Goal: Information Seeking & Learning: Learn about a topic

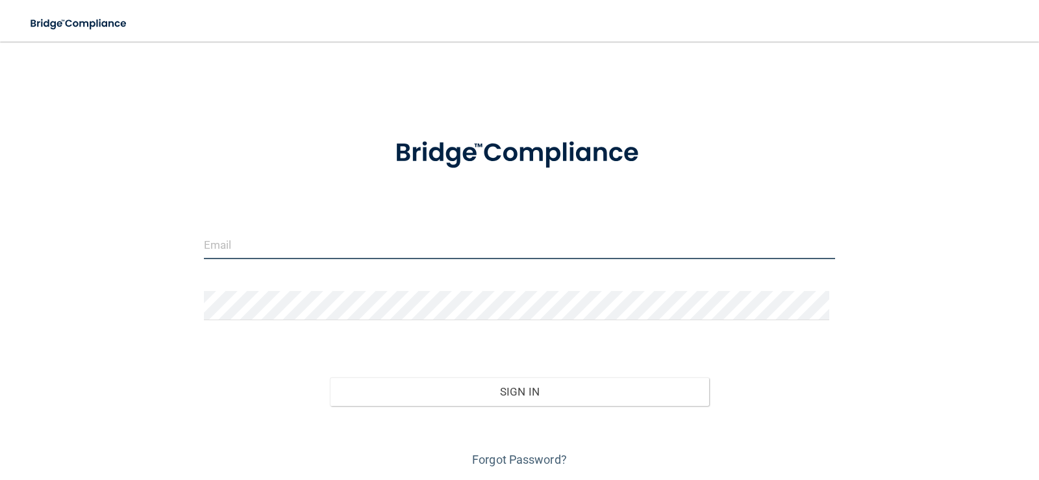
click at [410, 247] on input "email" at bounding box center [520, 244] width 632 height 29
type input "[EMAIL_ADDRESS][DOMAIN_NAME]"
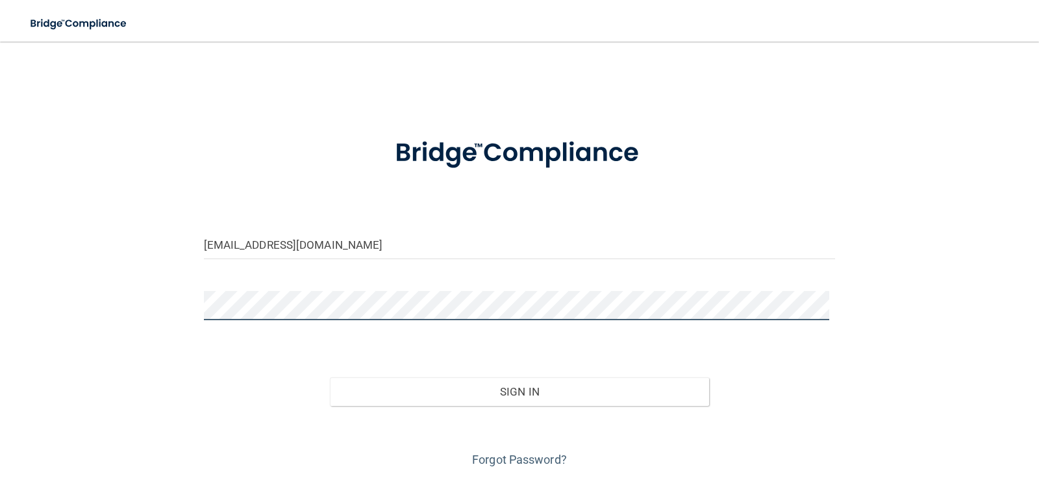
click at [330, 377] on button "Sign In" at bounding box center [519, 391] width 379 height 29
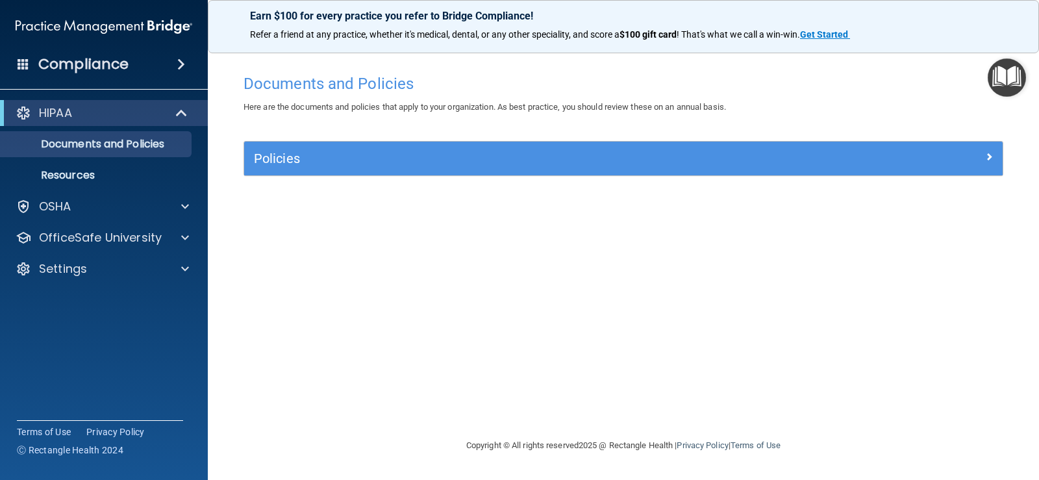
click at [183, 62] on span at bounding box center [181, 64] width 8 height 16
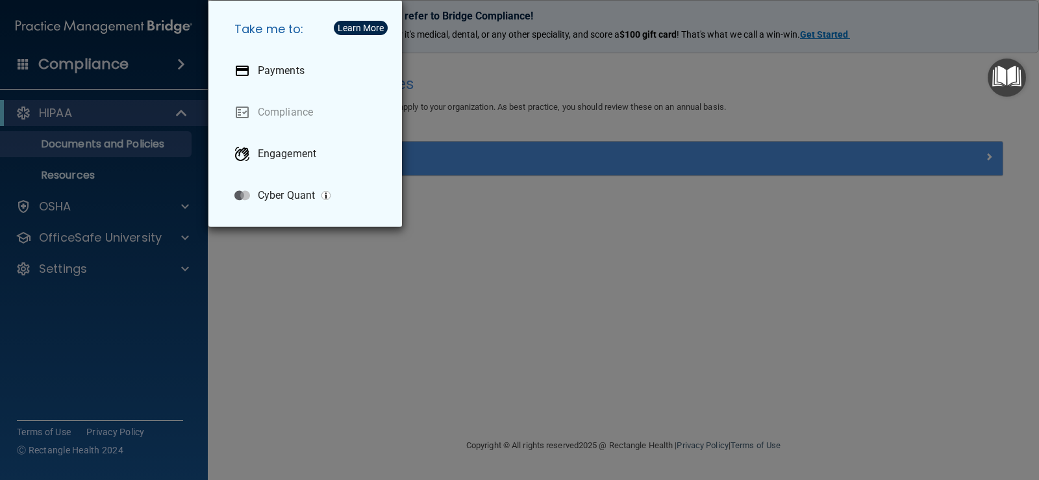
click at [65, 198] on div "Take me to: Payments Compliance Engagement Cyber Quant" at bounding box center [519, 240] width 1039 height 480
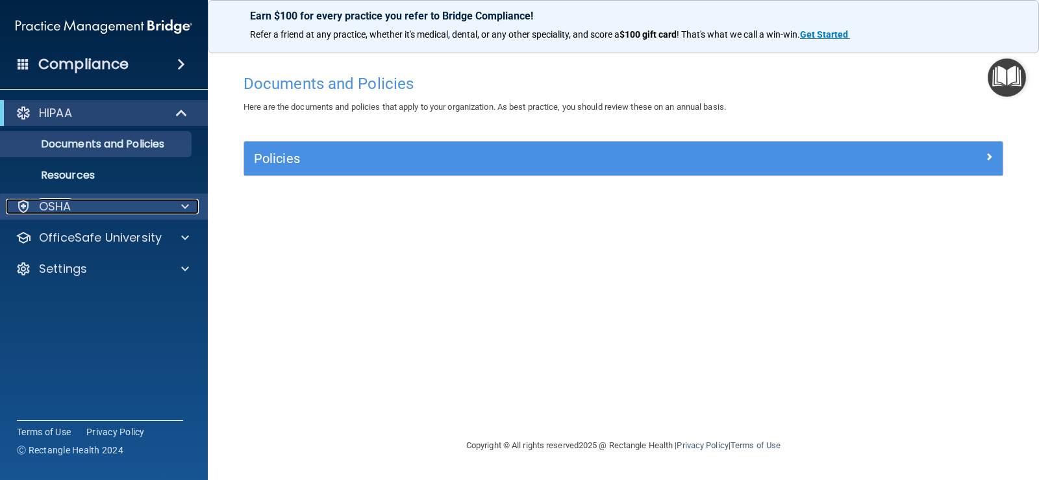
click at [56, 209] on p "OSHA" at bounding box center [55, 207] width 32 height 16
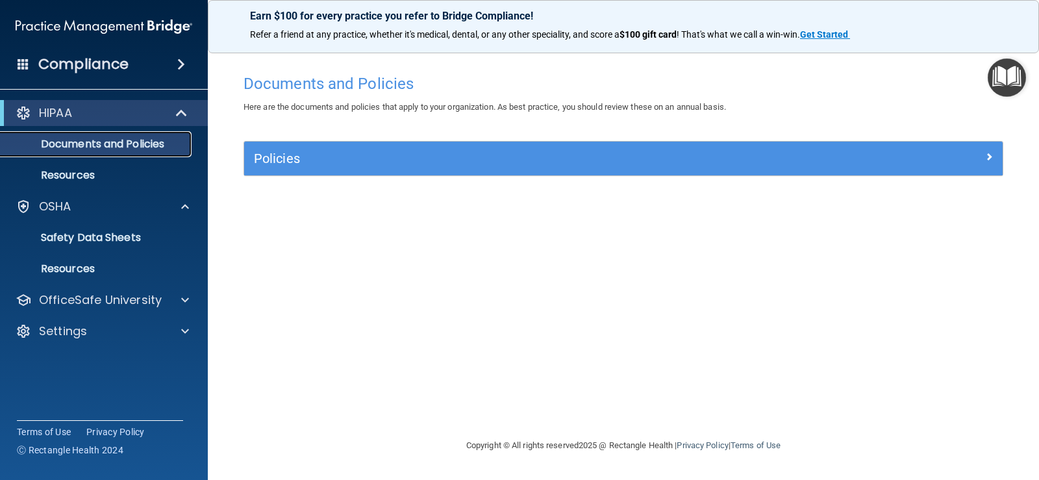
click at [75, 145] on p "Documents and Policies" at bounding box center [96, 144] width 177 height 13
click at [75, 173] on p "Resources" at bounding box center [96, 175] width 177 height 13
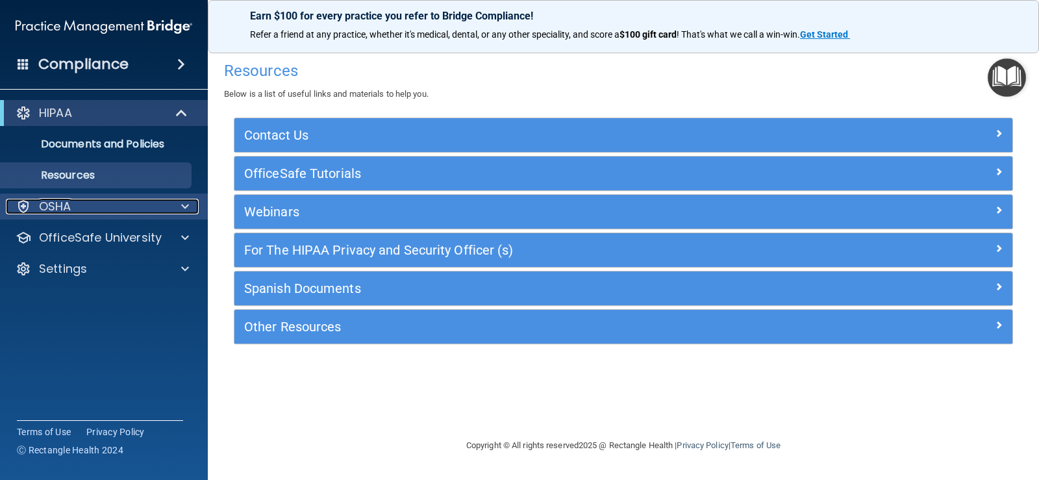
click at [86, 205] on div "OSHA" at bounding box center [86, 207] width 161 height 16
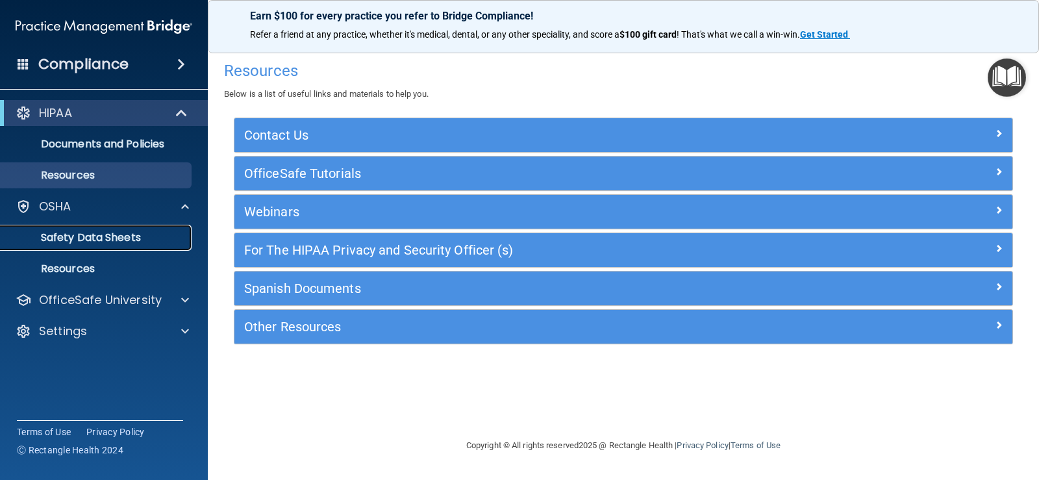
click at [62, 236] on p "Safety Data Sheets" at bounding box center [96, 237] width 177 height 13
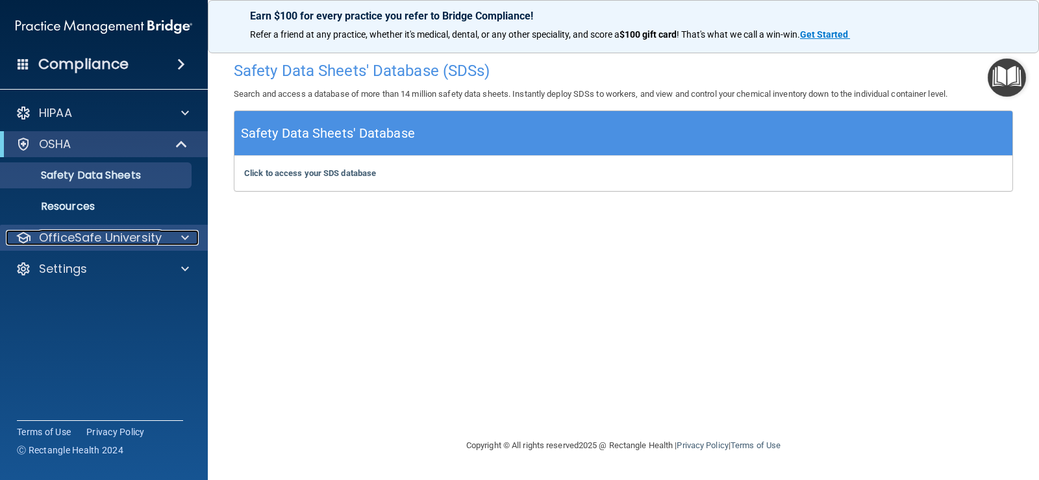
click at [186, 232] on span at bounding box center [185, 238] width 8 height 16
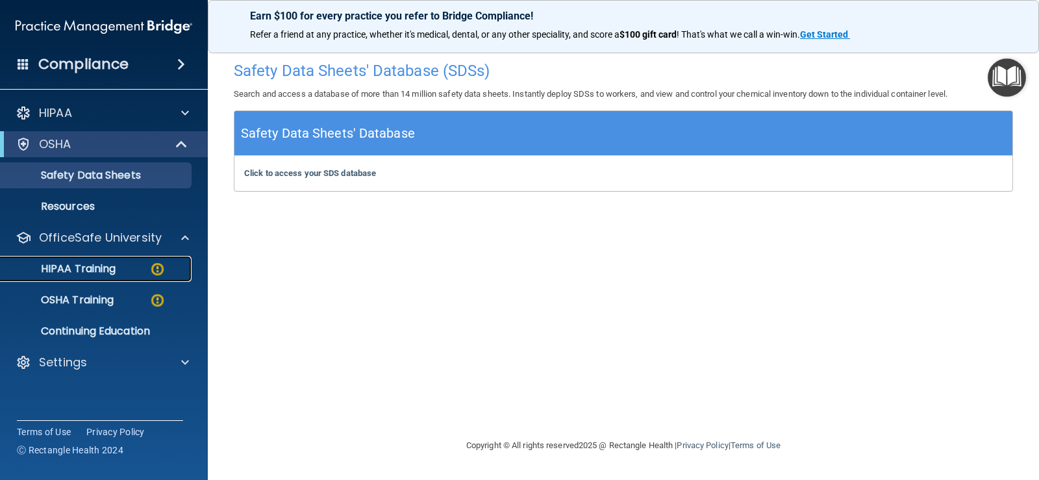
click at [107, 270] on p "HIPAA Training" at bounding box center [61, 268] width 107 height 13
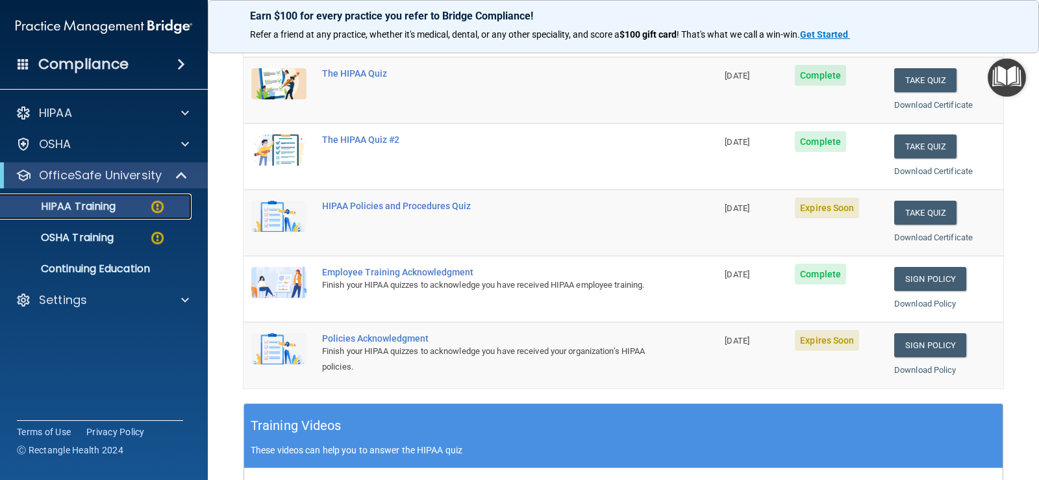
scroll to position [195, 0]
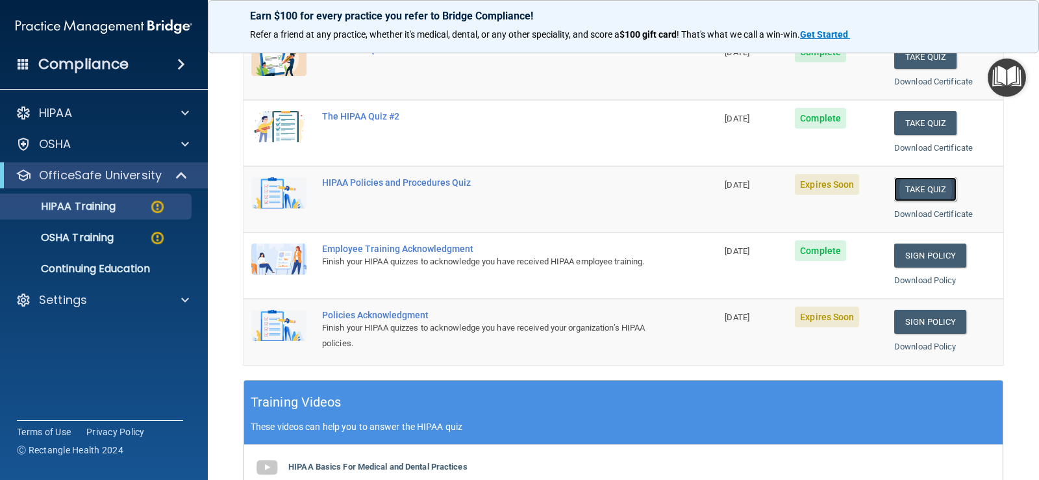
click at [914, 190] on button "Take Quiz" at bounding box center [925, 189] width 62 height 24
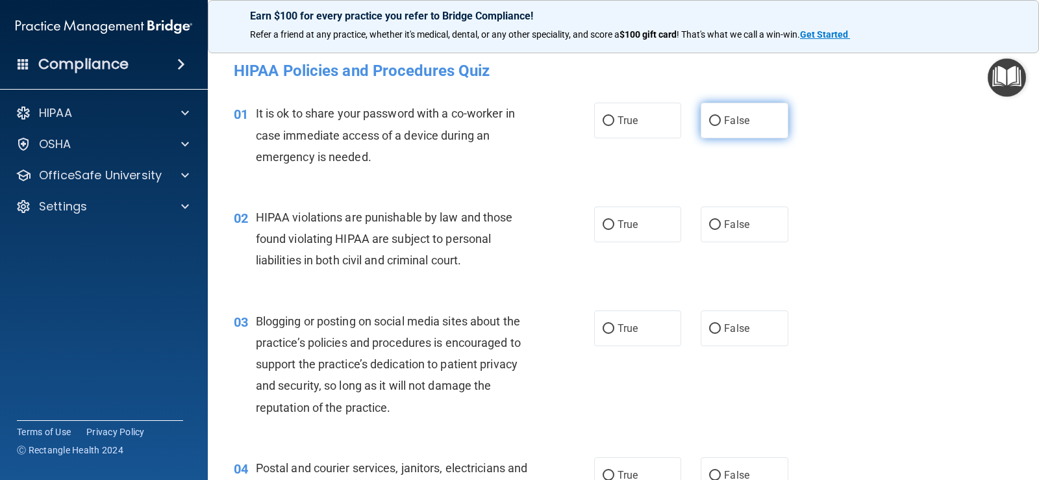
click at [709, 119] on input "False" at bounding box center [715, 121] width 12 height 10
radio input "true"
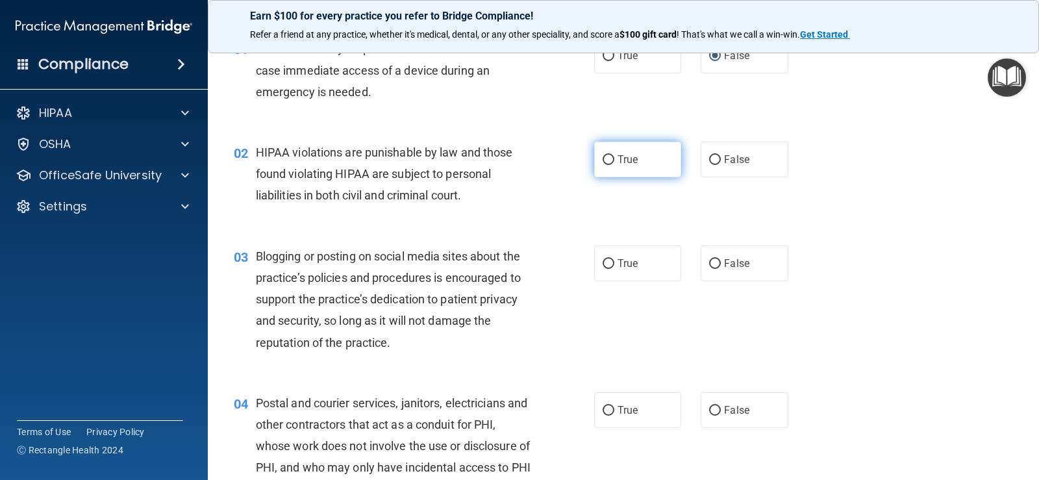
click at [609, 161] on input "True" at bounding box center [608, 160] width 12 height 10
radio input "true"
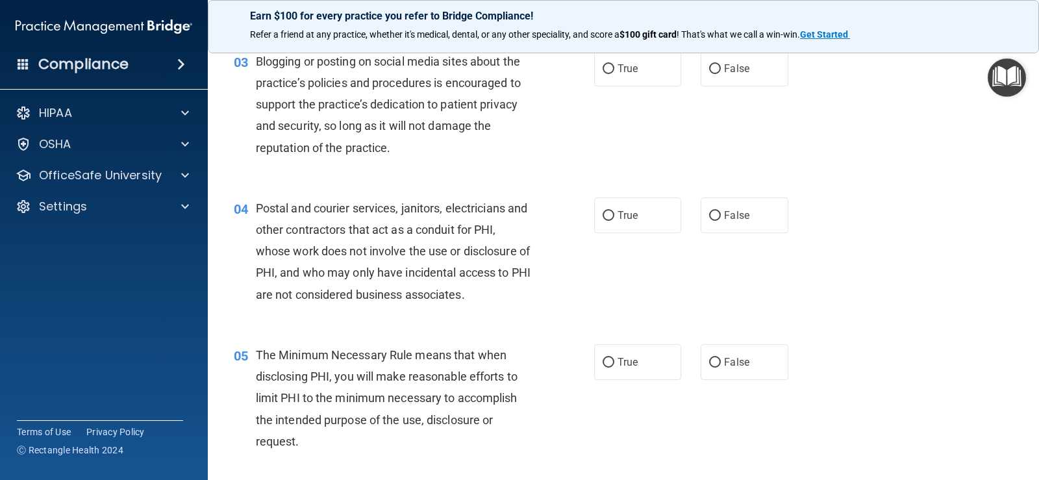
scroll to position [195, 0]
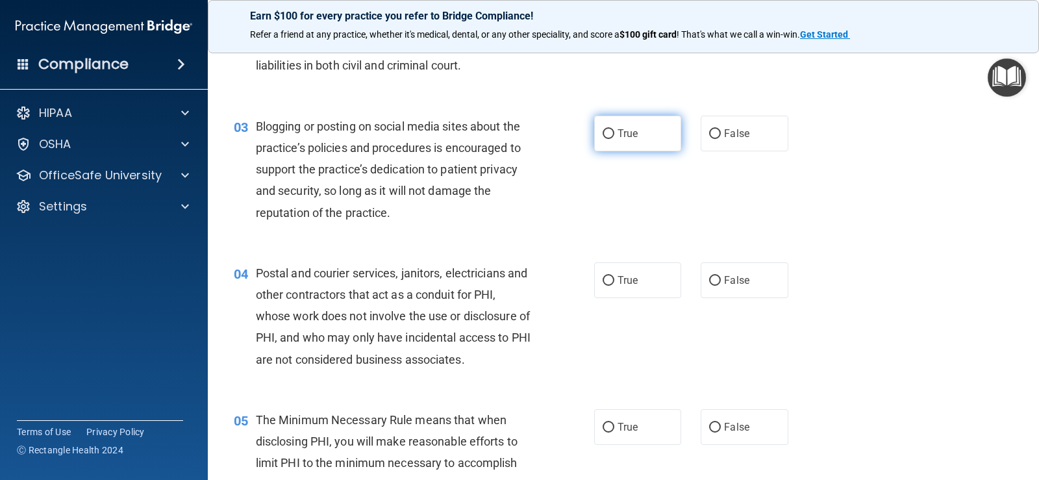
click at [619, 143] on label "True" at bounding box center [637, 134] width 87 height 36
click at [614, 139] on input "True" at bounding box center [608, 134] width 12 height 10
radio input "true"
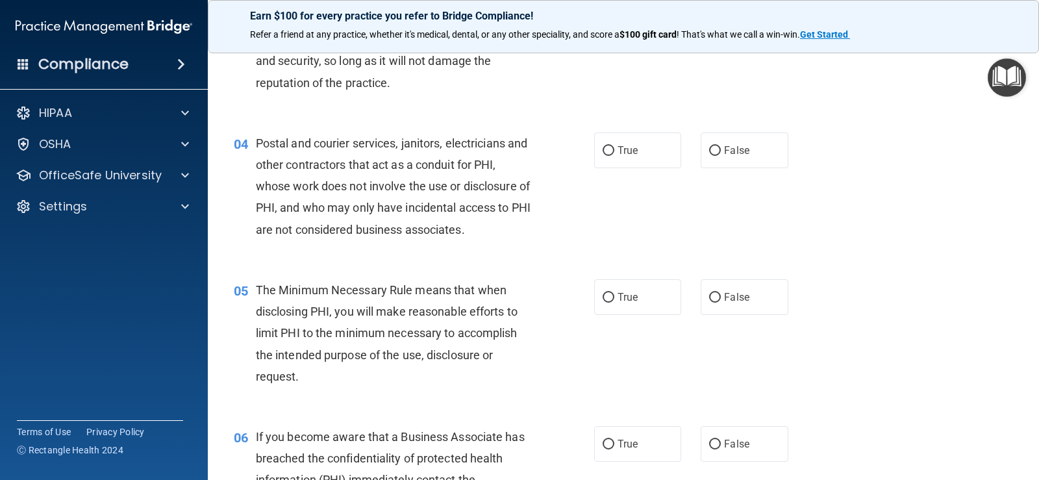
scroll to position [389, 0]
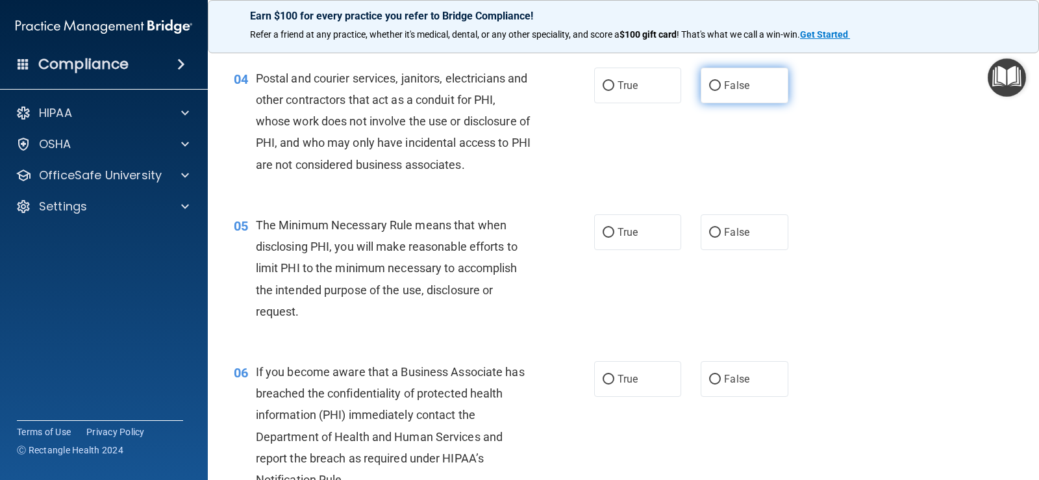
click at [711, 86] on input "False" at bounding box center [715, 86] width 12 height 10
radio input "true"
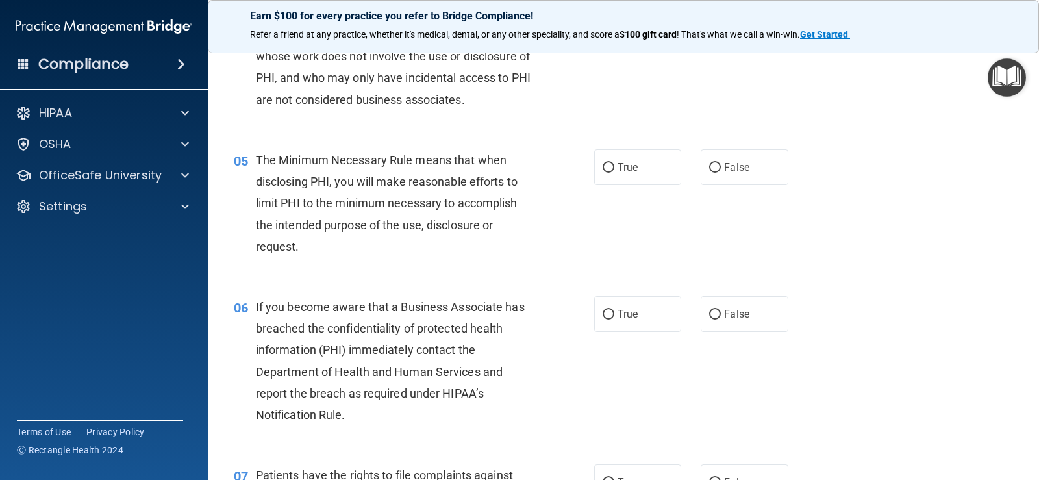
scroll to position [519, 0]
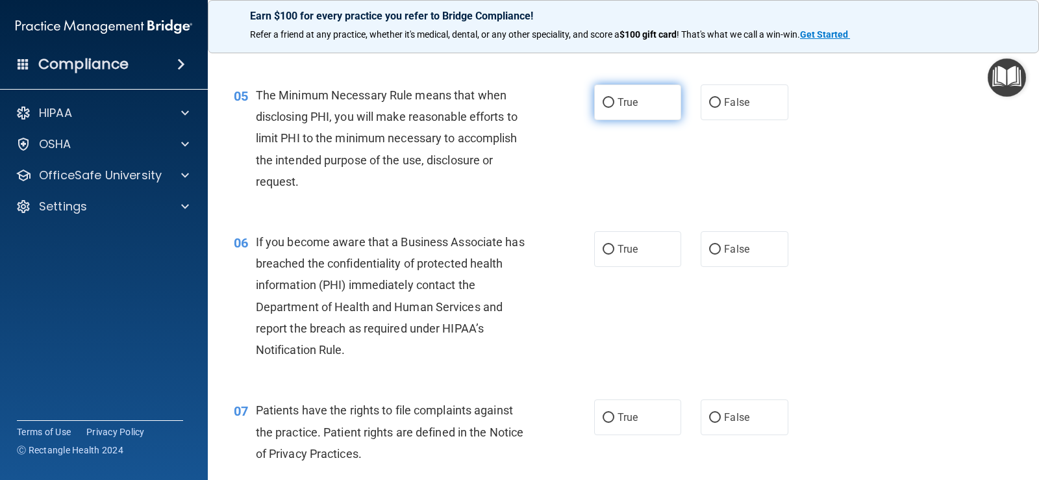
click at [653, 114] on label "True" at bounding box center [637, 102] width 87 height 36
click at [614, 108] on input "True" at bounding box center [608, 103] width 12 height 10
radio input "true"
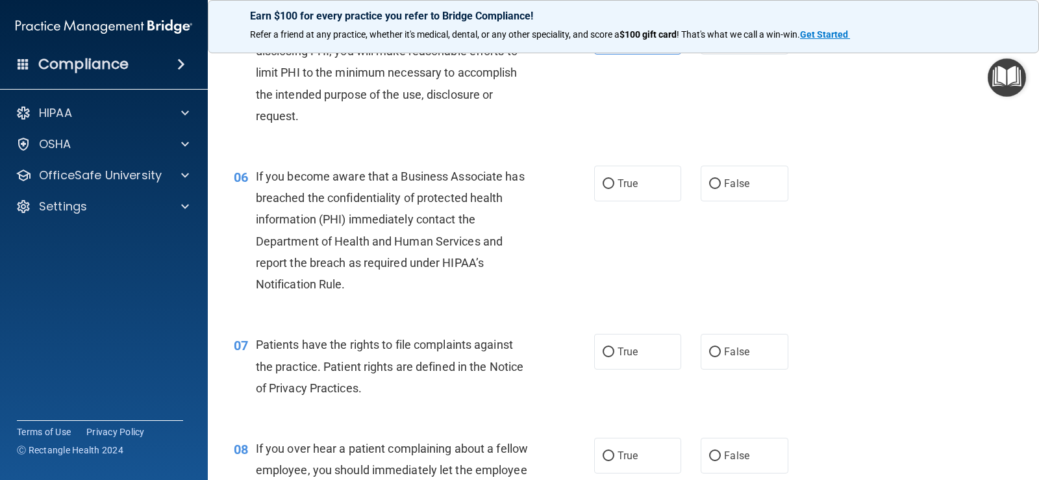
scroll to position [649, 0]
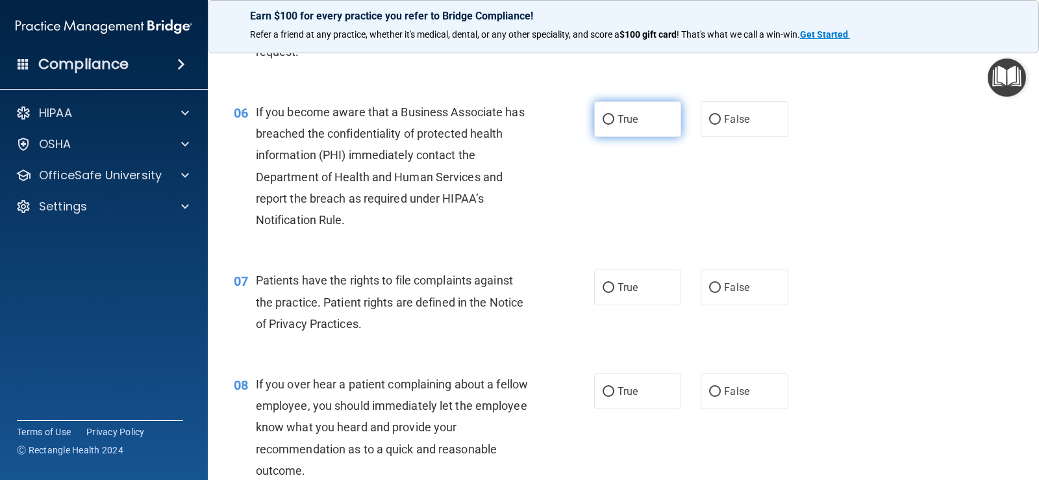
click at [628, 124] on span "True" at bounding box center [627, 119] width 20 height 12
click at [614, 124] on input "True" at bounding box center [608, 120] width 12 height 10
radio input "true"
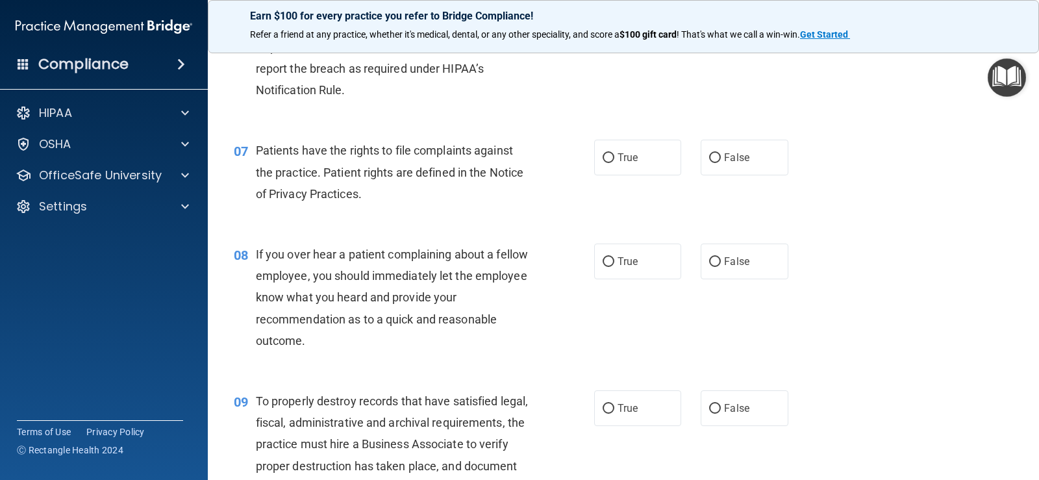
scroll to position [844, 0]
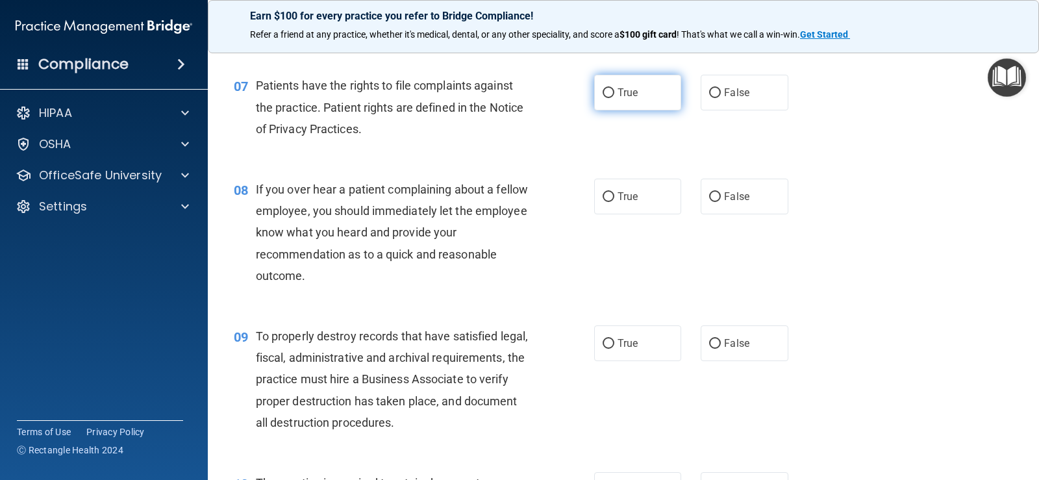
click at [617, 91] on span "True" at bounding box center [627, 92] width 20 height 12
click at [614, 91] on input "True" at bounding box center [608, 93] width 12 height 10
radio input "true"
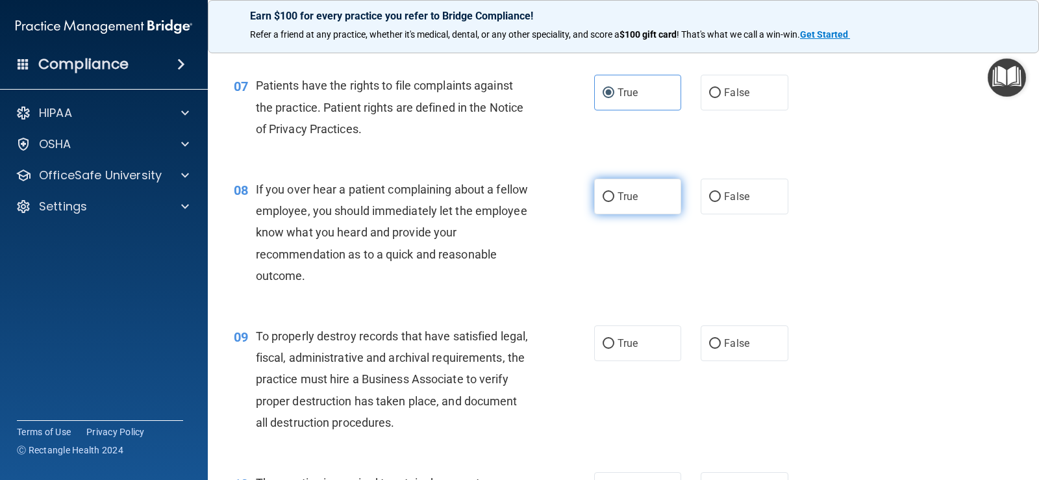
click at [639, 201] on label "True" at bounding box center [637, 196] width 87 height 36
click at [614, 201] on input "True" at bounding box center [608, 197] width 12 height 10
radio input "true"
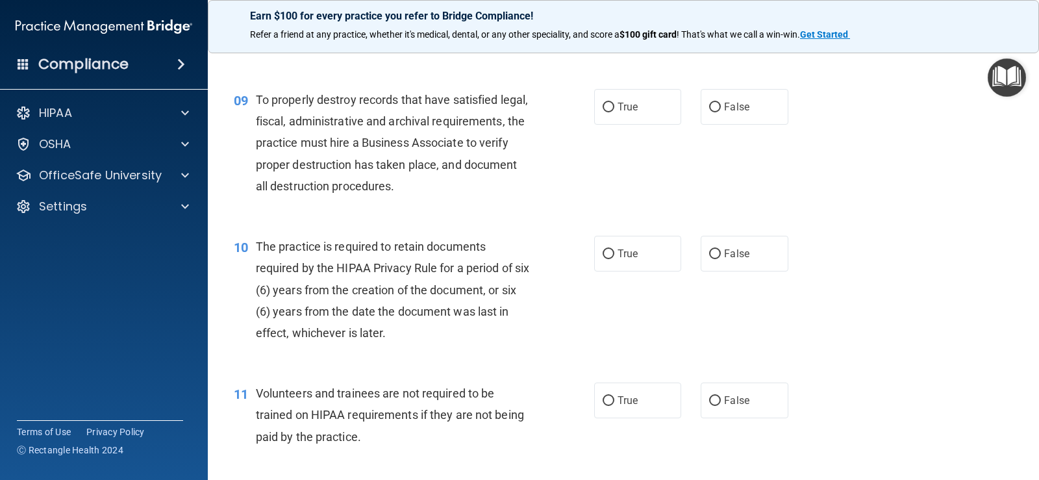
scroll to position [1103, 0]
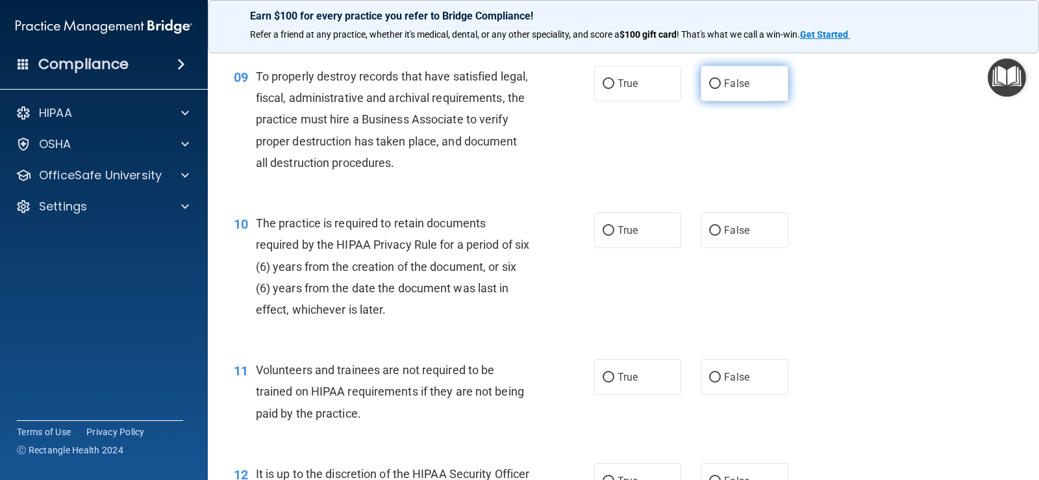
click at [761, 96] on label "False" at bounding box center [743, 84] width 87 height 36
click at [720, 89] on input "False" at bounding box center [715, 84] width 12 height 10
radio input "true"
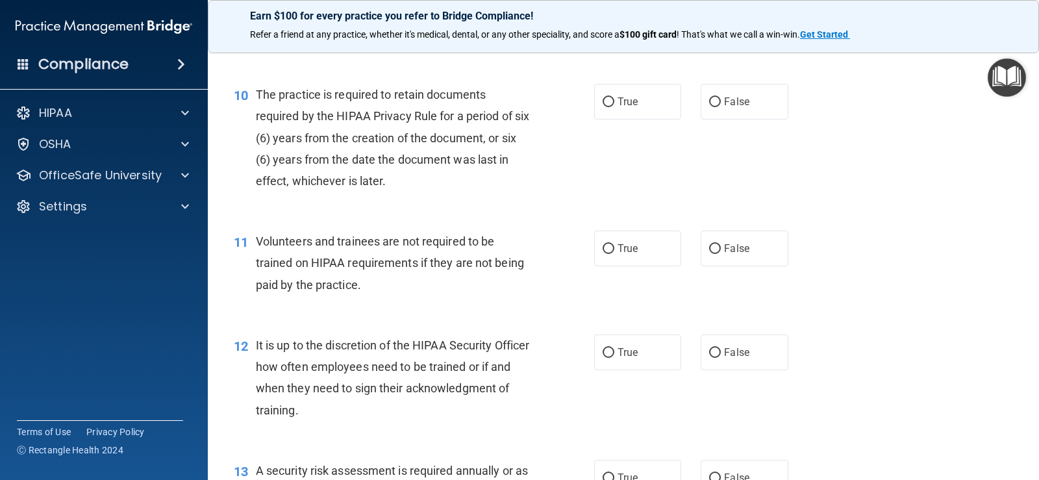
scroll to position [1233, 0]
click at [665, 105] on label "True" at bounding box center [637, 100] width 87 height 36
click at [614, 105] on input "True" at bounding box center [608, 101] width 12 height 10
radio input "true"
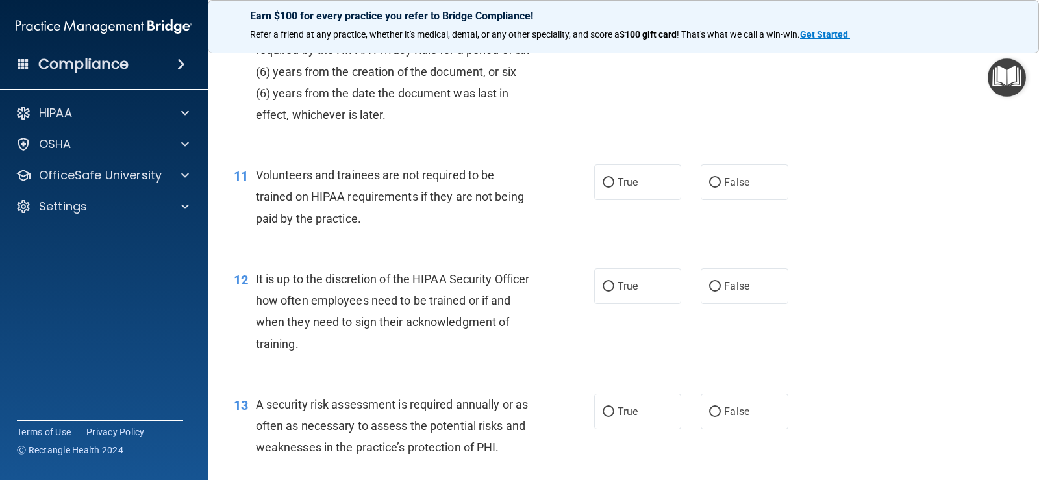
scroll to position [1363, 0]
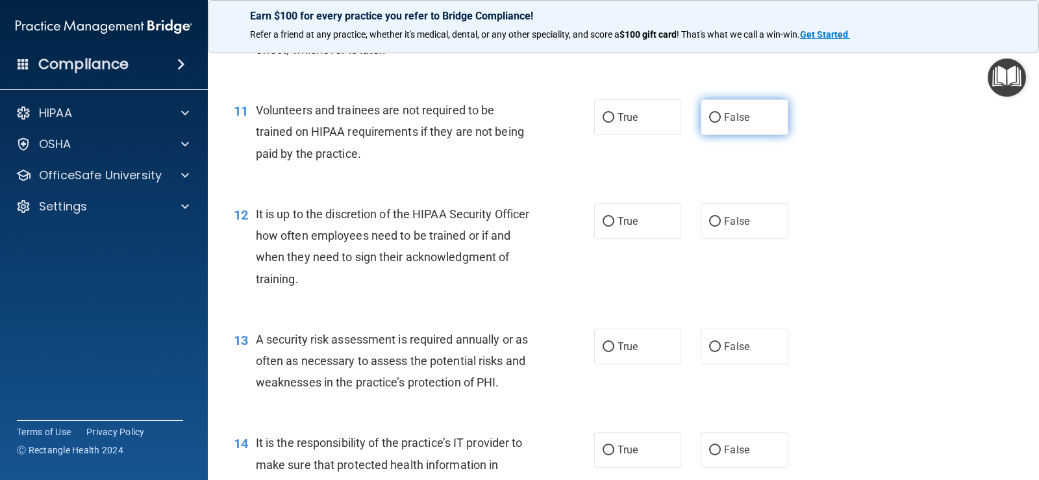
click at [724, 115] on span "False" at bounding box center [736, 117] width 25 height 12
click at [719, 115] on input "False" at bounding box center [715, 118] width 12 height 10
radio input "true"
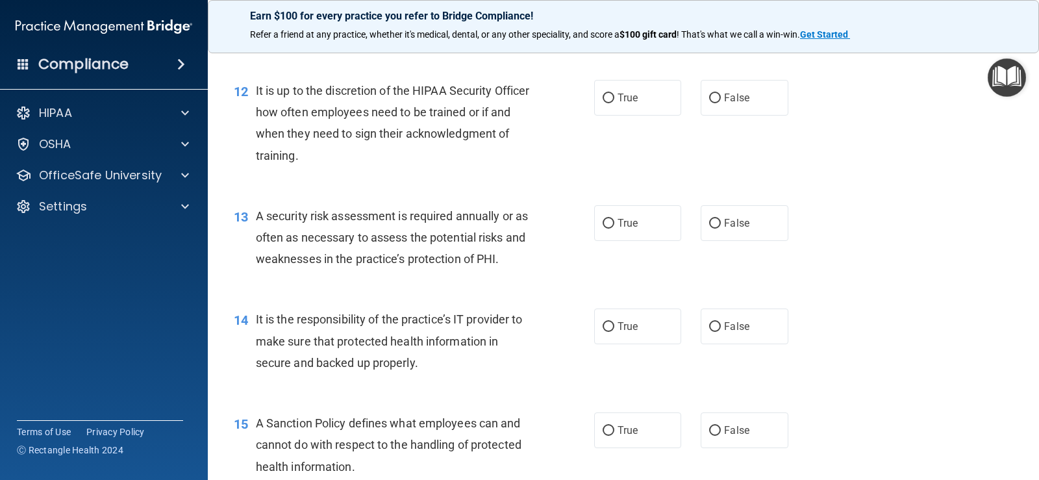
scroll to position [1493, 0]
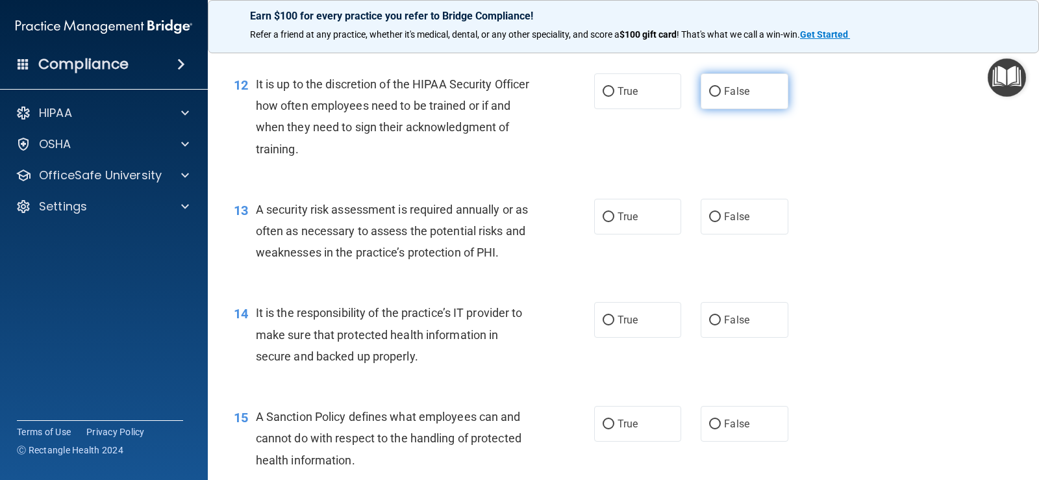
click at [763, 96] on label "False" at bounding box center [743, 91] width 87 height 36
click at [720, 96] on input "False" at bounding box center [715, 92] width 12 height 10
radio input "true"
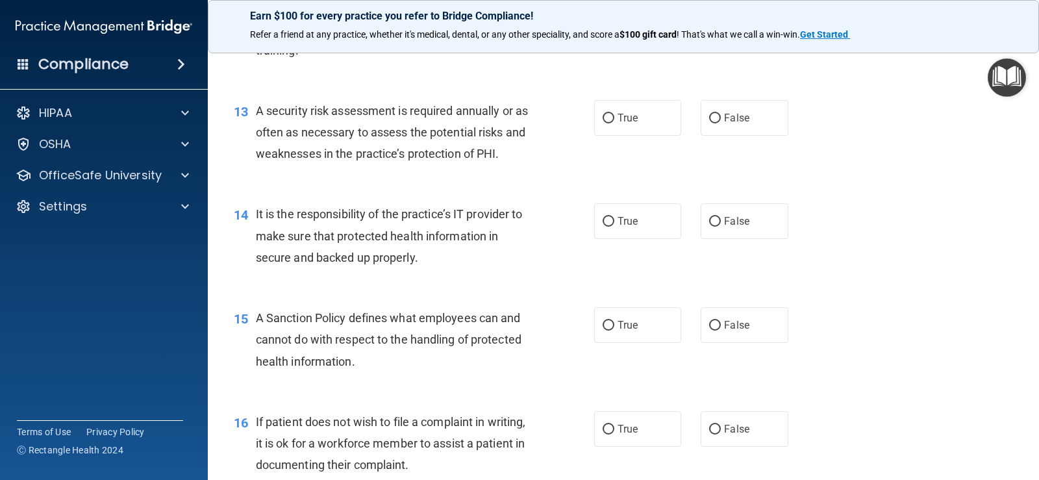
scroll to position [1623, 0]
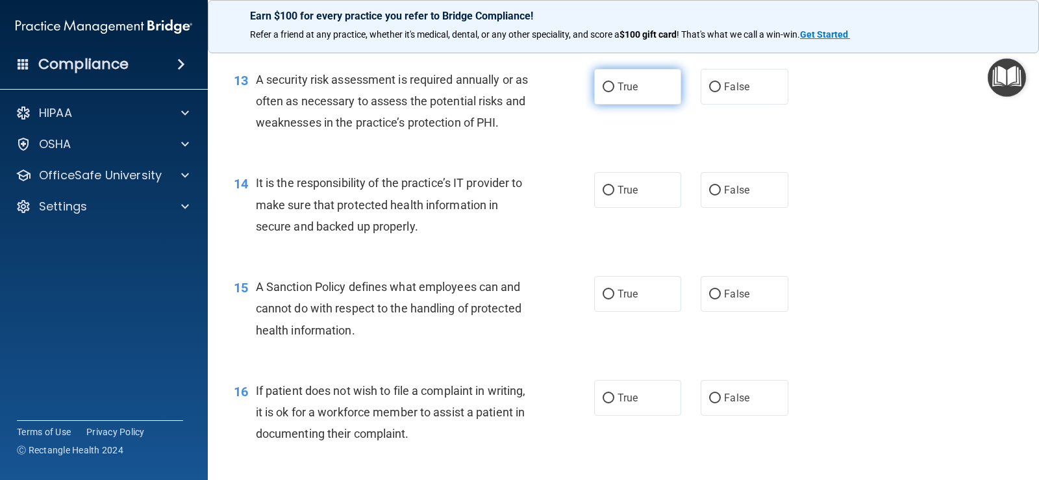
click at [630, 98] on label "True" at bounding box center [637, 87] width 87 height 36
click at [614, 92] on input "True" at bounding box center [608, 87] width 12 height 10
radio input "true"
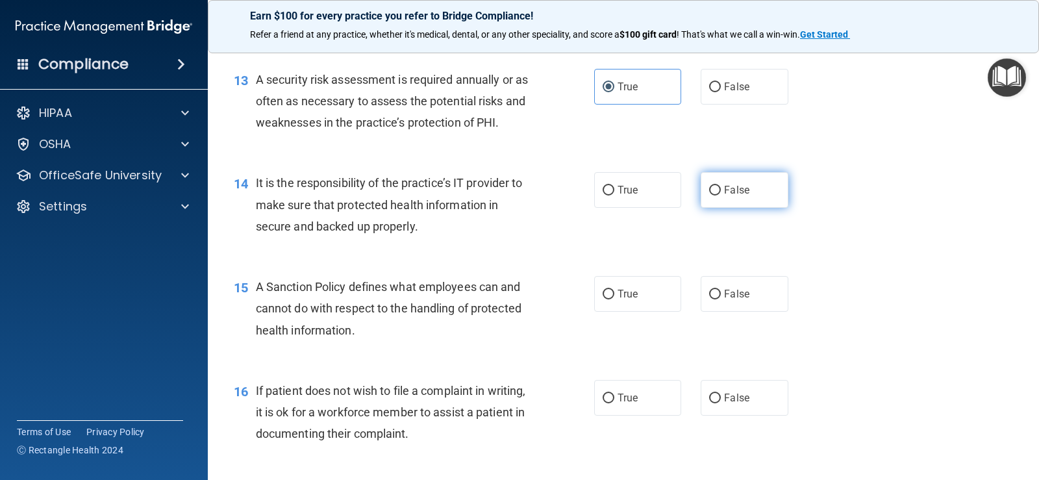
click at [710, 187] on input "False" at bounding box center [715, 191] width 12 height 10
radio input "true"
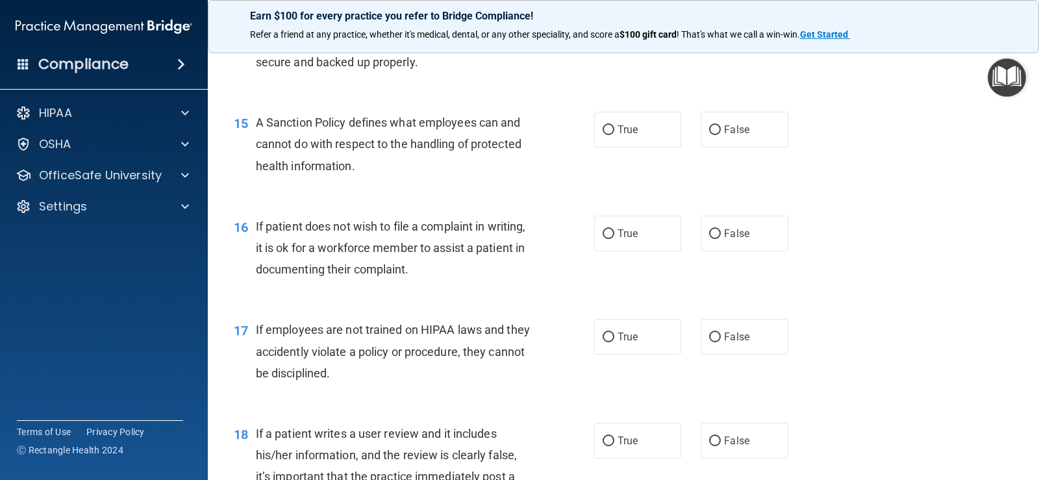
scroll to position [1817, 0]
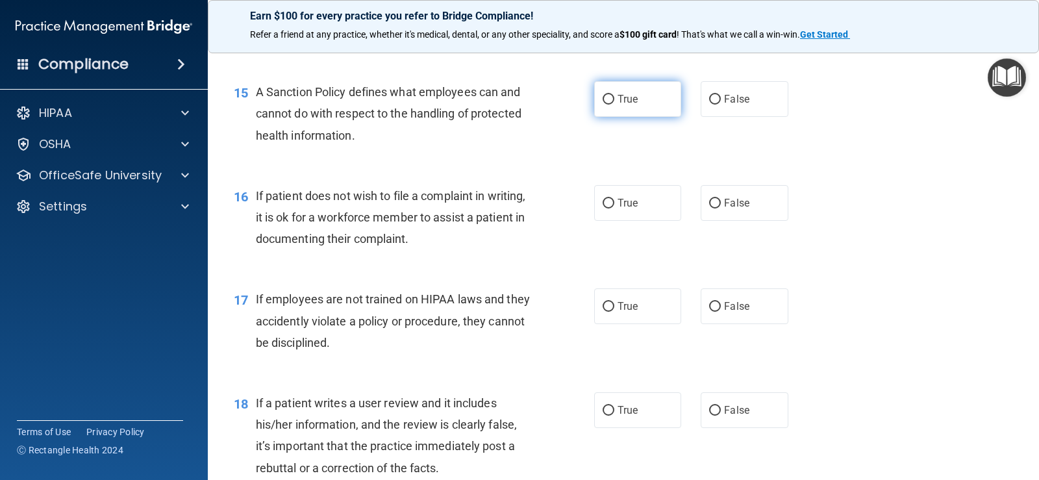
click at [627, 106] on label "True" at bounding box center [637, 99] width 87 height 36
click at [614, 105] on input "True" at bounding box center [608, 100] width 12 height 10
radio input "true"
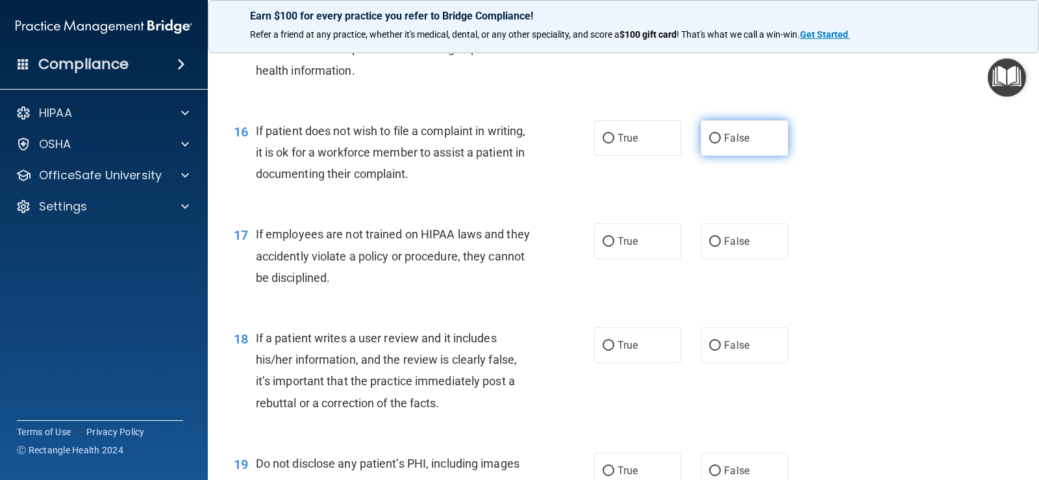
click at [726, 136] on span "False" at bounding box center [736, 138] width 25 height 12
click at [720, 136] on input "False" at bounding box center [715, 139] width 12 height 10
radio input "true"
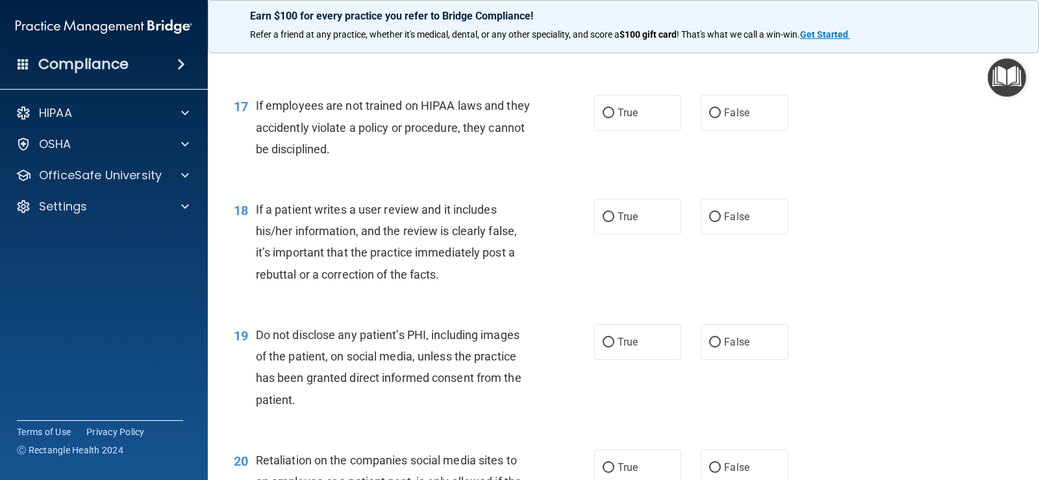
scroll to position [2012, 0]
click at [739, 99] on label "False" at bounding box center [743, 111] width 87 height 36
click at [720, 107] on input "False" at bounding box center [715, 112] width 12 height 10
radio input "true"
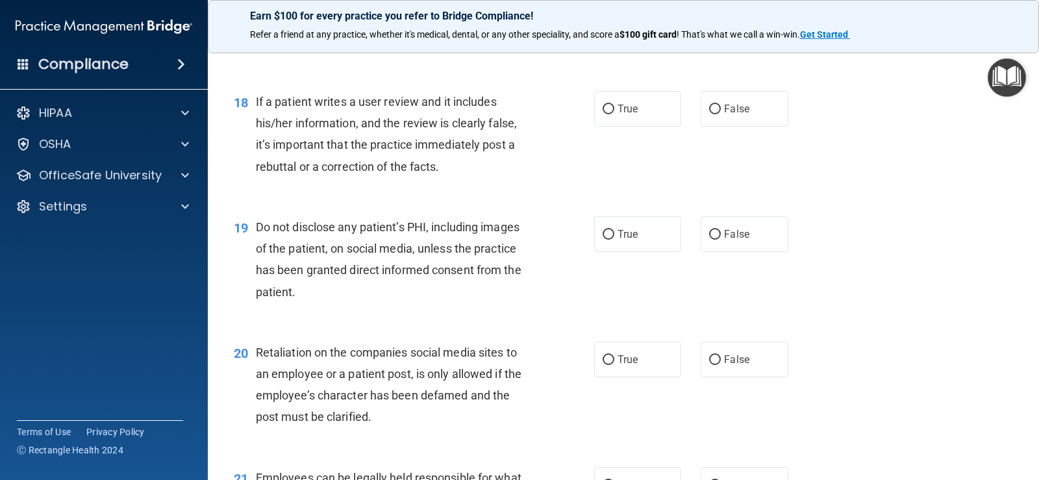
scroll to position [2142, 0]
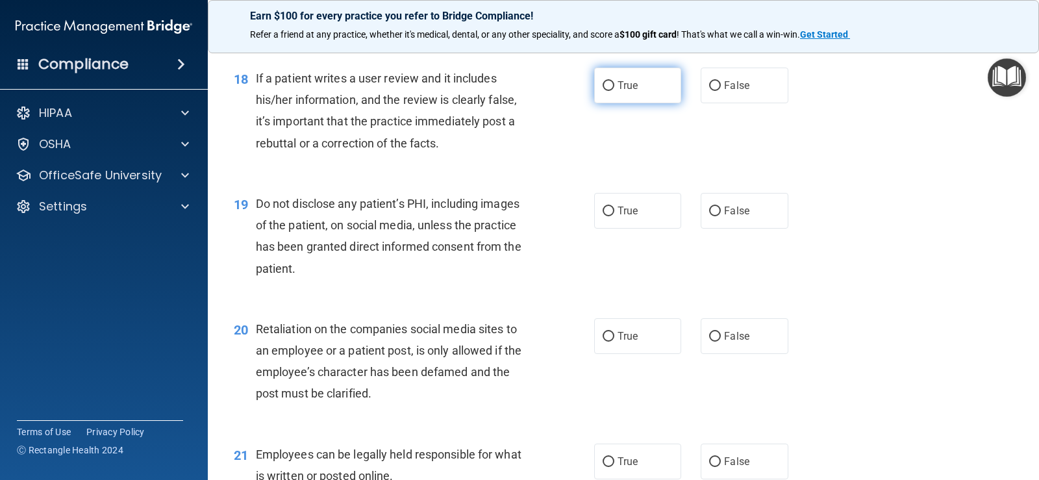
click at [635, 93] on label "True" at bounding box center [637, 86] width 87 height 36
click at [614, 91] on input "True" at bounding box center [608, 86] width 12 height 10
radio input "true"
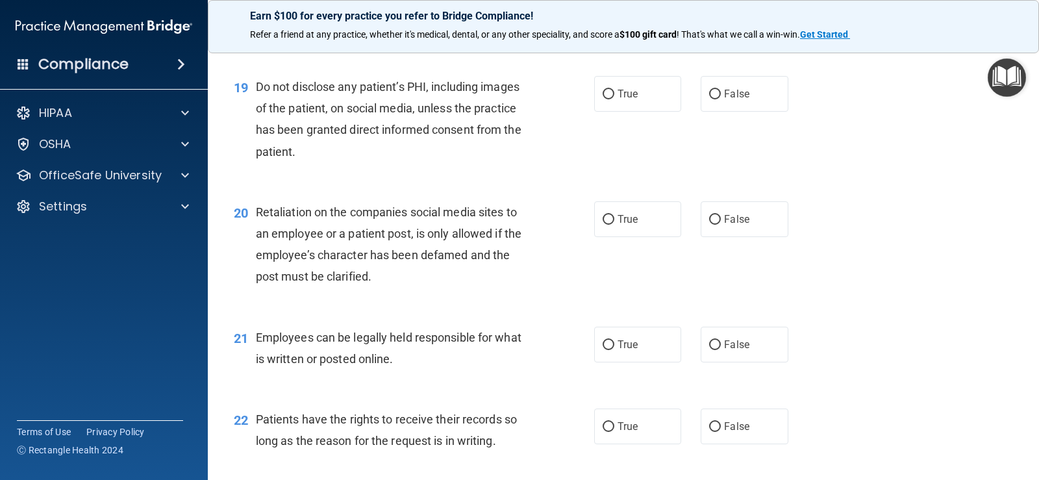
scroll to position [2272, 0]
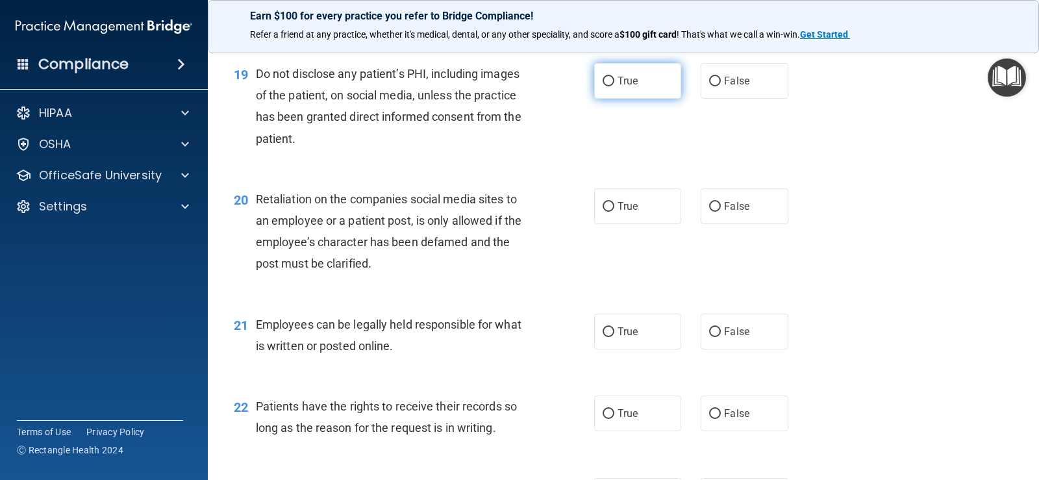
click at [630, 91] on label "True" at bounding box center [637, 81] width 87 height 36
click at [614, 86] on input "True" at bounding box center [608, 82] width 12 height 10
radio input "true"
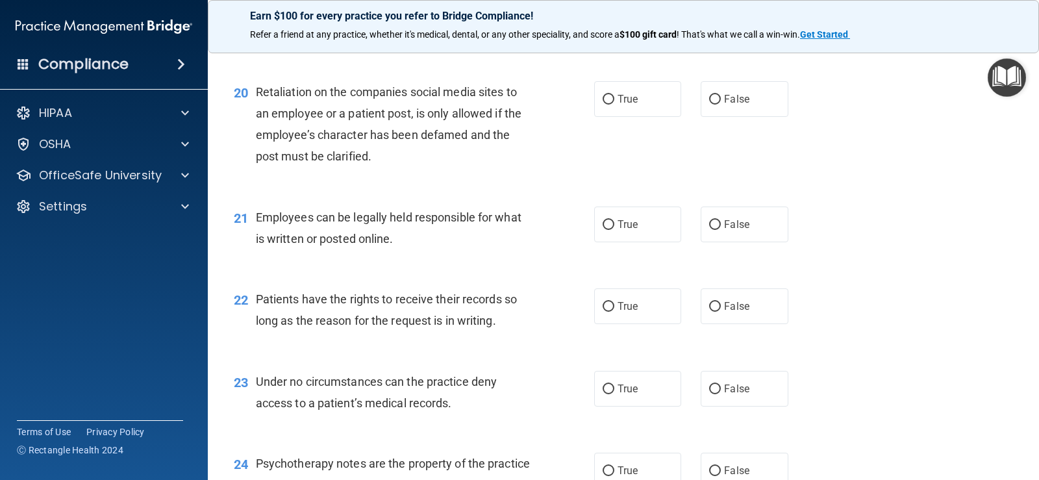
scroll to position [2402, 0]
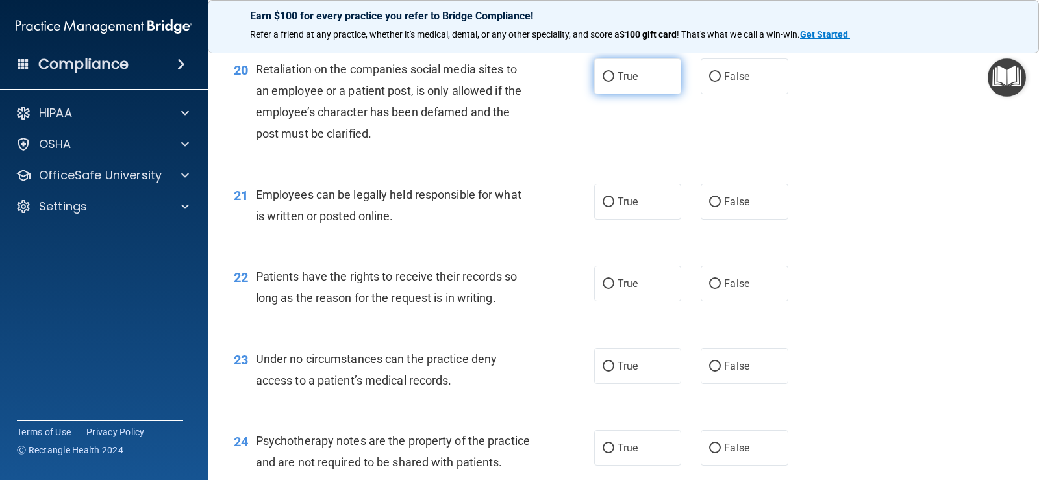
click at [658, 89] on label "True" at bounding box center [637, 76] width 87 height 36
click at [614, 82] on input "True" at bounding box center [608, 77] width 12 height 10
radio input "true"
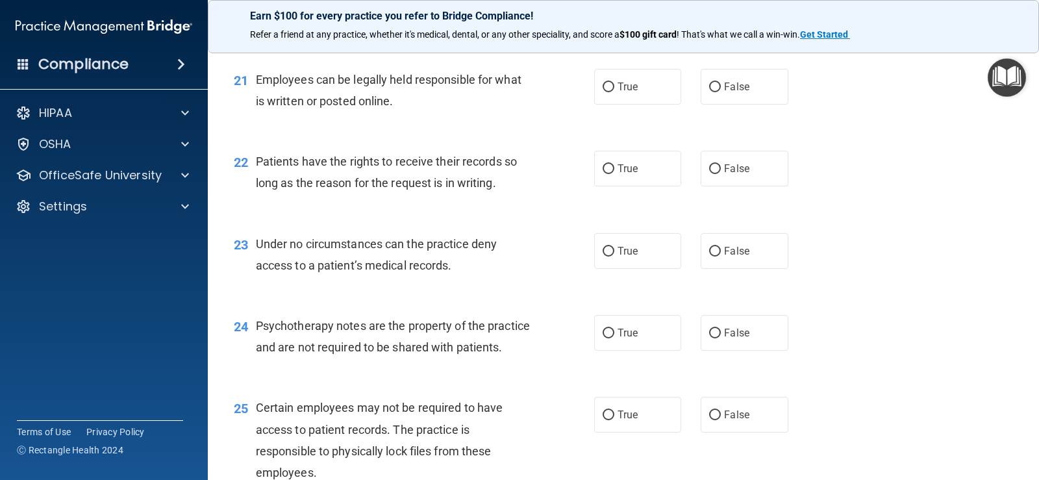
scroll to position [2531, 0]
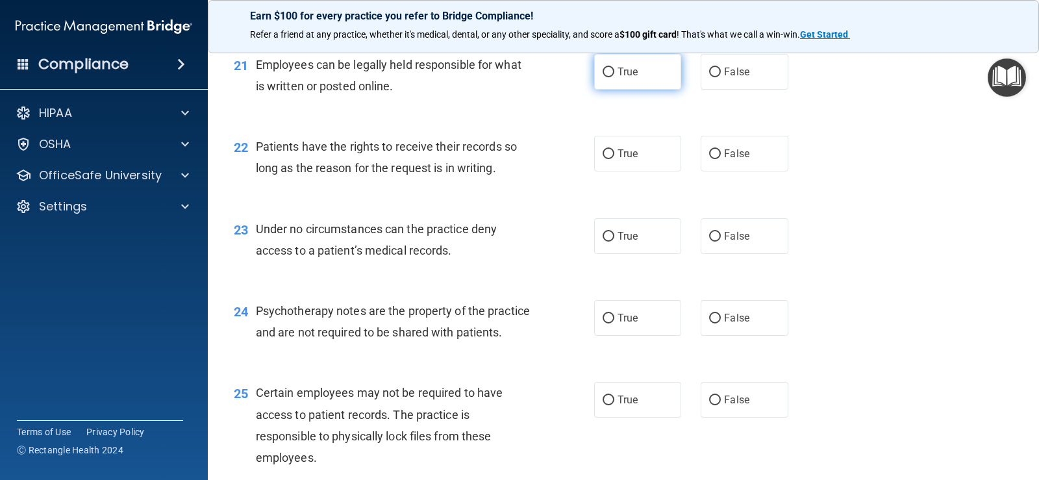
click at [624, 82] on label "True" at bounding box center [637, 72] width 87 height 36
click at [614, 77] on input "True" at bounding box center [608, 73] width 12 height 10
radio input "true"
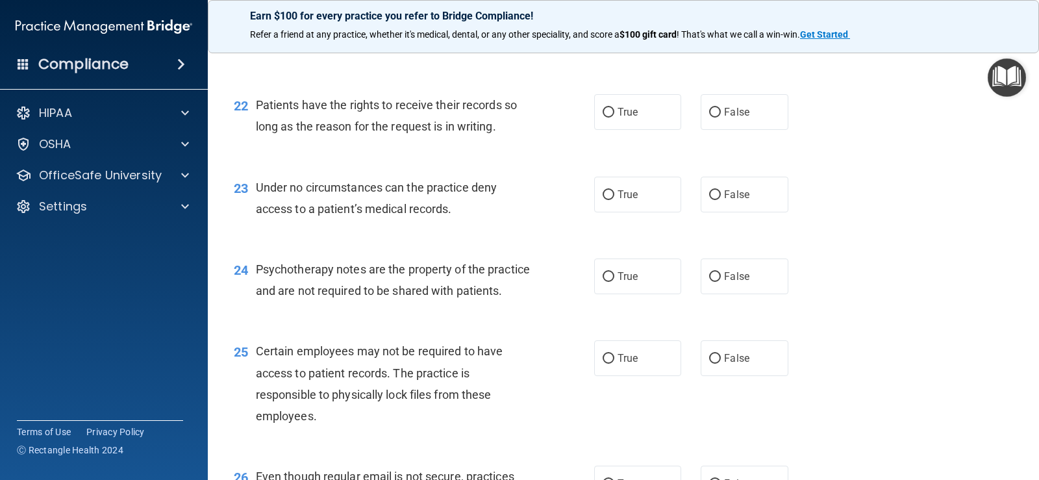
scroll to position [2596, 0]
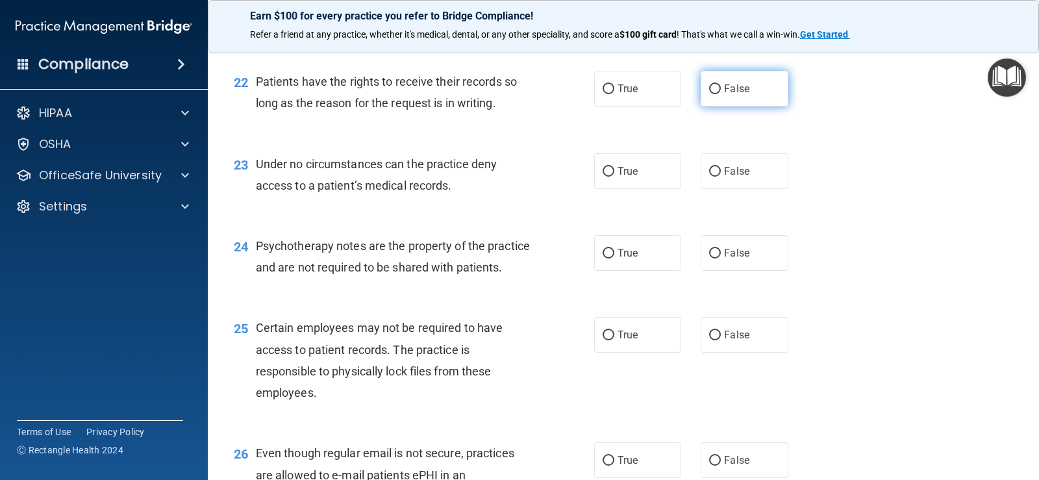
click at [734, 92] on span "False" at bounding box center [736, 88] width 25 height 12
click at [720, 92] on input "False" at bounding box center [715, 89] width 12 height 10
radio input "true"
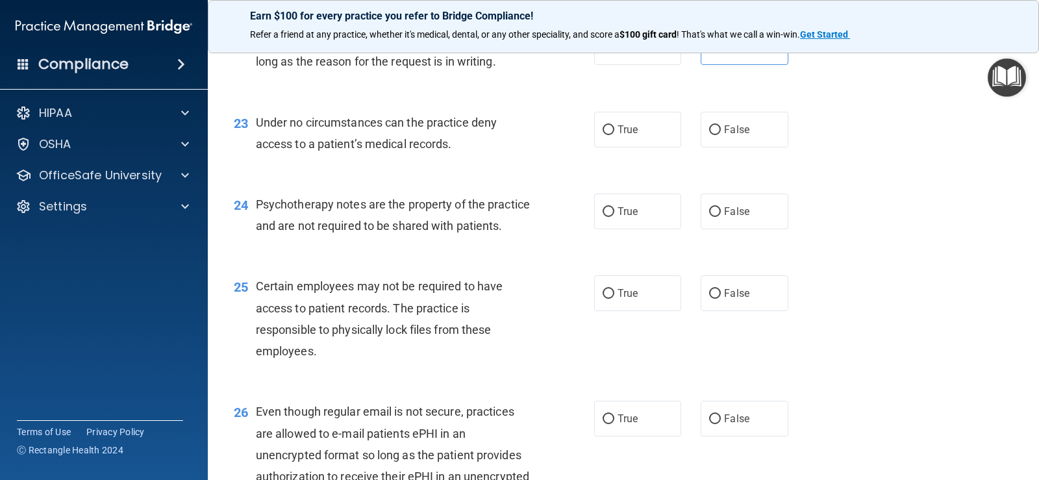
scroll to position [2661, 0]
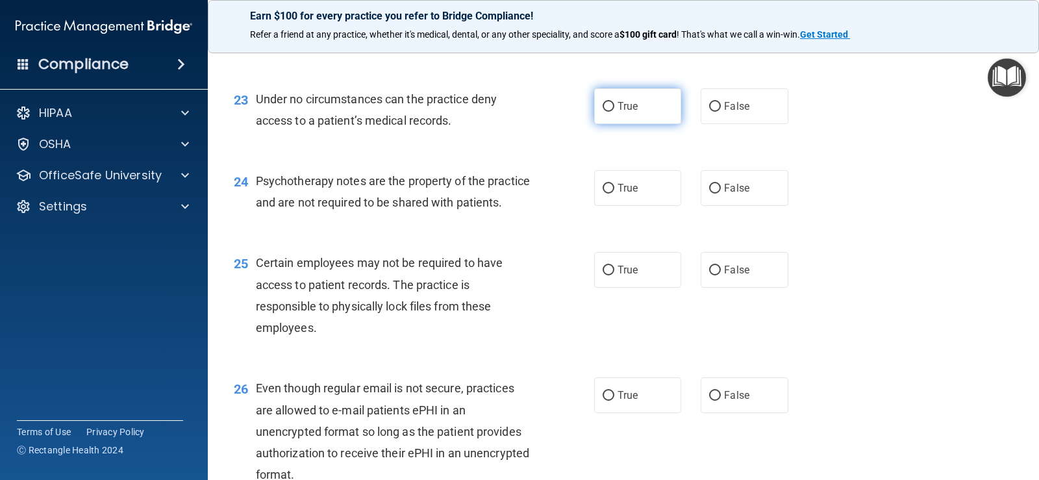
click at [628, 118] on label "True" at bounding box center [637, 106] width 87 height 36
click at [614, 112] on input "True" at bounding box center [608, 107] width 12 height 10
radio input "true"
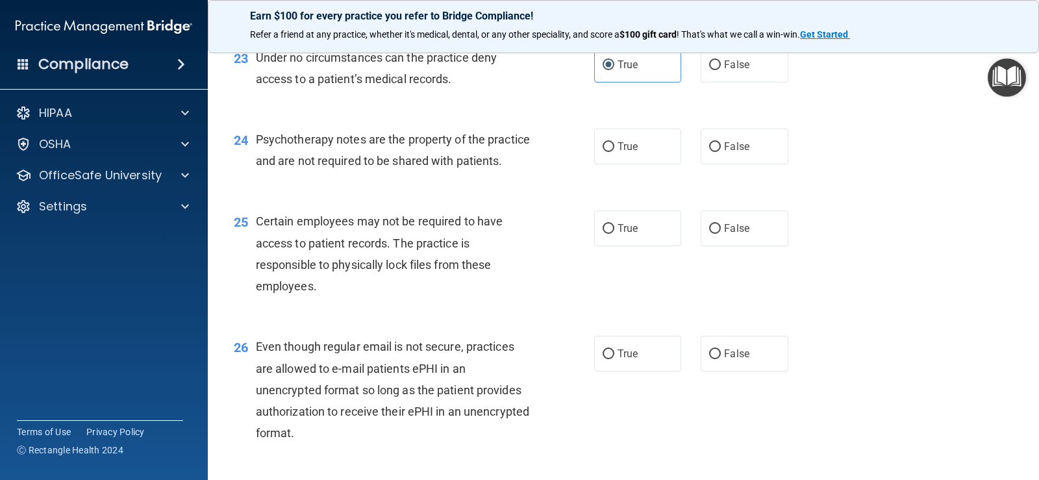
scroll to position [2726, 0]
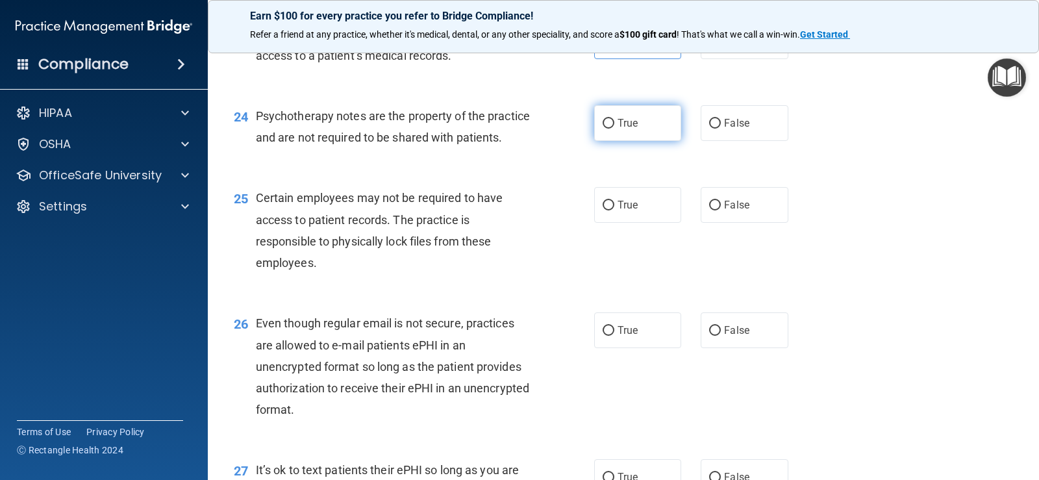
click at [618, 125] on span "True" at bounding box center [627, 123] width 20 height 12
click at [614, 125] on input "True" at bounding box center [608, 124] width 12 height 10
radio input "true"
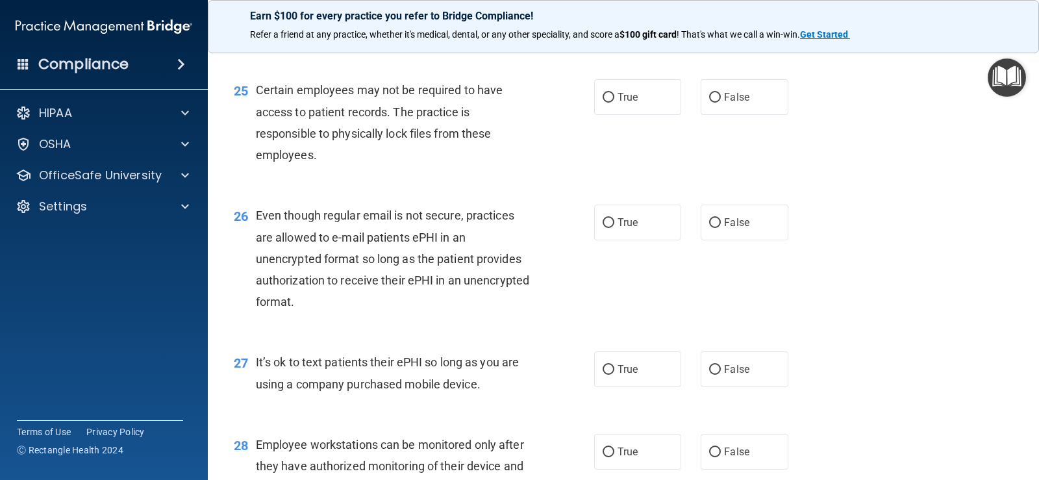
scroll to position [2856, 0]
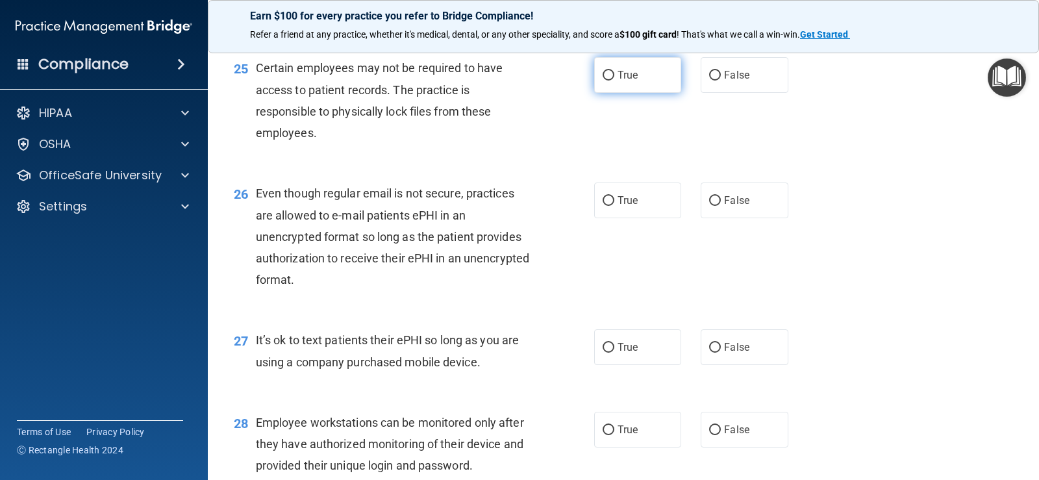
click at [630, 81] on span "True" at bounding box center [627, 75] width 20 height 12
click at [614, 80] on input "True" at bounding box center [608, 76] width 12 height 10
radio input "true"
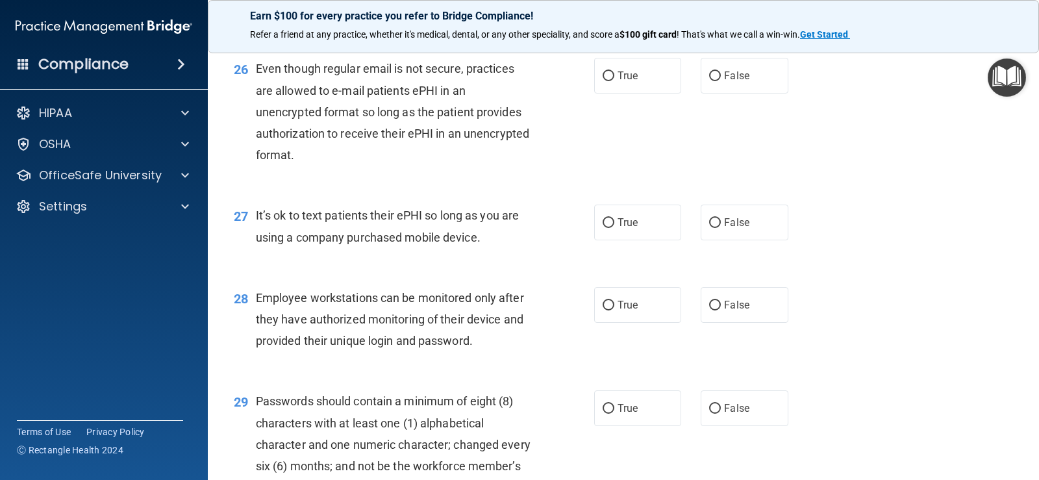
scroll to position [2986, 0]
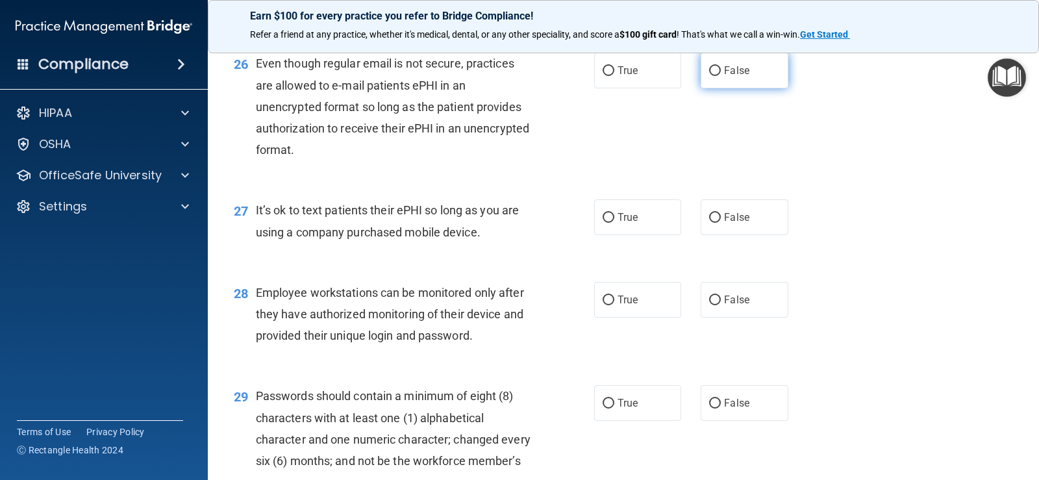
click at [726, 88] on label "False" at bounding box center [743, 71] width 87 height 36
click at [720, 76] on input "False" at bounding box center [715, 71] width 12 height 10
radio input "true"
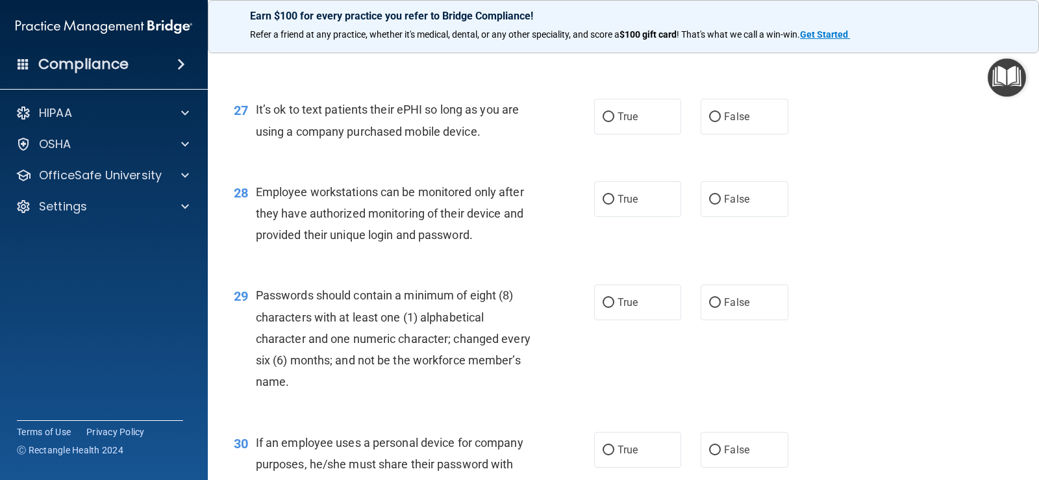
scroll to position [3116, 0]
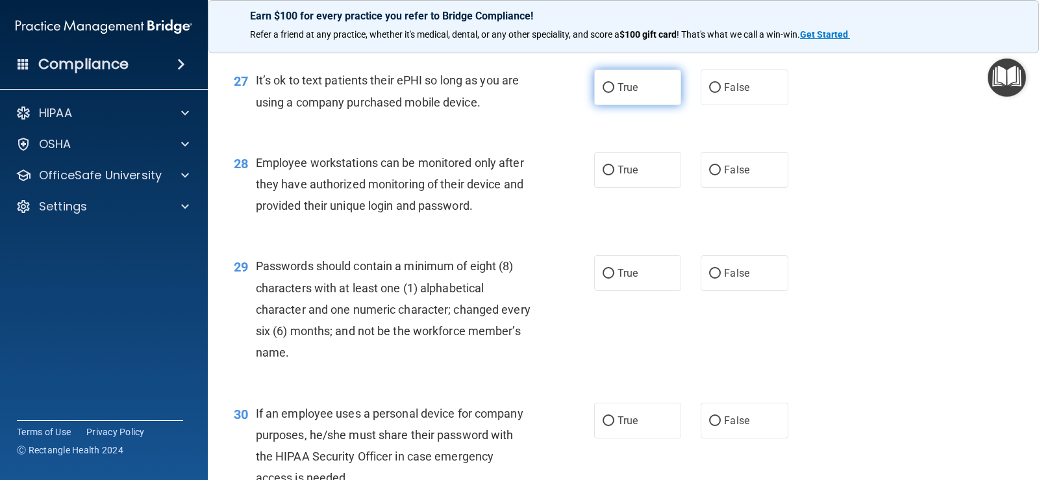
click at [647, 103] on label "True" at bounding box center [637, 87] width 87 height 36
click at [614, 93] on input "True" at bounding box center [608, 88] width 12 height 10
radio input "true"
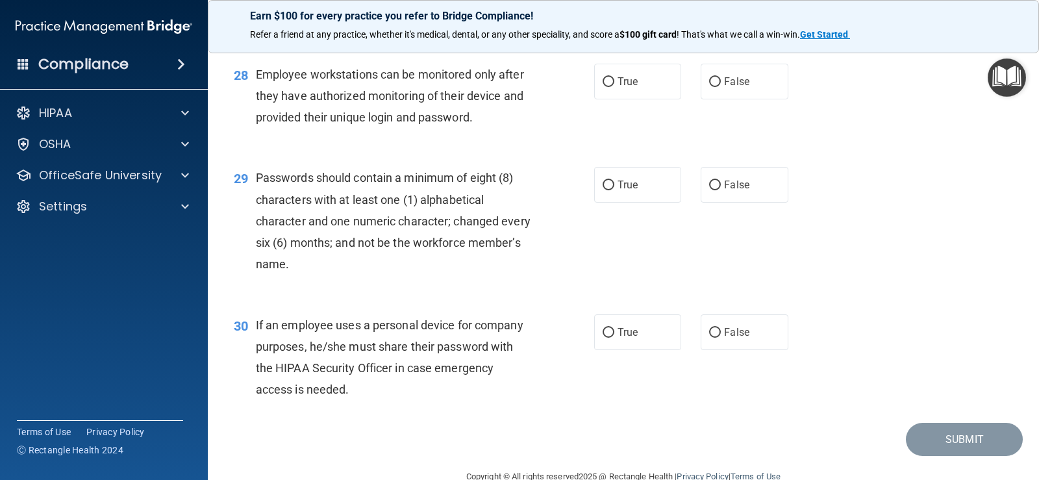
scroll to position [3181, 0]
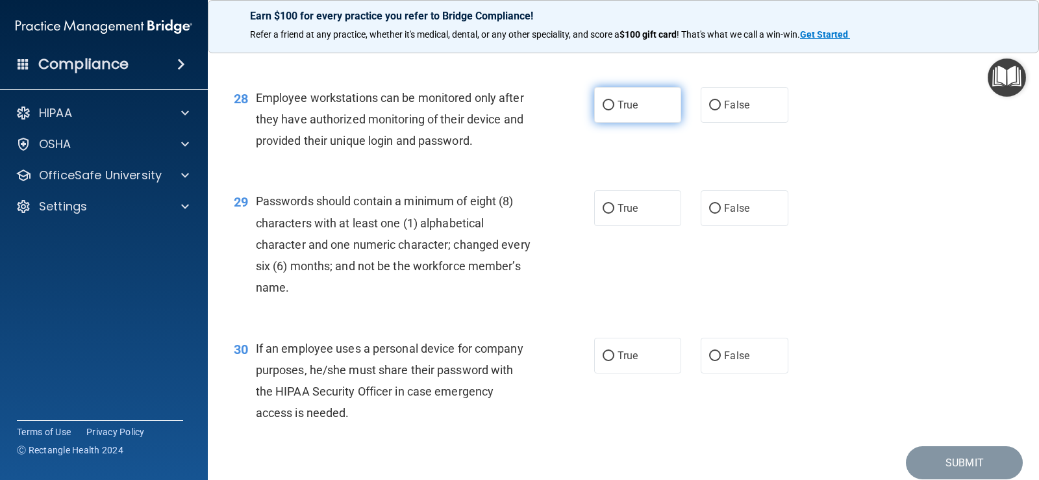
click at [606, 110] on input "True" at bounding box center [608, 106] width 12 height 10
radio input "true"
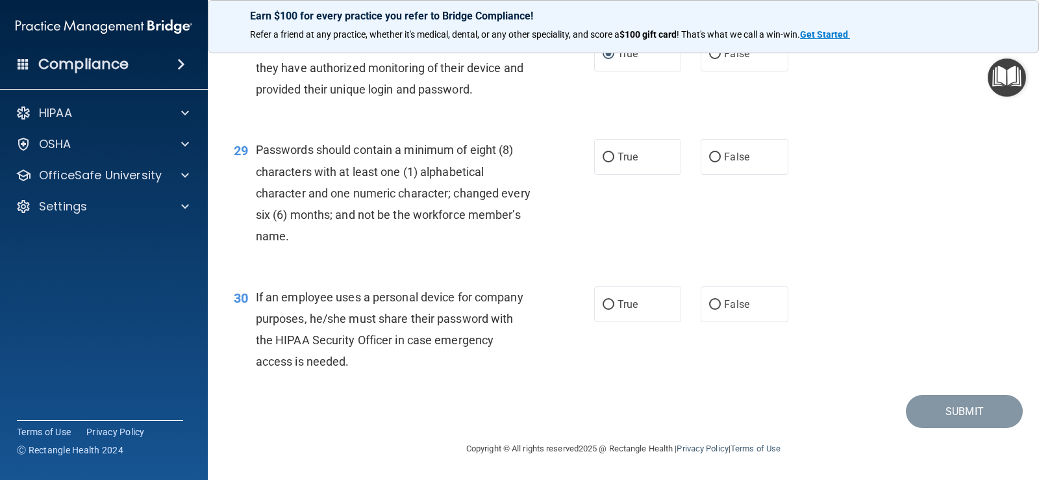
scroll to position [3253, 0]
click at [718, 167] on label "False" at bounding box center [743, 157] width 87 height 36
click at [718, 162] on input "False" at bounding box center [715, 158] width 12 height 10
radio input "true"
click at [636, 302] on label "True" at bounding box center [637, 304] width 87 height 36
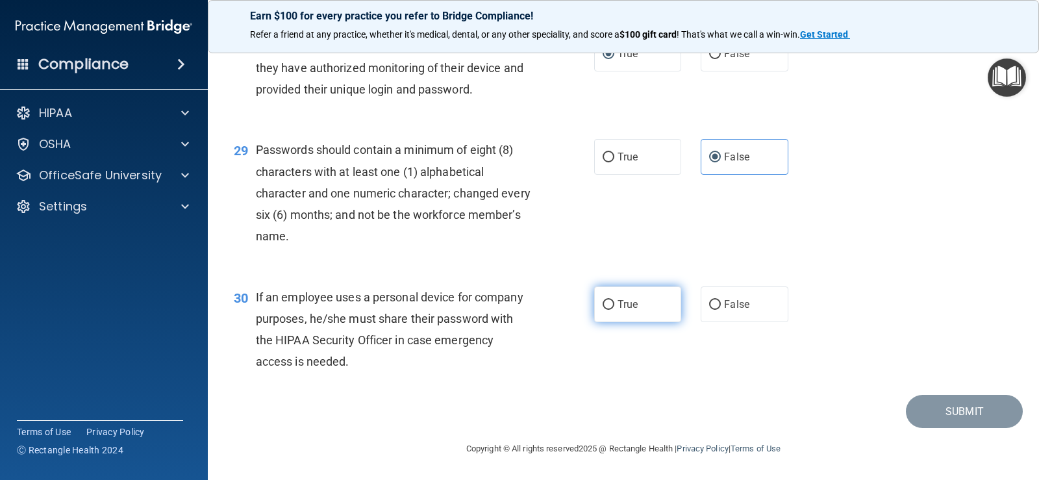
click at [614, 302] on input "True" at bounding box center [608, 305] width 12 height 10
radio input "true"
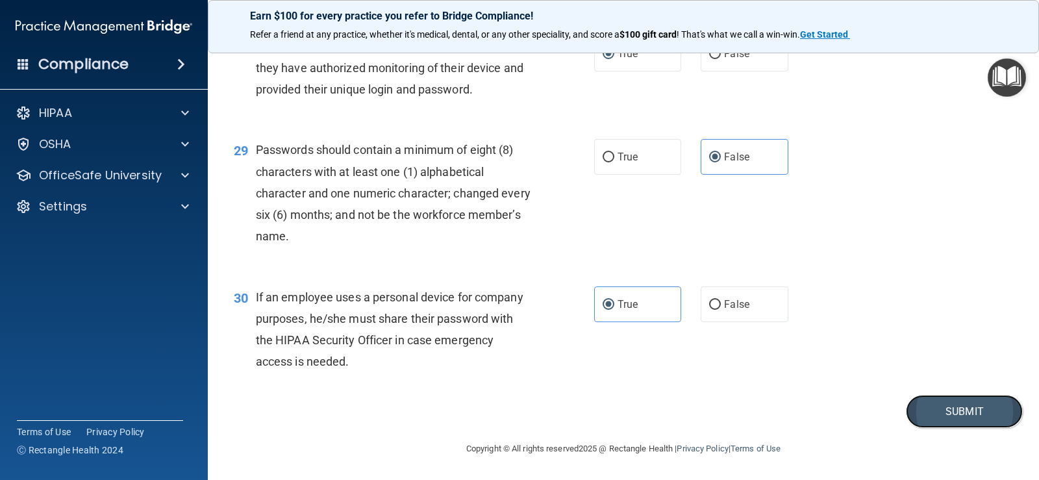
click at [936, 410] on button "Submit" at bounding box center [963, 411] width 117 height 33
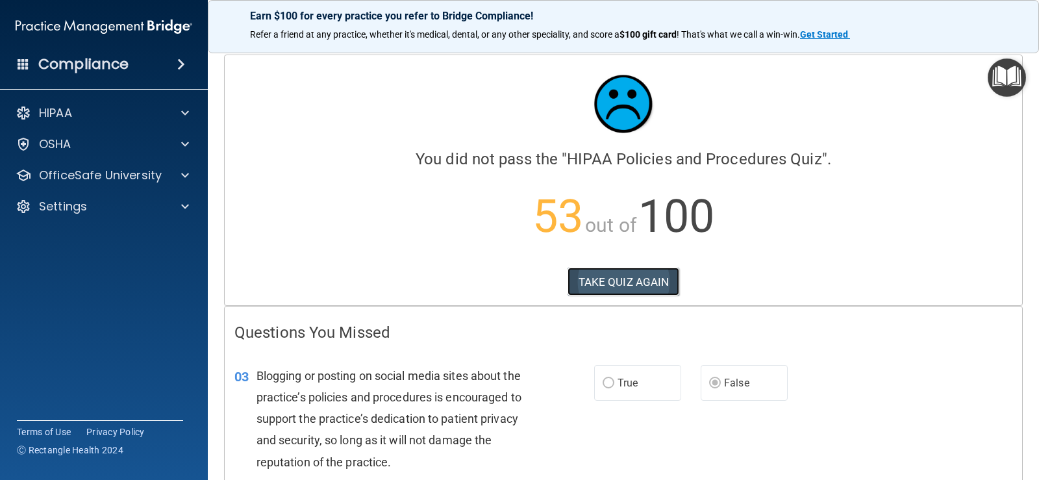
click at [624, 277] on button "TAKE QUIZ AGAIN" at bounding box center [623, 281] width 112 height 29
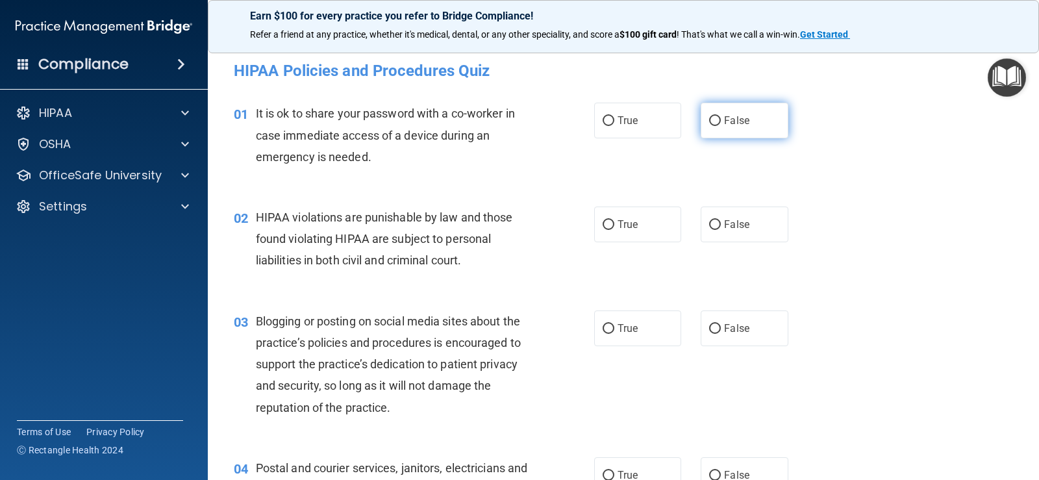
click at [724, 119] on span "False" at bounding box center [736, 120] width 25 height 12
click at [718, 119] on input "False" at bounding box center [715, 121] width 12 height 10
radio input "true"
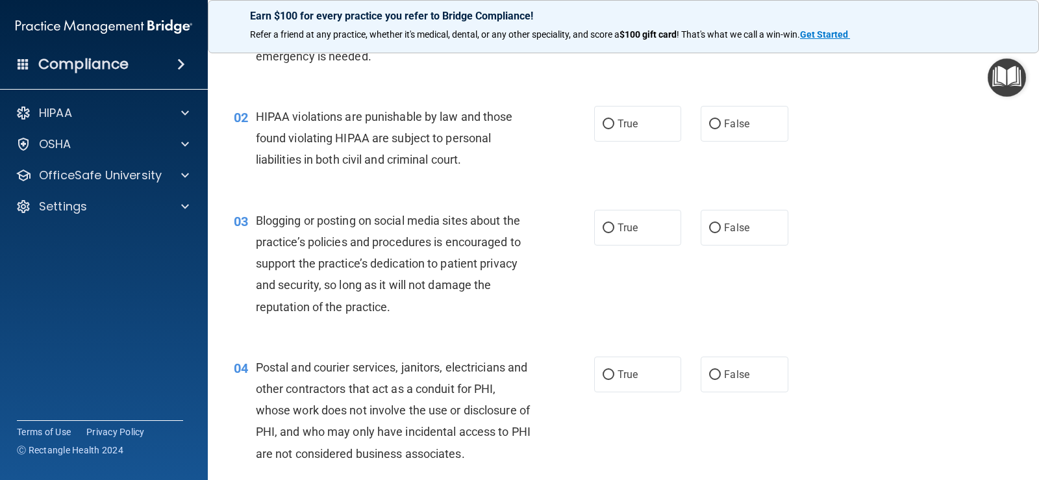
scroll to position [130, 0]
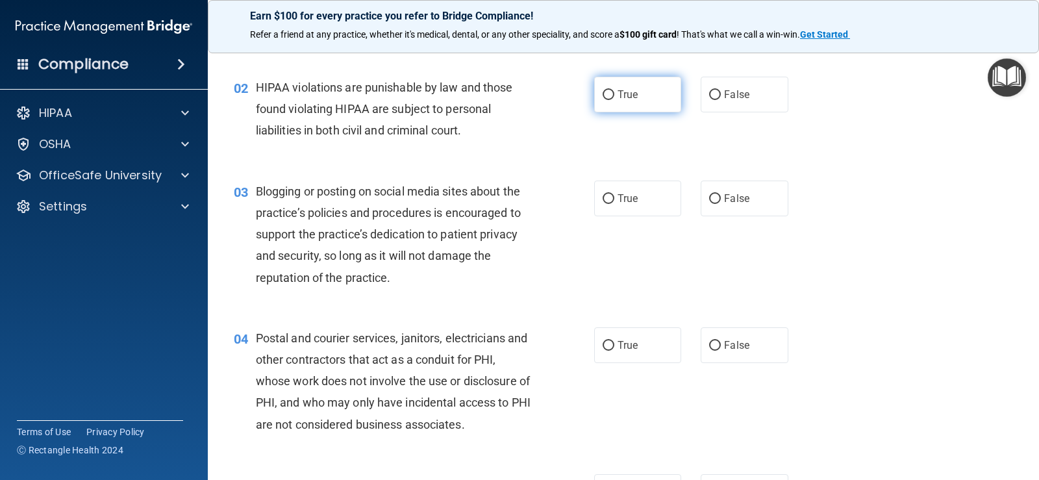
click at [622, 99] on span "True" at bounding box center [627, 94] width 20 height 12
click at [614, 99] on input "True" at bounding box center [608, 95] width 12 height 10
radio input "true"
click at [732, 201] on span "False" at bounding box center [736, 198] width 25 height 12
click at [720, 201] on input "False" at bounding box center [715, 199] width 12 height 10
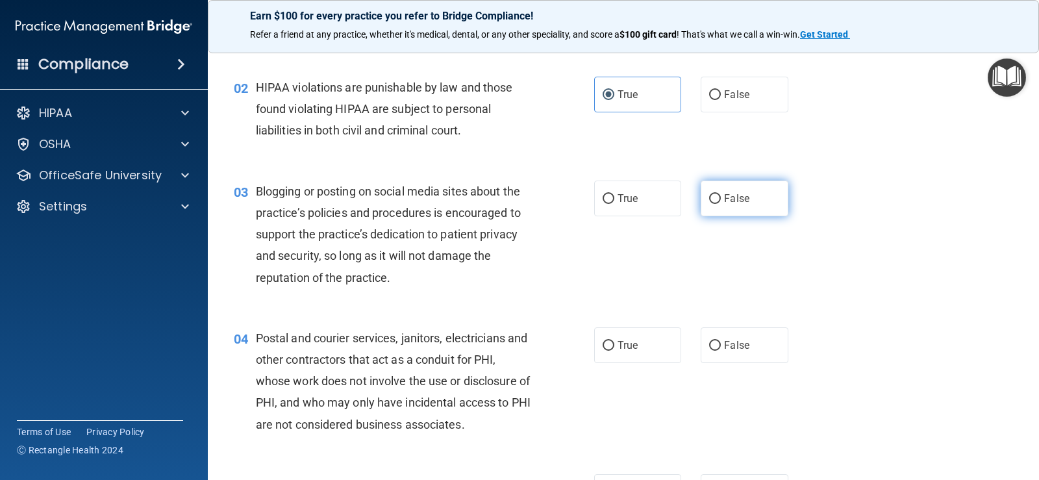
radio input "true"
click at [606, 349] on input "True" at bounding box center [608, 346] width 12 height 10
radio input "true"
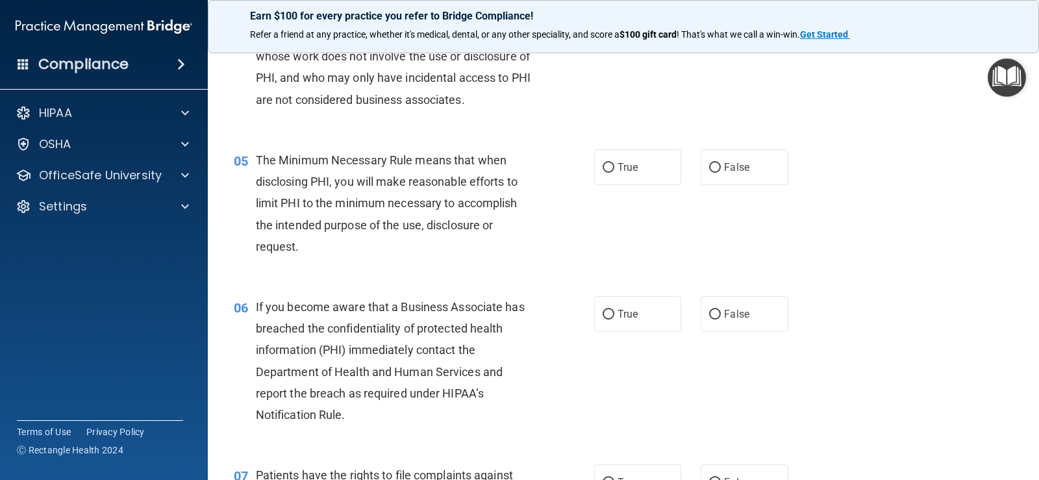
scroll to position [519, 0]
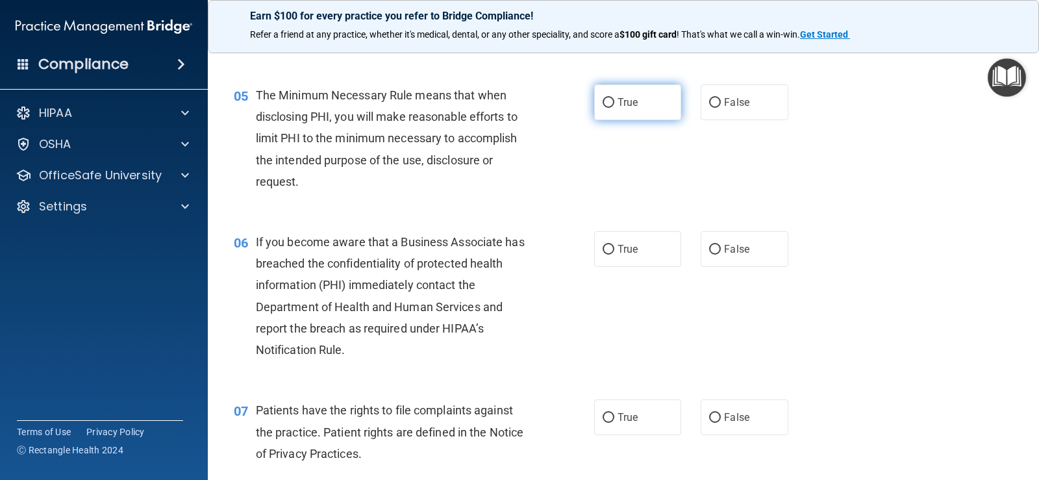
click at [626, 101] on span "True" at bounding box center [627, 102] width 20 height 12
click at [614, 101] on input "True" at bounding box center [608, 103] width 12 height 10
radio input "true"
click at [715, 253] on label "False" at bounding box center [743, 249] width 87 height 36
click at [715, 253] on input "False" at bounding box center [715, 250] width 12 height 10
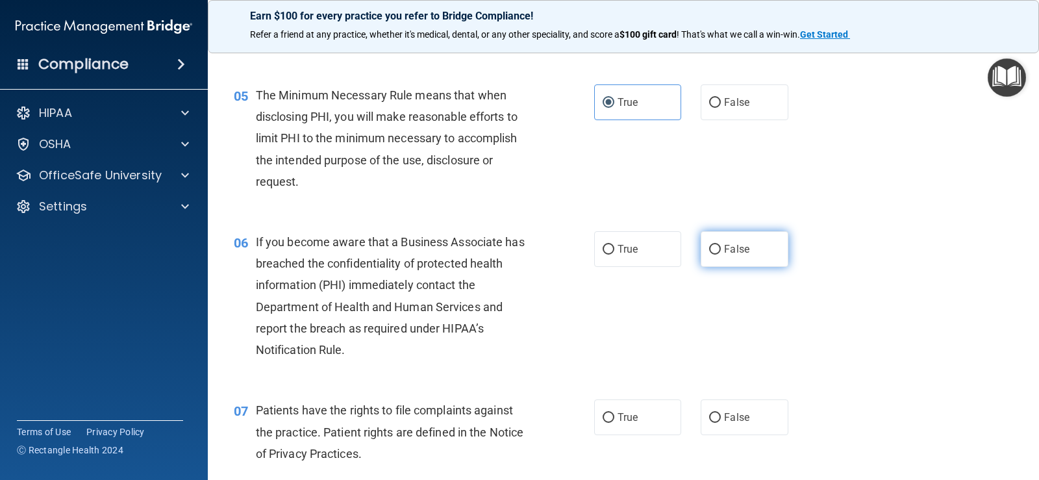
radio input "true"
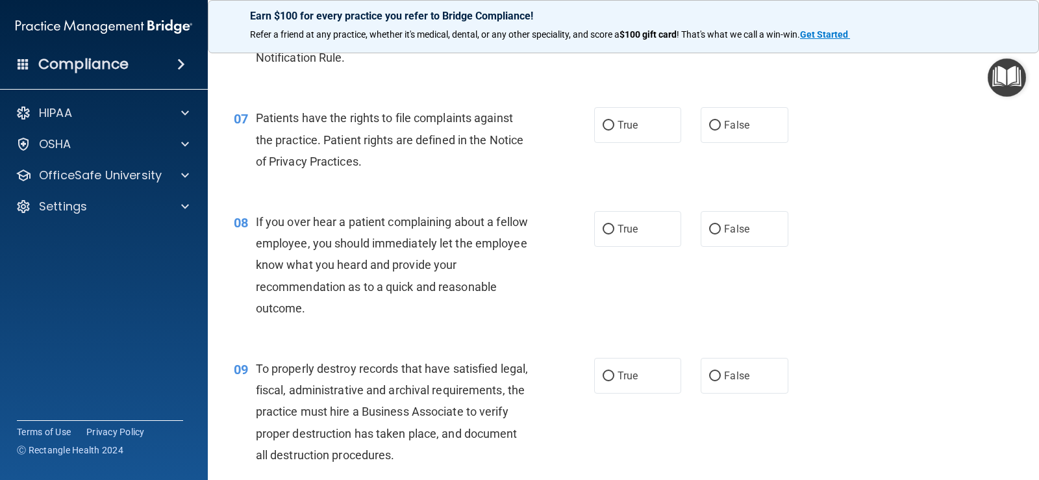
scroll to position [844, 0]
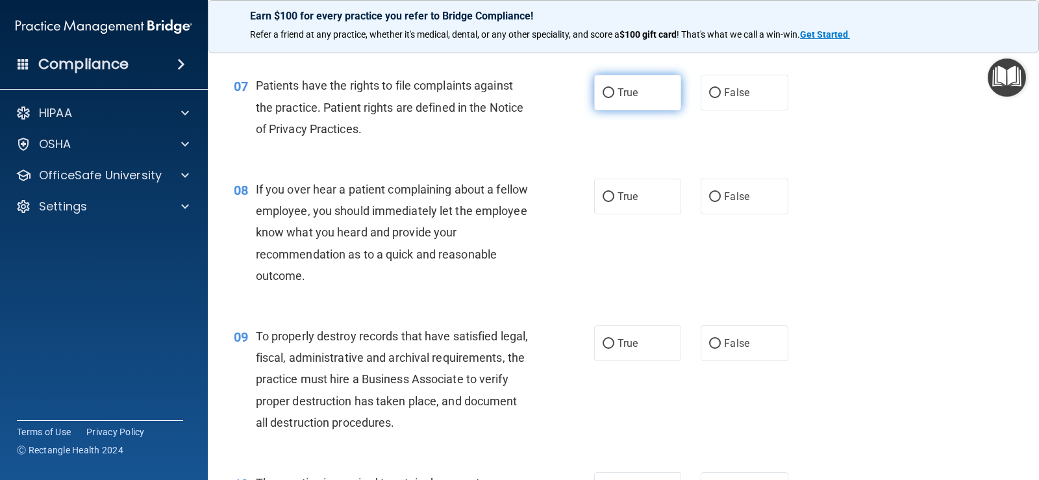
click at [635, 86] on label "True" at bounding box center [637, 93] width 87 height 36
click at [614, 88] on input "True" at bounding box center [608, 93] width 12 height 10
radio input "true"
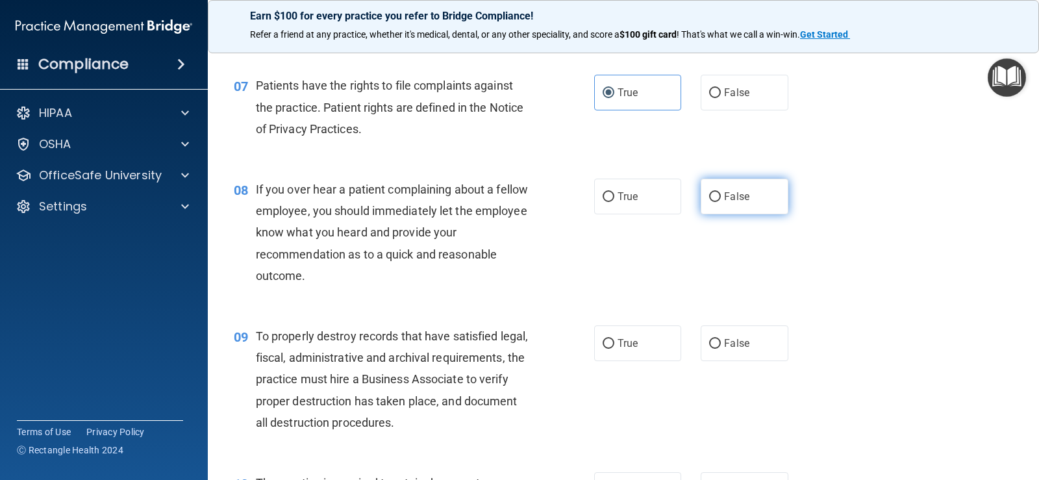
click at [714, 199] on input "False" at bounding box center [715, 197] width 12 height 10
radio input "true"
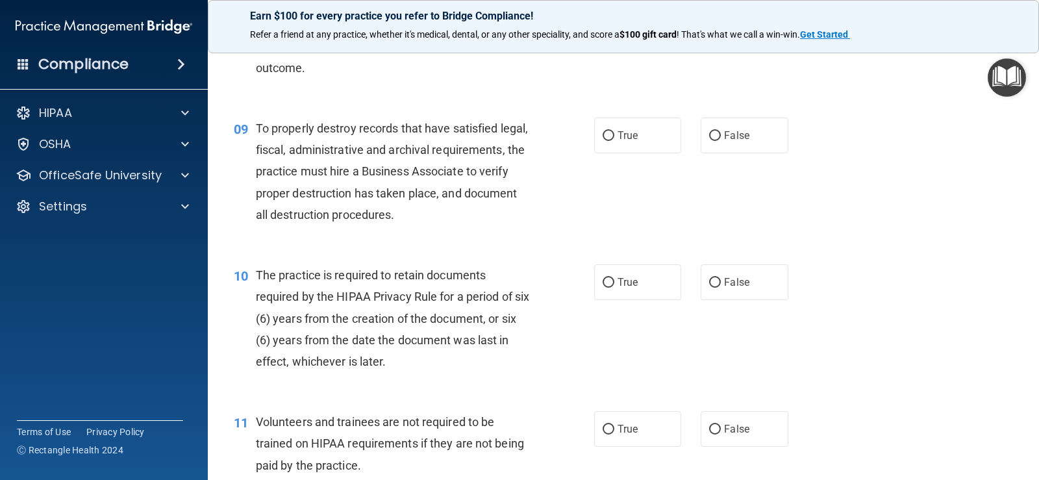
scroll to position [1103, 0]
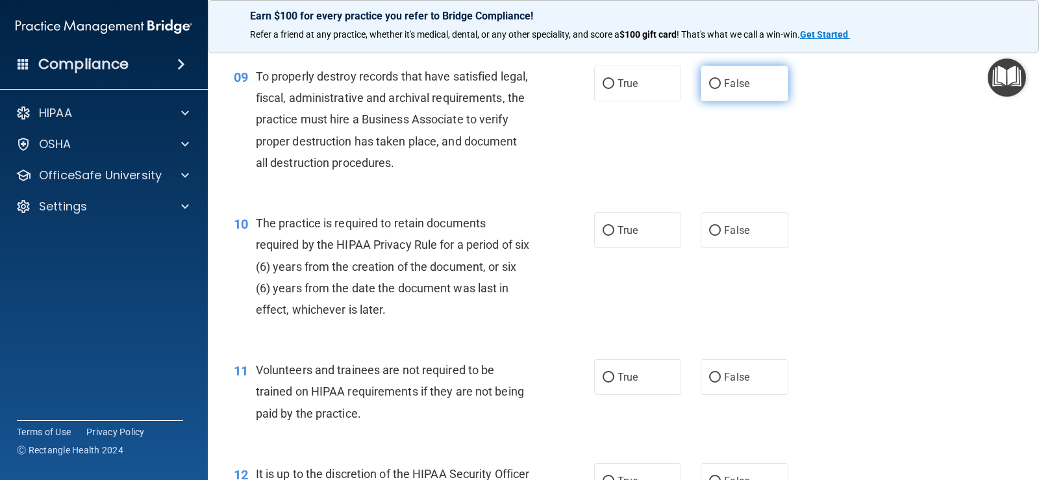
click at [746, 81] on label "False" at bounding box center [743, 84] width 87 height 36
click at [720, 81] on input "False" at bounding box center [715, 84] width 12 height 10
radio input "true"
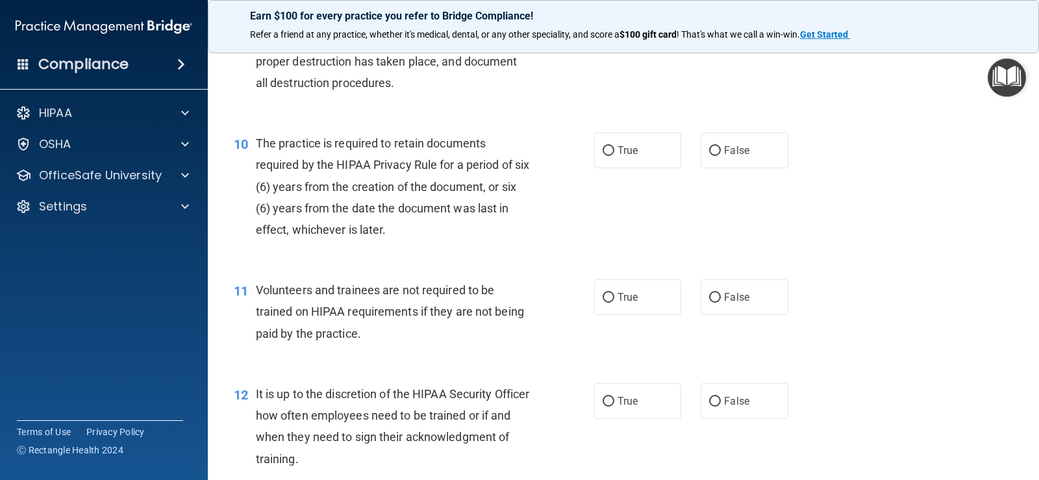
scroll to position [1233, 0]
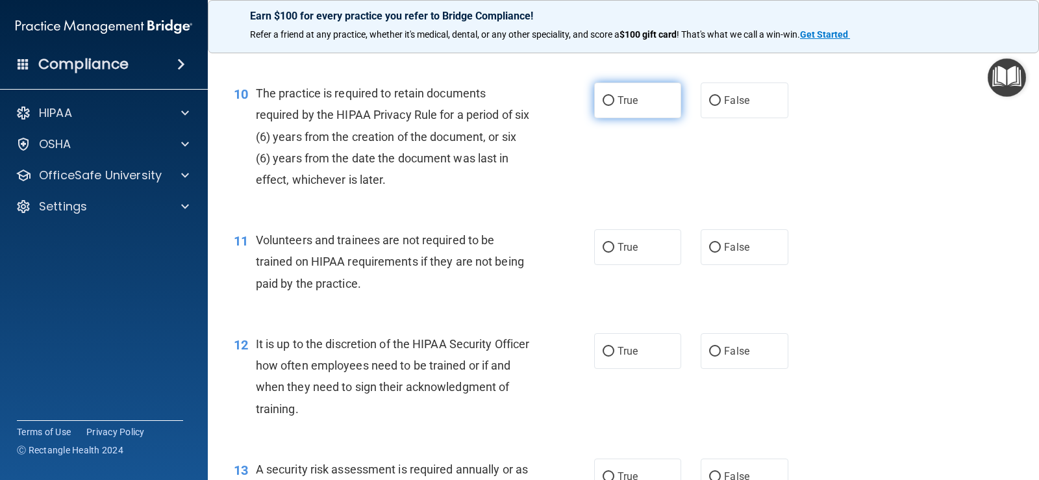
click at [663, 106] on label "True" at bounding box center [637, 100] width 87 height 36
click at [614, 106] on input "True" at bounding box center [608, 101] width 12 height 10
radio input "true"
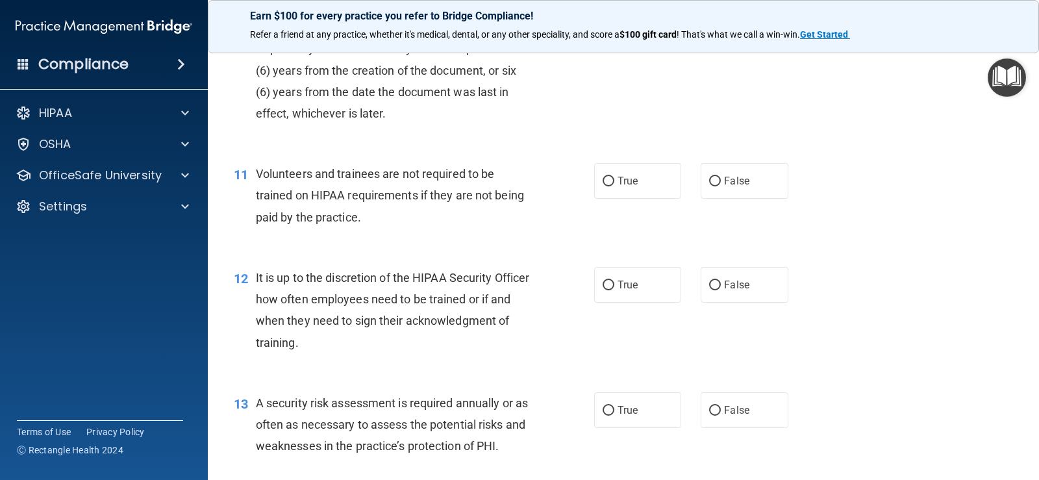
scroll to position [1363, 0]
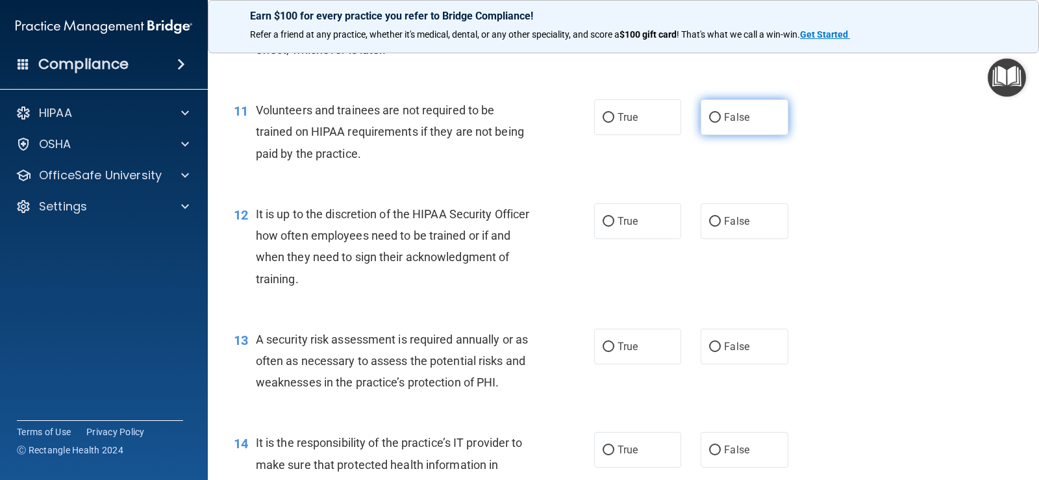
click at [716, 117] on label "False" at bounding box center [743, 117] width 87 height 36
click at [716, 117] on input "False" at bounding box center [715, 118] width 12 height 10
radio input "true"
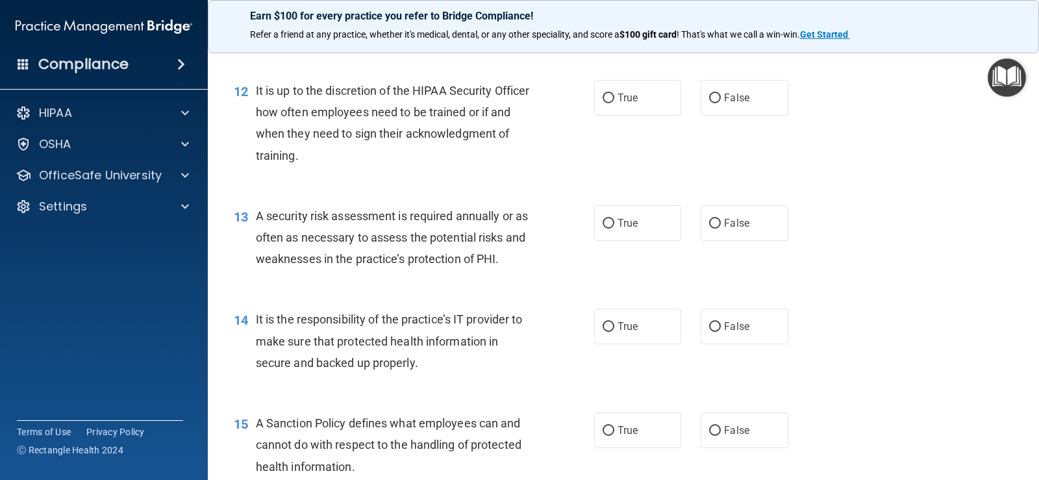
scroll to position [1493, 0]
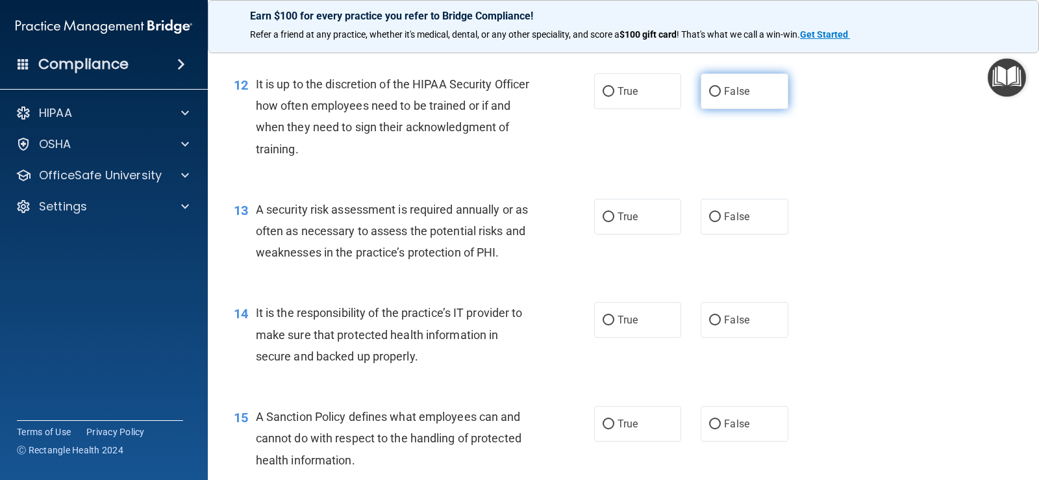
click at [709, 87] on input "False" at bounding box center [715, 92] width 12 height 10
radio input "true"
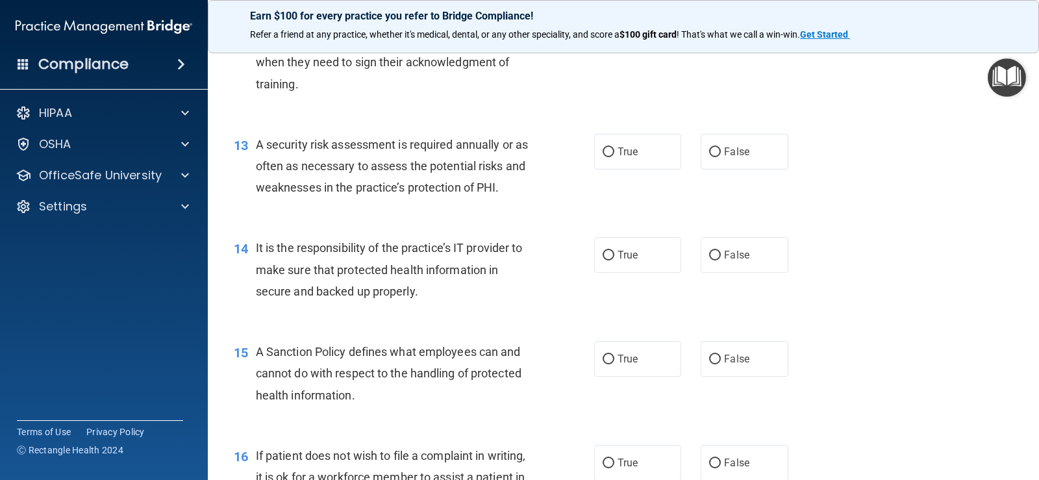
scroll to position [1623, 0]
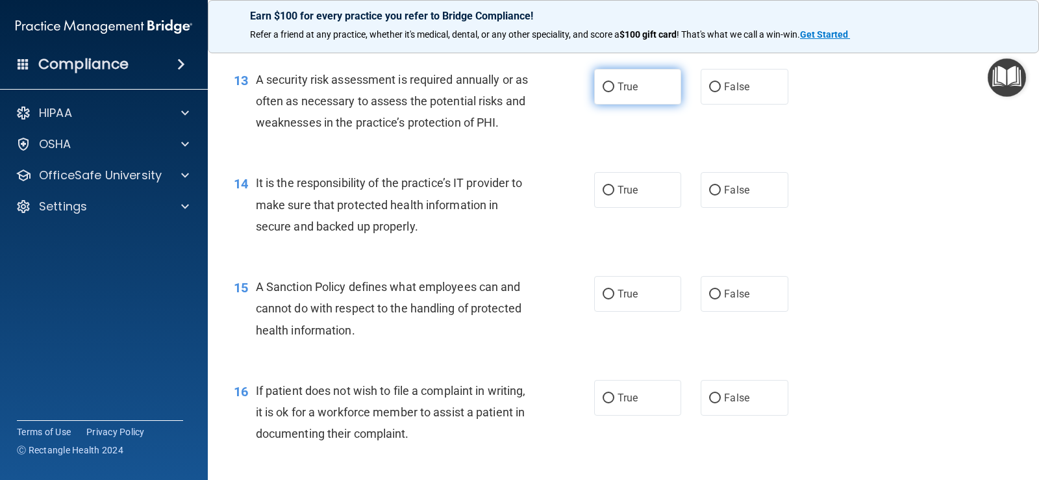
click at [633, 86] on span "True" at bounding box center [627, 86] width 20 height 12
click at [614, 86] on input "True" at bounding box center [608, 87] width 12 height 10
radio input "true"
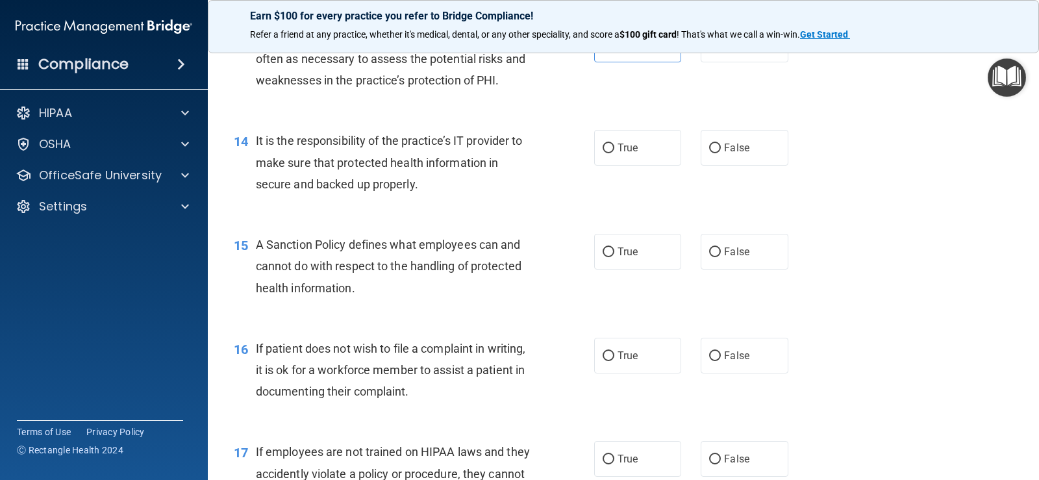
scroll to position [1688, 0]
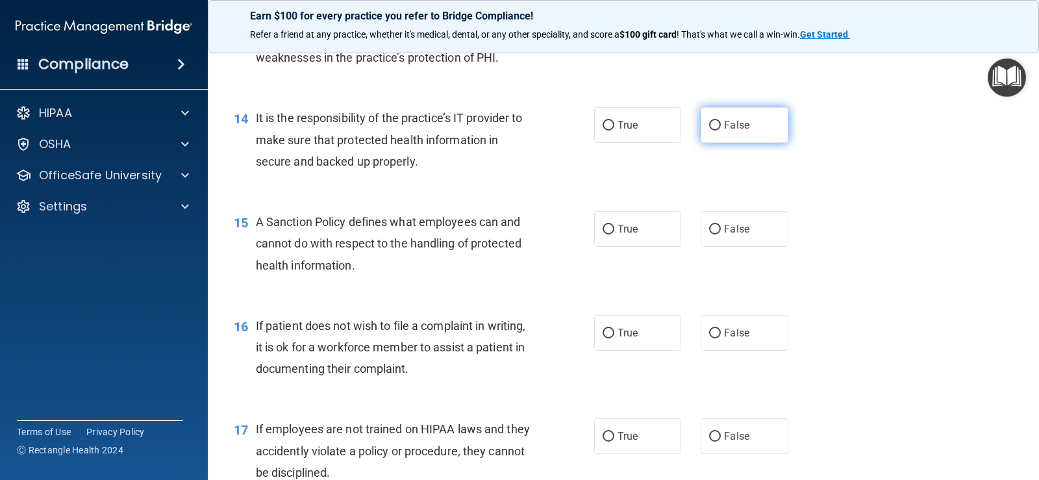
click at [715, 119] on label "False" at bounding box center [743, 125] width 87 height 36
click at [715, 121] on input "False" at bounding box center [715, 126] width 12 height 10
radio input "true"
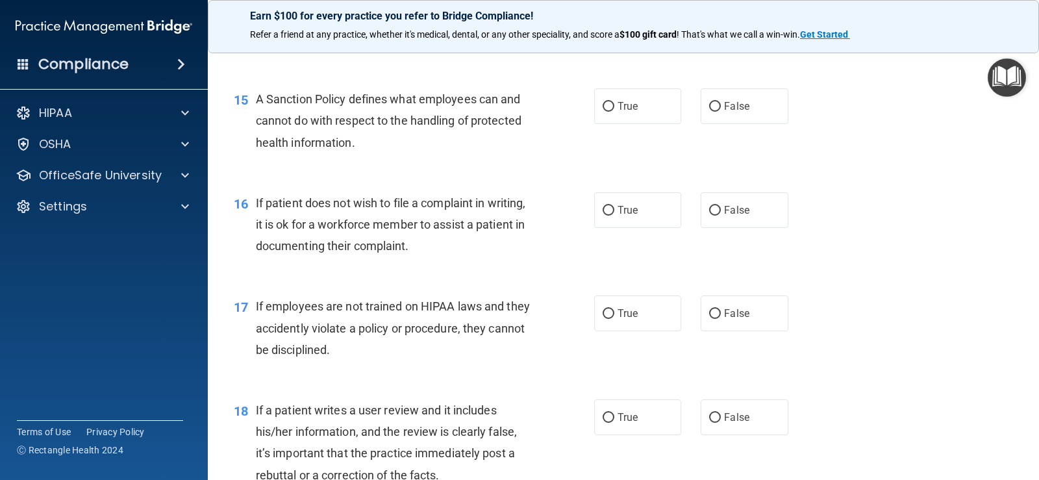
scroll to position [1817, 0]
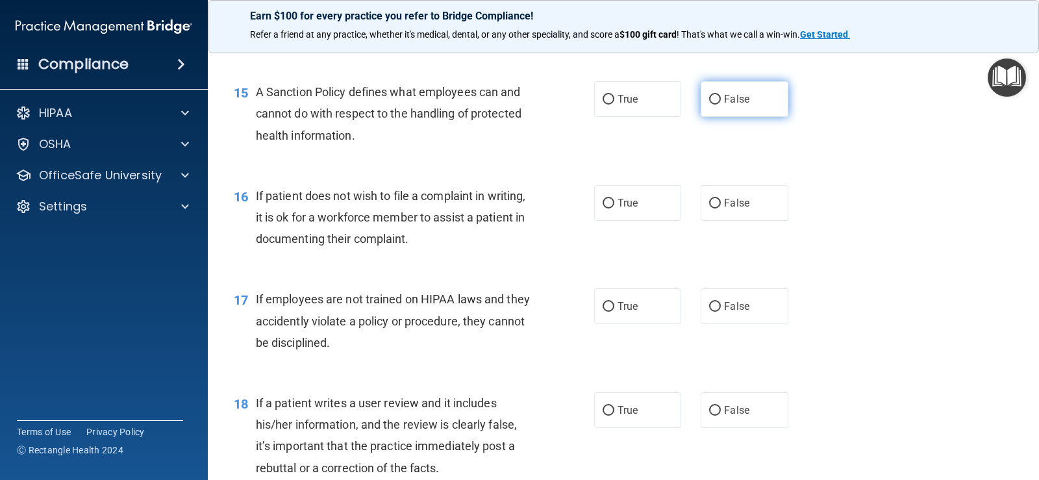
click at [711, 107] on label "False" at bounding box center [743, 99] width 87 height 36
click at [711, 105] on input "False" at bounding box center [715, 100] width 12 height 10
radio input "true"
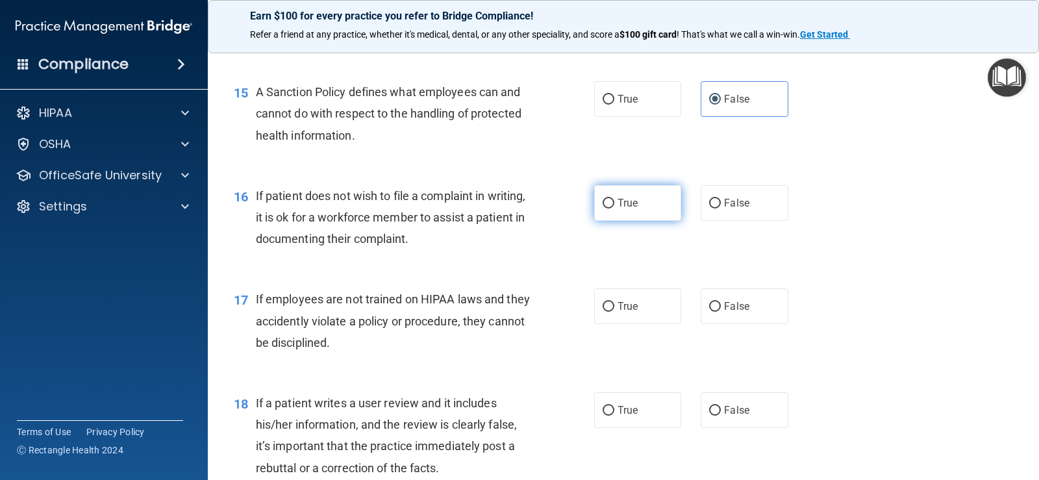
click at [622, 201] on span "True" at bounding box center [627, 203] width 20 height 12
click at [614, 201] on input "True" at bounding box center [608, 204] width 12 height 10
radio input "true"
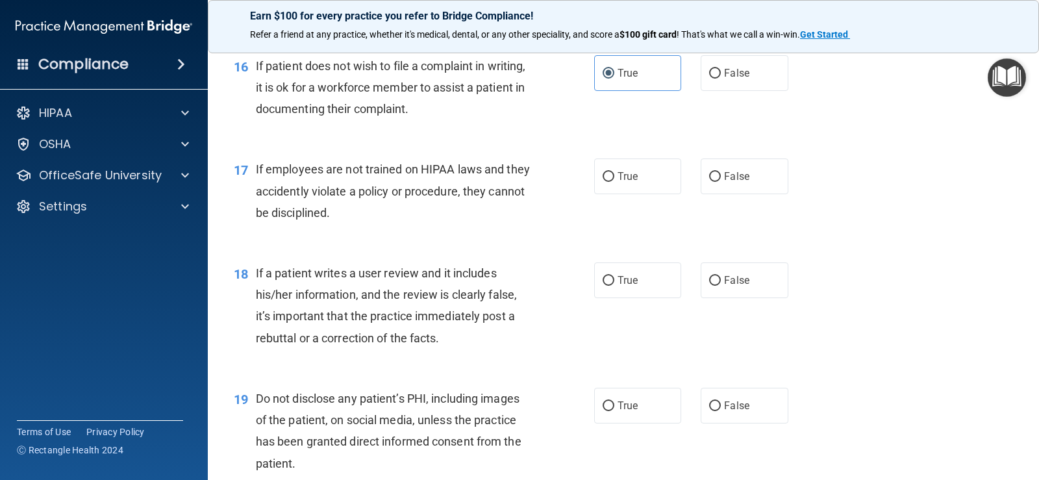
scroll to position [2012, 0]
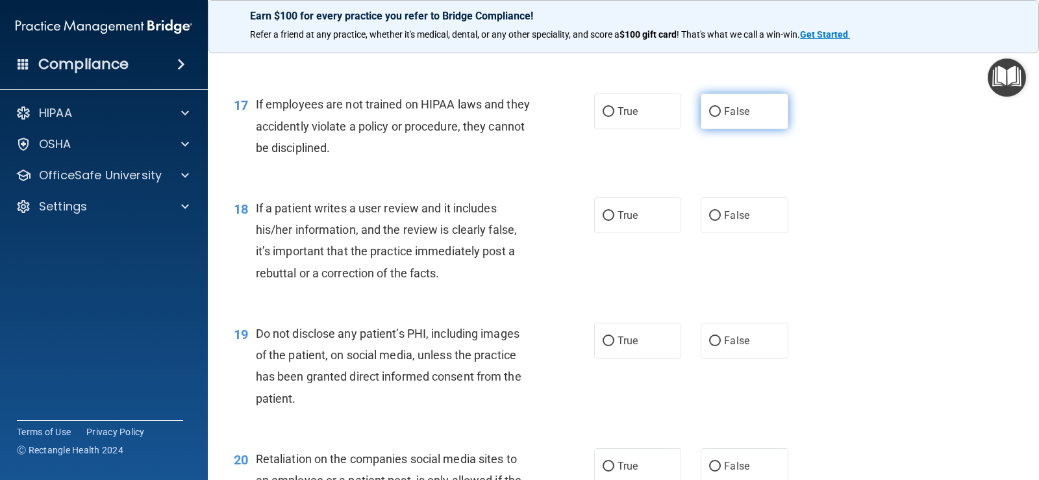
click at [734, 119] on label "False" at bounding box center [743, 111] width 87 height 36
click at [720, 117] on input "False" at bounding box center [715, 112] width 12 height 10
radio input "true"
click at [724, 219] on span "False" at bounding box center [736, 215] width 25 height 12
click at [720, 219] on input "False" at bounding box center [715, 216] width 12 height 10
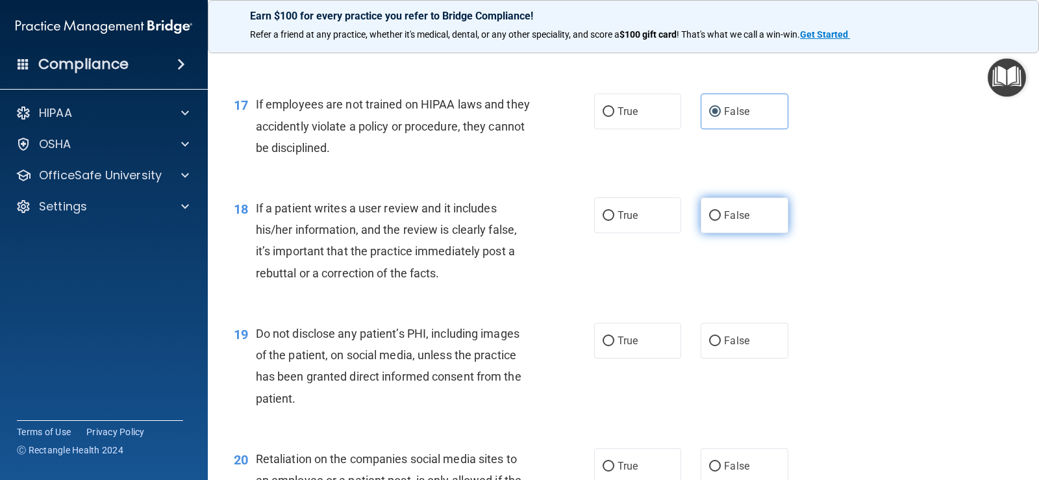
radio input "true"
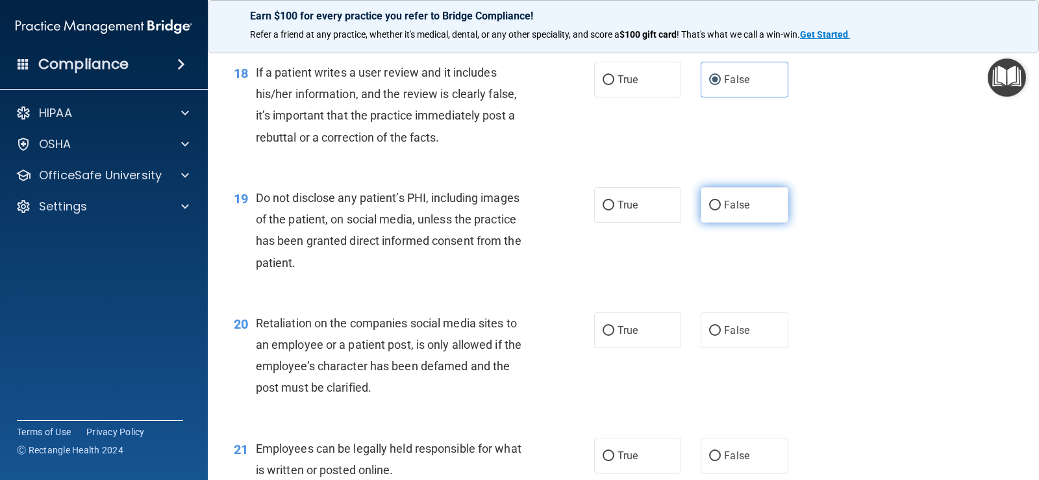
scroll to position [2207, 0]
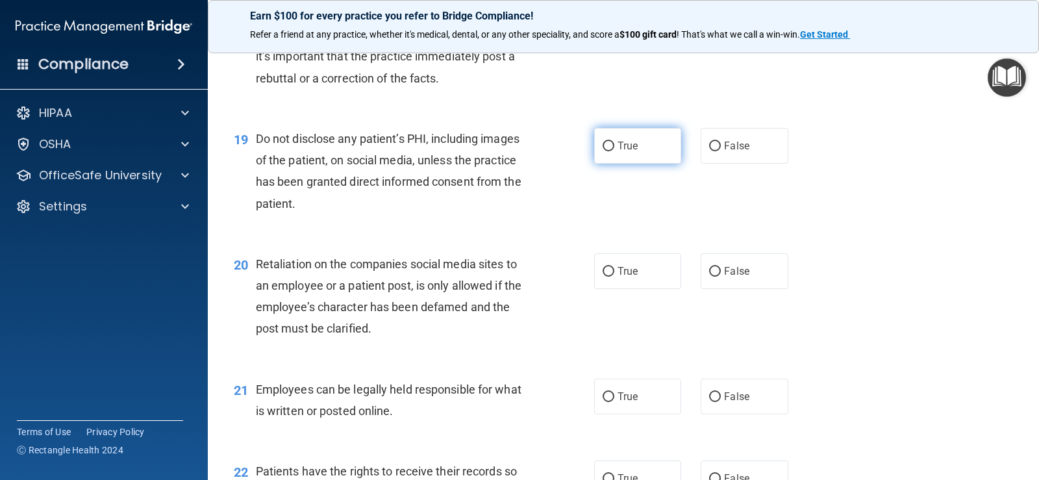
click at [634, 143] on label "True" at bounding box center [637, 146] width 87 height 36
click at [614, 143] on input "True" at bounding box center [608, 147] width 12 height 10
radio input "true"
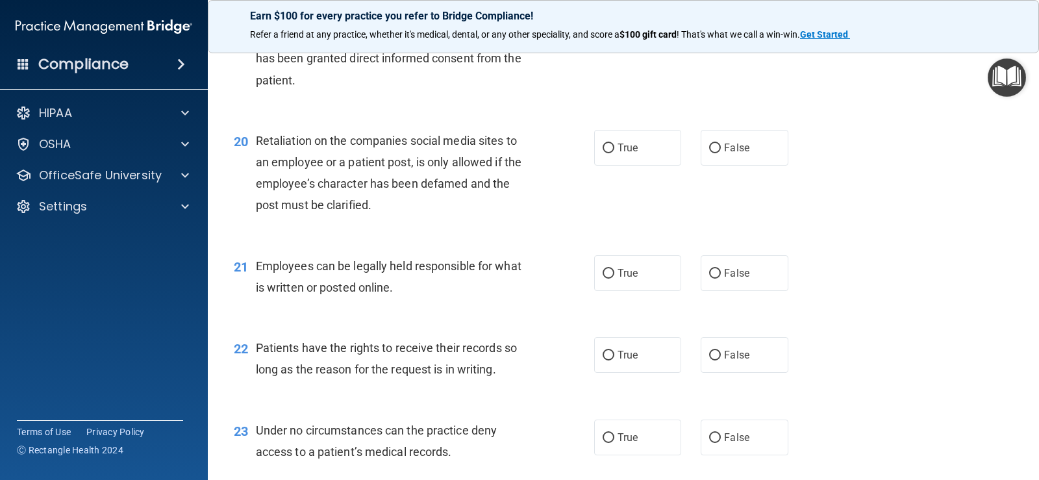
scroll to position [2337, 0]
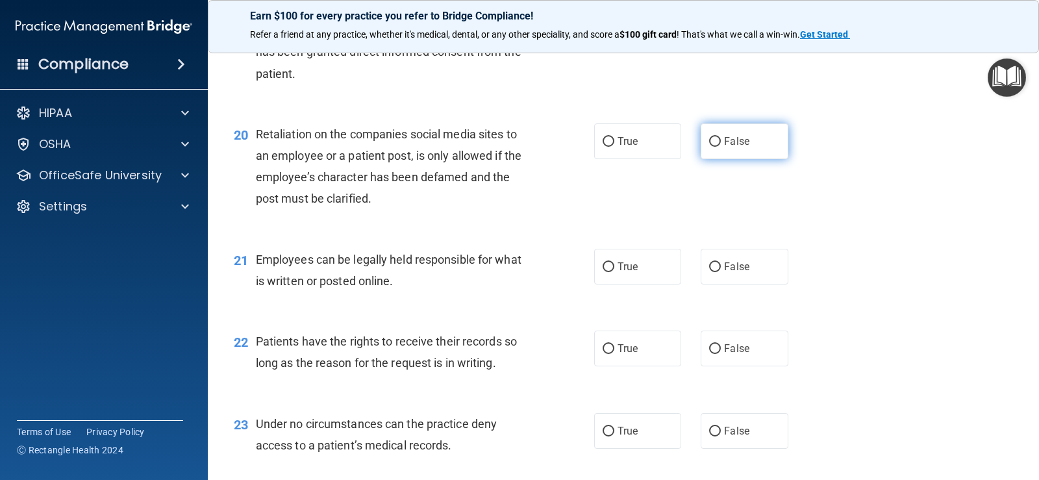
click at [700, 142] on label "False" at bounding box center [743, 141] width 87 height 36
click at [709, 142] on input "False" at bounding box center [715, 142] width 12 height 10
radio input "true"
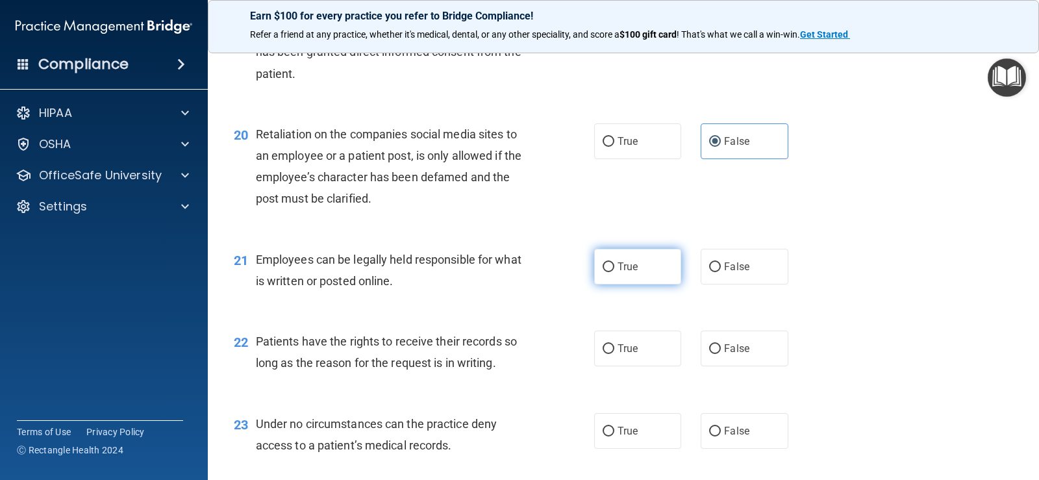
click at [634, 271] on label "True" at bounding box center [637, 267] width 87 height 36
click at [614, 271] on input "True" at bounding box center [608, 267] width 12 height 10
radio input "true"
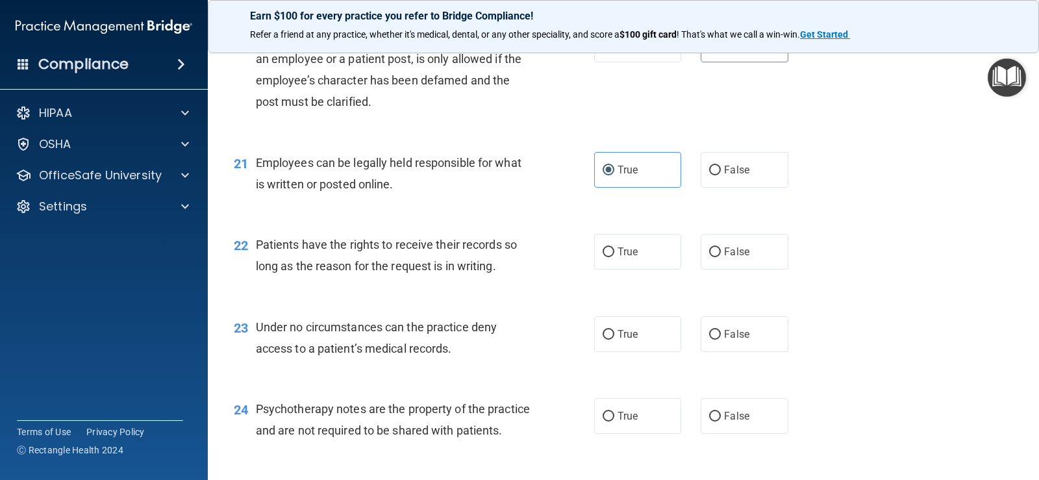
scroll to position [2531, 0]
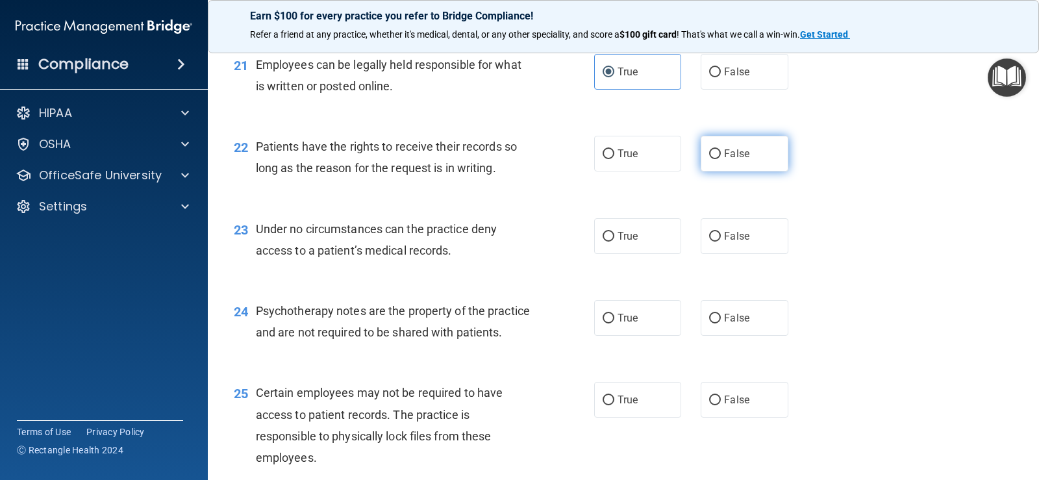
click at [725, 153] on span "False" at bounding box center [736, 153] width 25 height 12
click at [720, 153] on input "False" at bounding box center [715, 154] width 12 height 10
radio input "true"
click at [709, 236] on input "False" at bounding box center [715, 237] width 12 height 10
radio input "true"
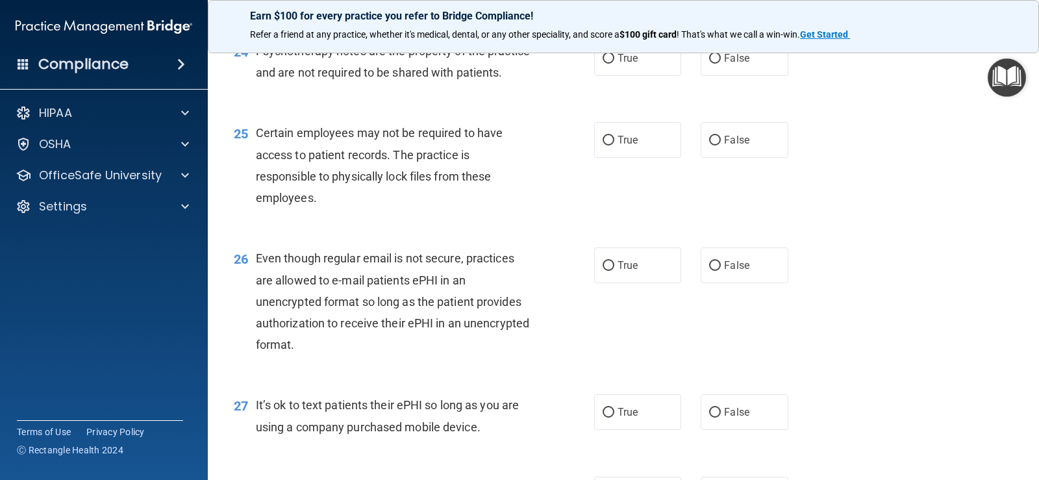
scroll to position [2726, 0]
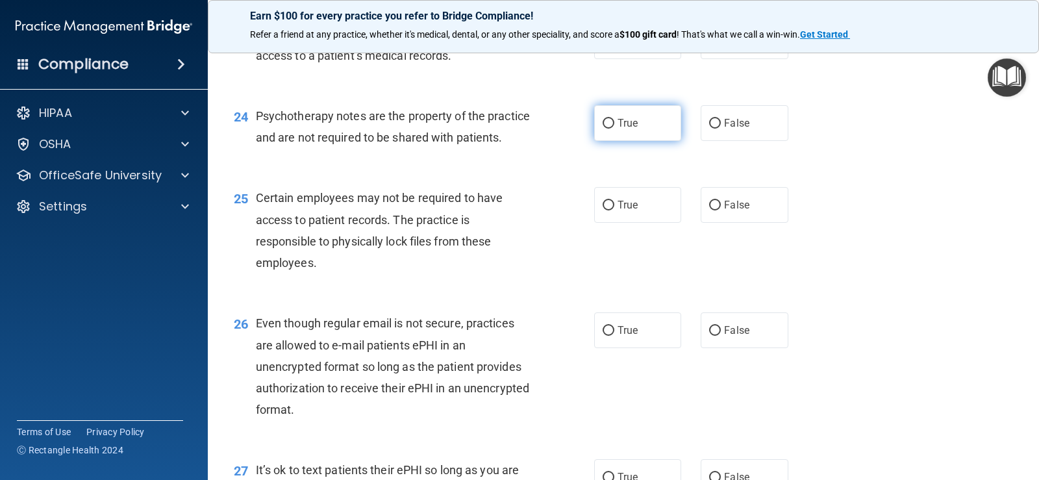
click at [632, 119] on span "True" at bounding box center [627, 123] width 20 height 12
click at [614, 119] on input "True" at bounding box center [608, 124] width 12 height 10
radio input "true"
click at [638, 223] on label "True" at bounding box center [637, 205] width 87 height 36
click at [614, 210] on input "True" at bounding box center [608, 206] width 12 height 10
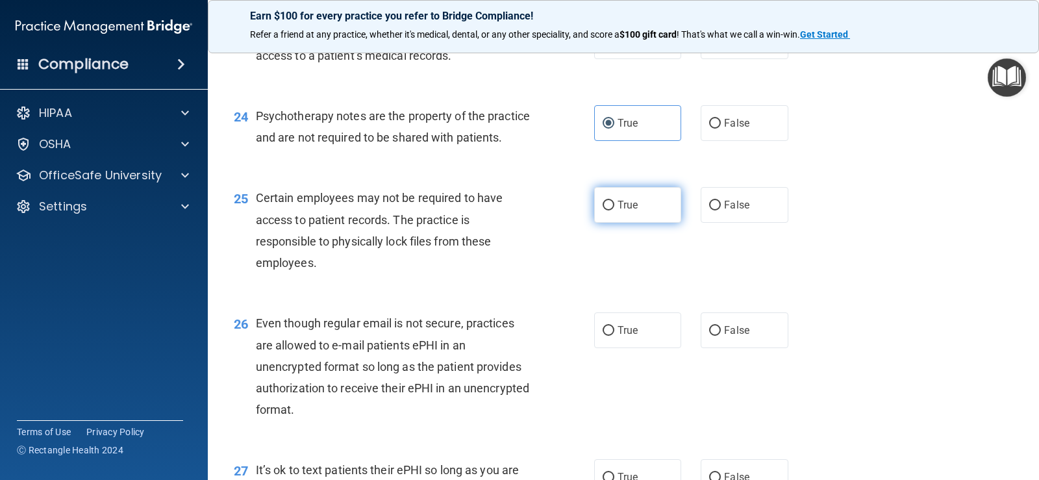
radio input "true"
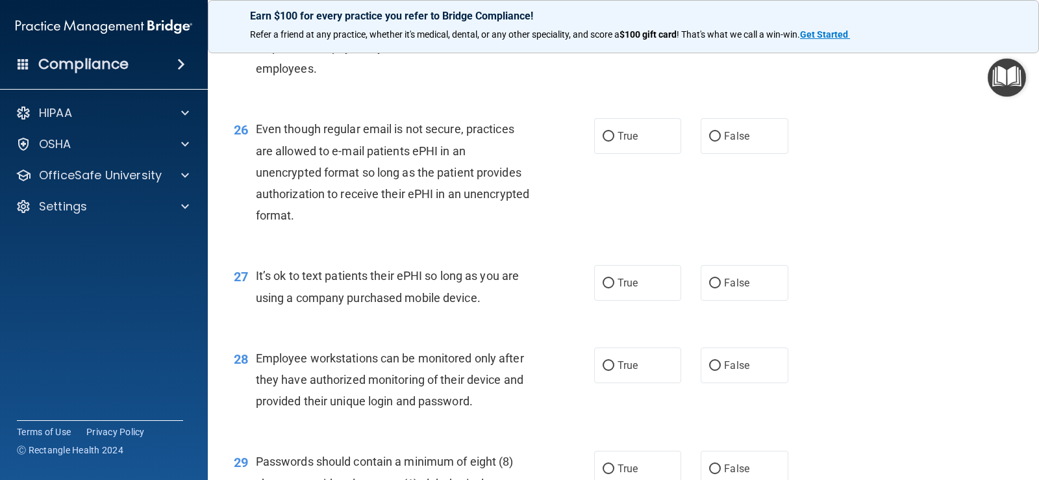
scroll to position [2921, 0]
click at [633, 153] on label "True" at bounding box center [637, 135] width 87 height 36
click at [614, 141] on input "True" at bounding box center [608, 136] width 12 height 10
radio input "true"
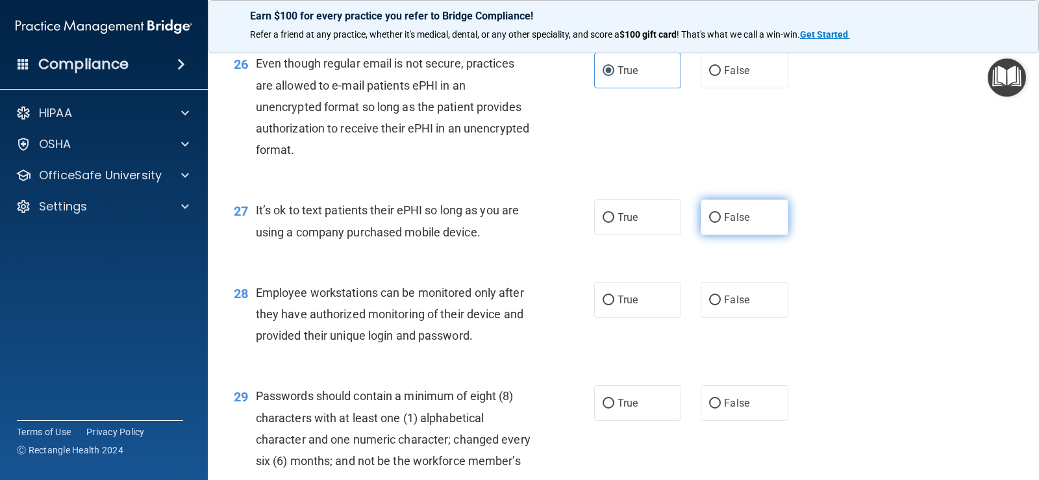
click at [756, 235] on label "False" at bounding box center [743, 217] width 87 height 36
click at [720, 223] on input "False" at bounding box center [715, 218] width 12 height 10
radio input "true"
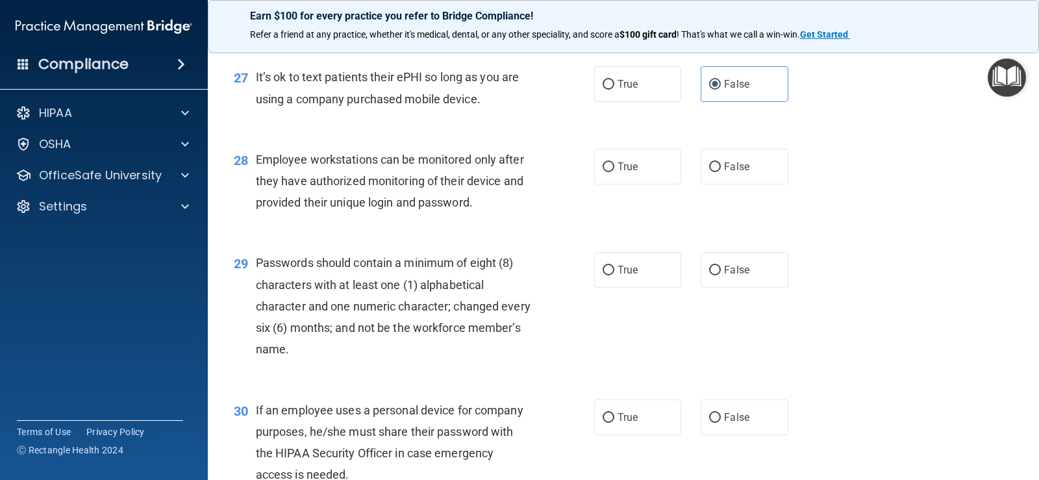
scroll to position [3181, 0]
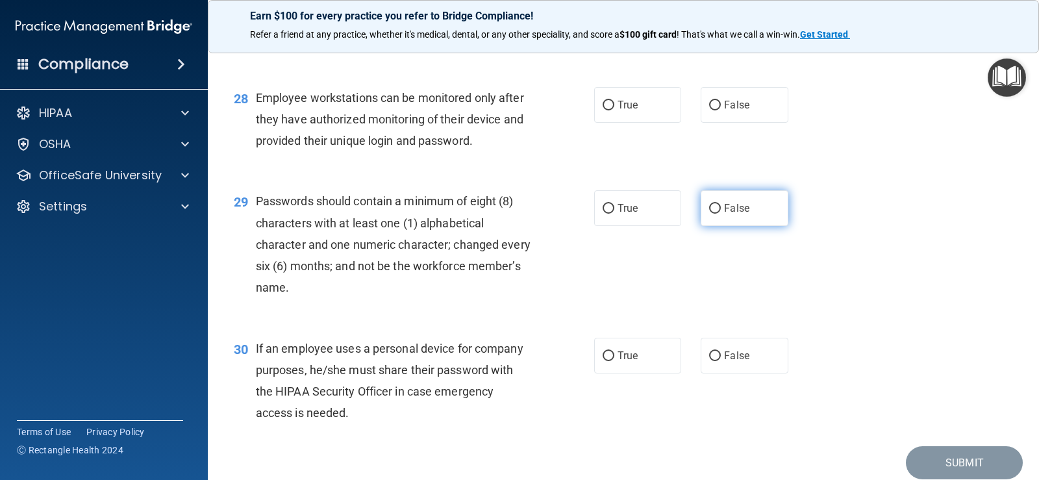
click at [719, 222] on label "False" at bounding box center [743, 208] width 87 height 36
click at [719, 214] on input "False" at bounding box center [715, 209] width 12 height 10
radio input "true"
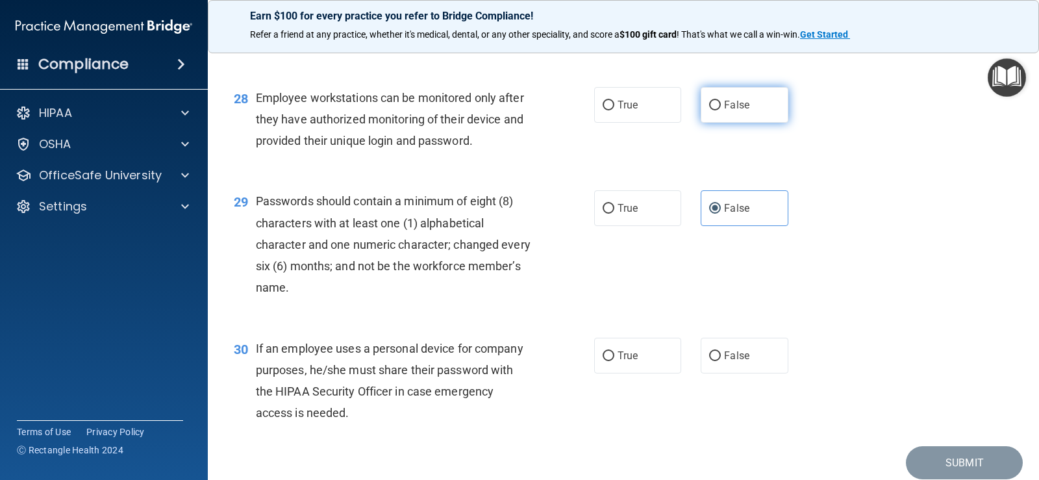
click at [740, 111] on span "False" at bounding box center [736, 105] width 25 height 12
click at [720, 110] on input "False" at bounding box center [715, 106] width 12 height 10
radio input "true"
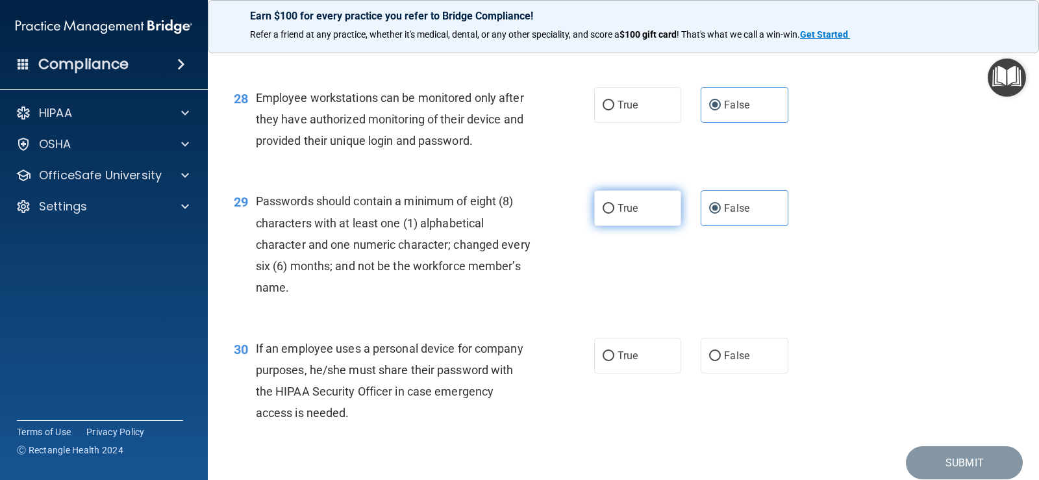
click at [647, 226] on label "True" at bounding box center [637, 208] width 87 height 36
click at [614, 214] on input "True" at bounding box center [608, 209] width 12 height 10
radio input "true"
radio input "false"
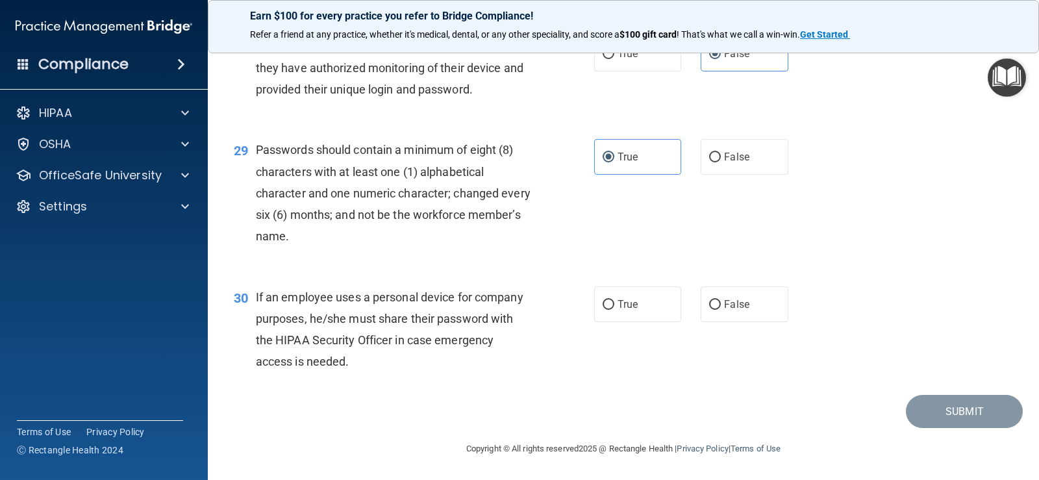
scroll to position [3253, 0]
click at [724, 302] on span "False" at bounding box center [736, 304] width 25 height 12
click at [719, 302] on input "False" at bounding box center [715, 305] width 12 height 10
radio input "true"
click at [954, 416] on button "Submit" at bounding box center [963, 411] width 117 height 33
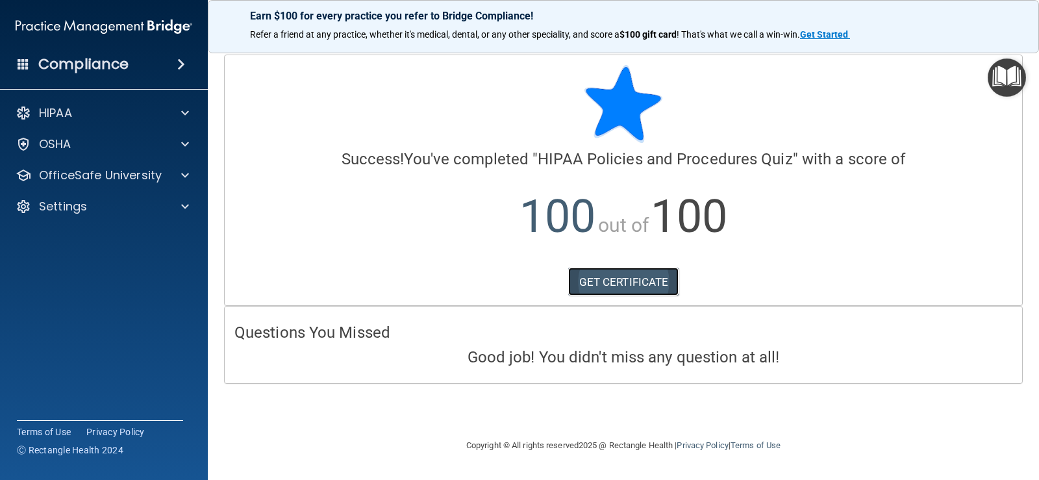
click at [630, 289] on link "GET CERTIFICATE" at bounding box center [623, 281] width 111 height 29
click at [179, 113] on div at bounding box center [183, 113] width 32 height 16
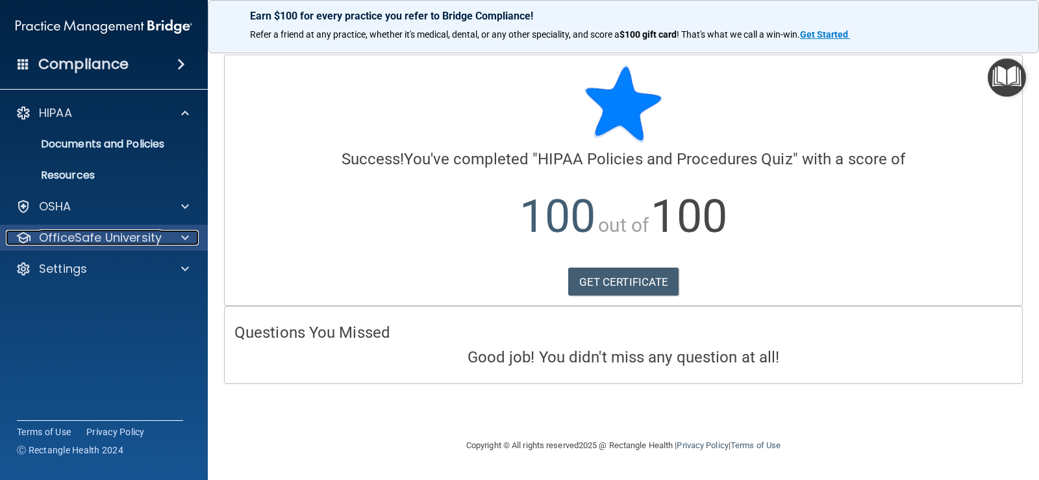
click at [142, 243] on p "OfficeSafe University" at bounding box center [100, 238] width 123 height 16
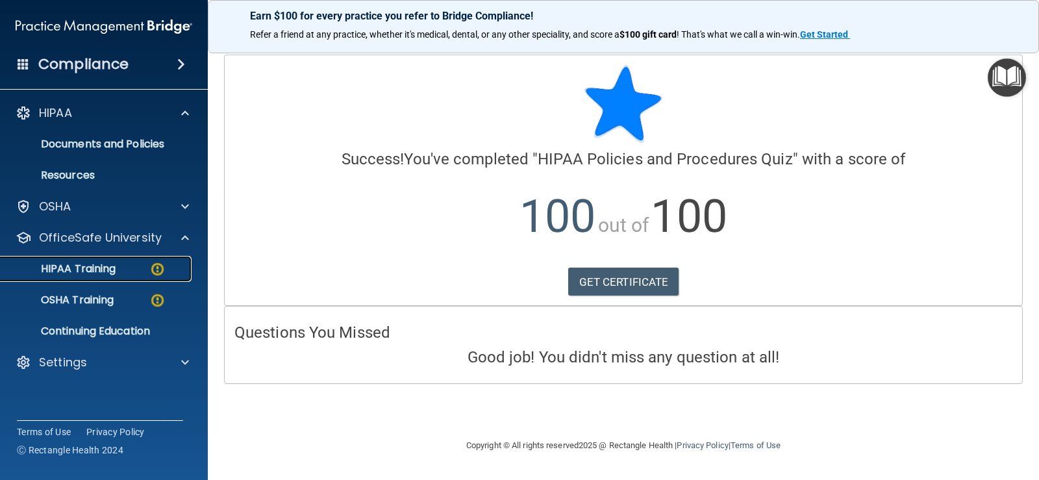
click at [103, 267] on p "HIPAA Training" at bounding box center [61, 268] width 107 height 13
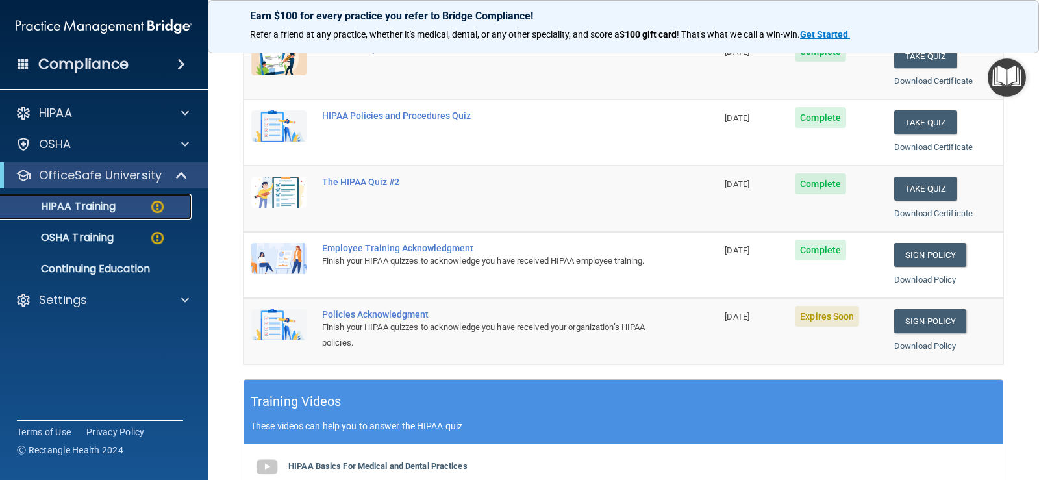
scroll to position [260, 0]
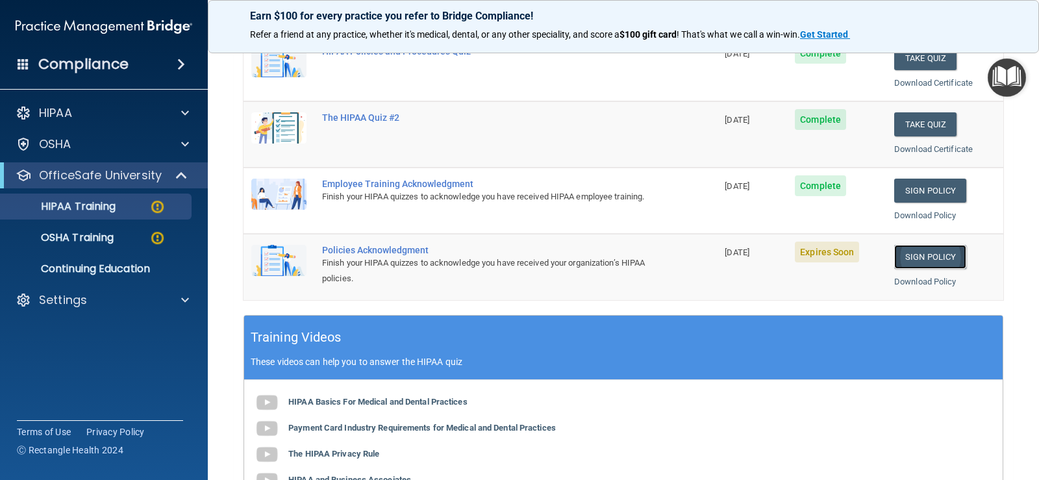
click at [923, 255] on link "Sign Policy" at bounding box center [930, 257] width 72 height 24
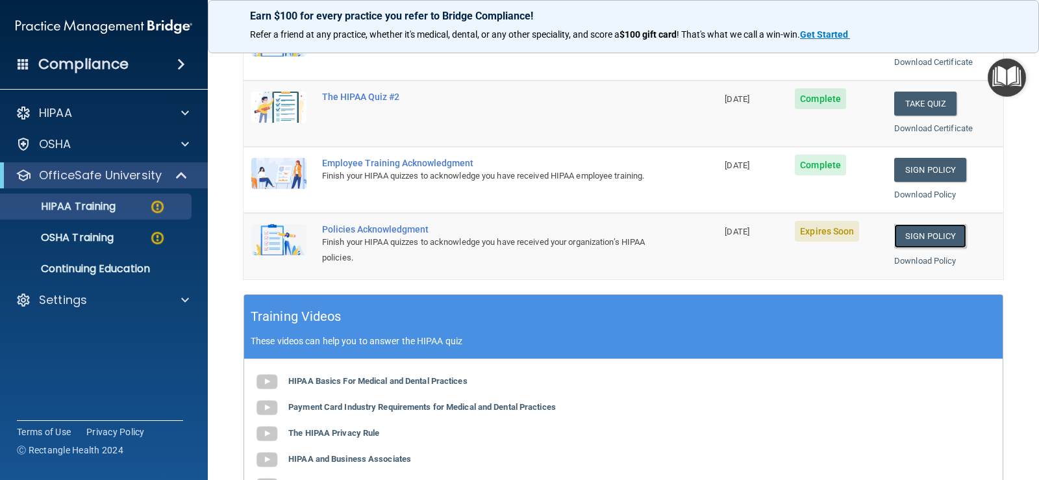
scroll to position [303, 0]
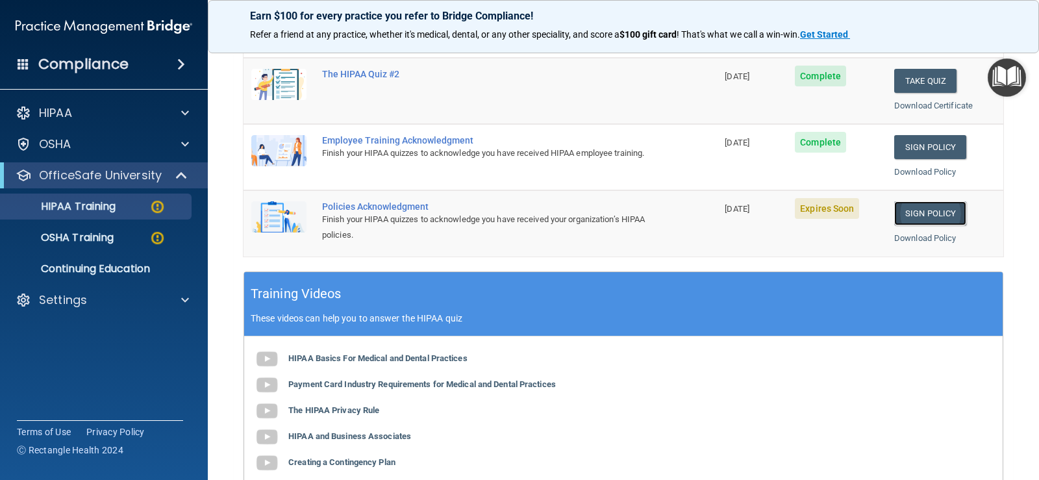
click at [907, 213] on link "Sign Policy" at bounding box center [930, 213] width 72 height 24
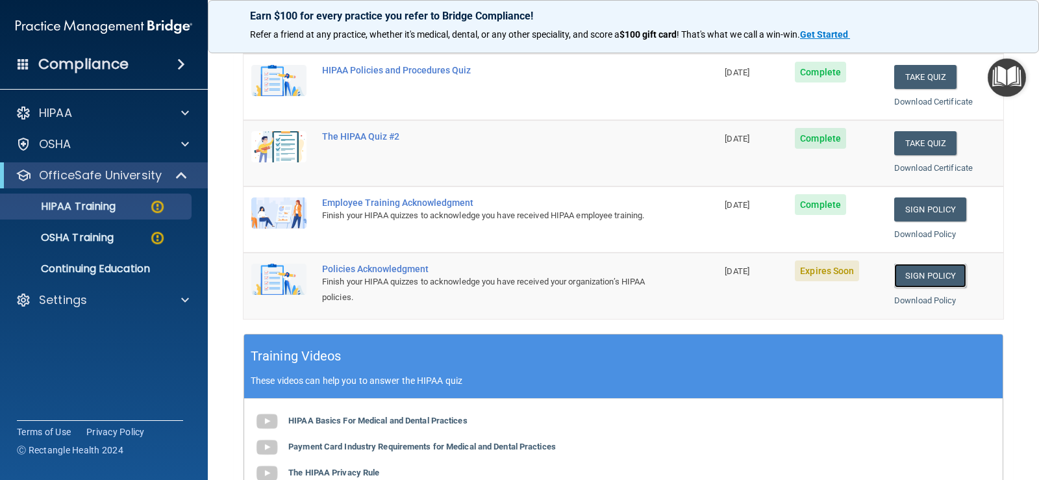
scroll to position [173, 0]
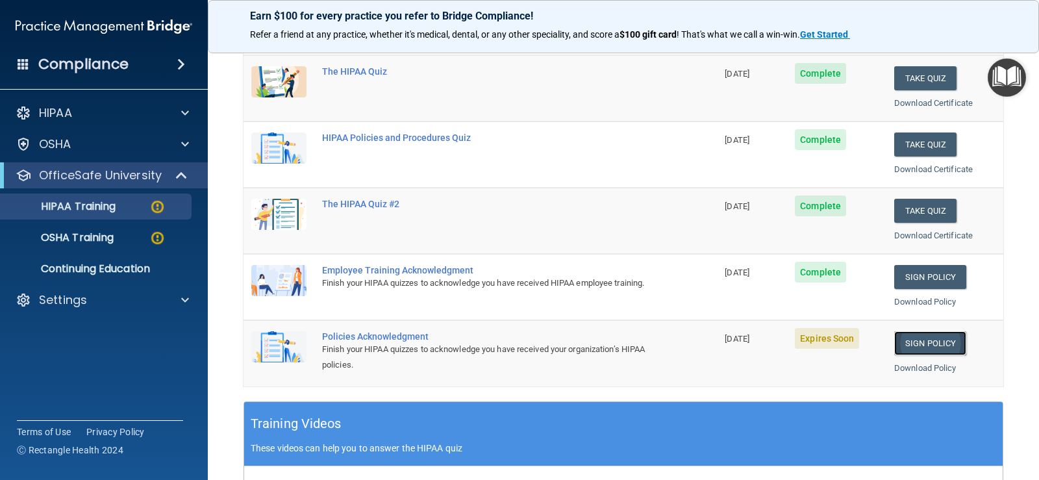
click at [917, 341] on link "Sign Policy" at bounding box center [930, 343] width 72 height 24
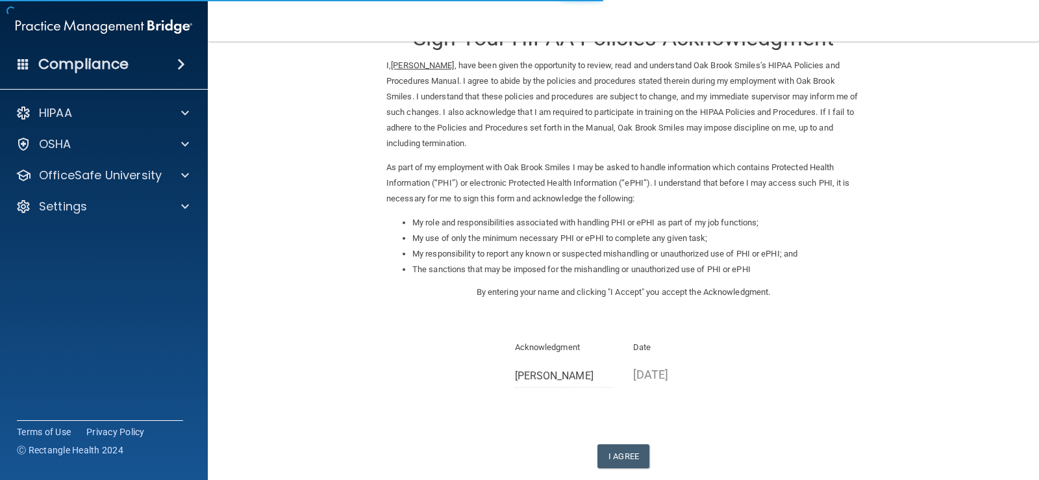
scroll to position [115, 0]
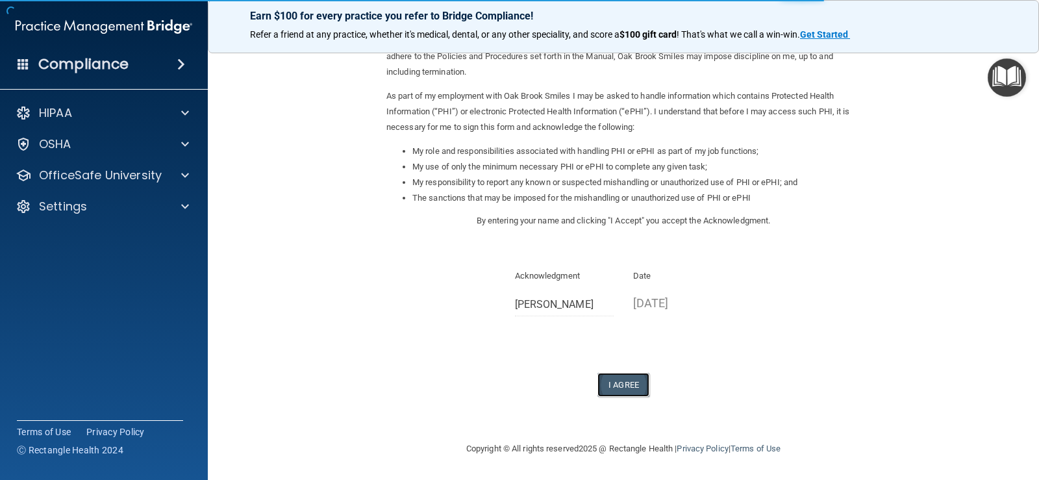
click at [626, 389] on button "I Agree" at bounding box center [623, 385] width 52 height 24
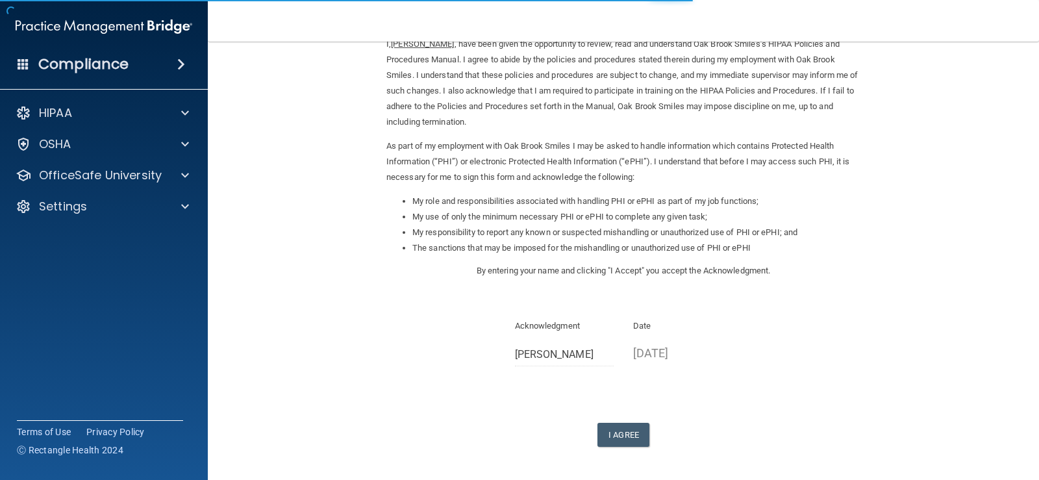
scroll to position [115, 0]
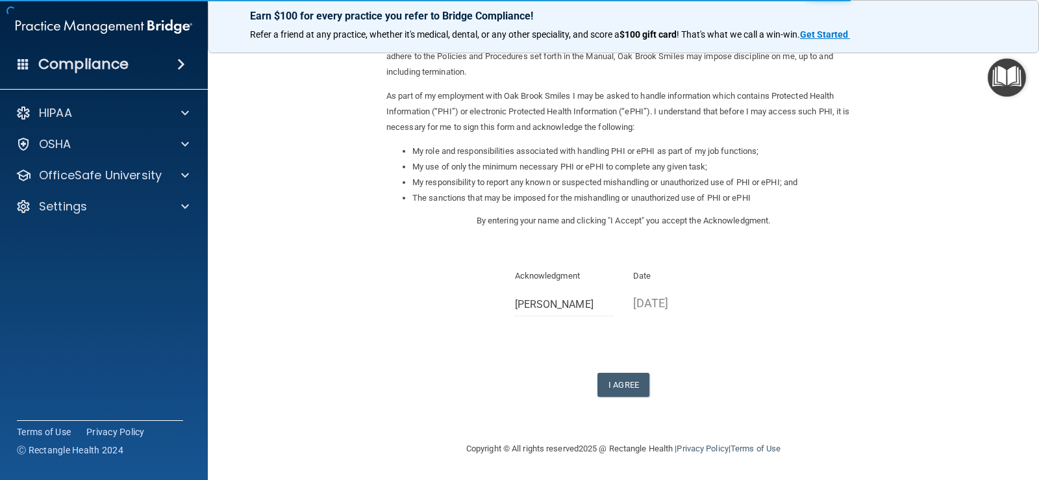
click at [571, 280] on p "Acknowledgment" at bounding box center [564, 276] width 99 height 16
click at [628, 386] on button "I Agree" at bounding box center [623, 385] width 52 height 24
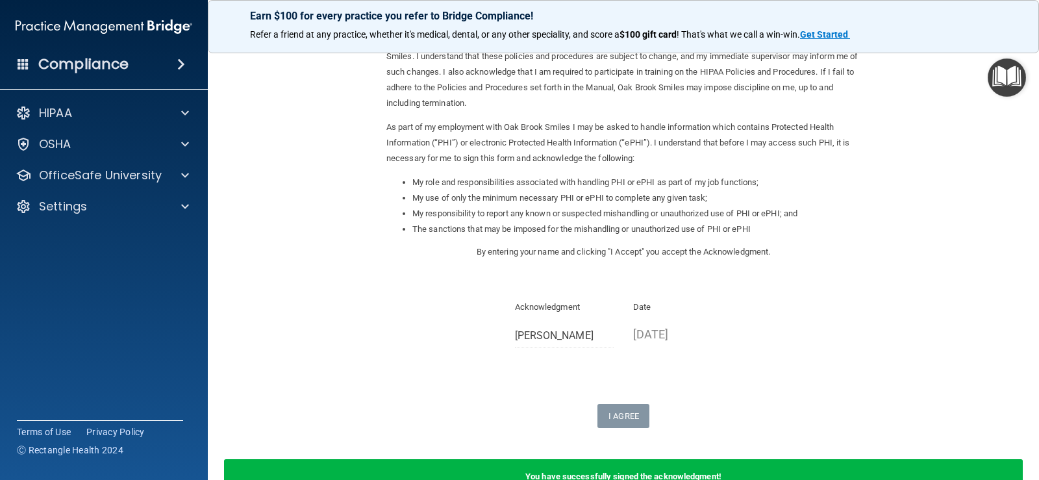
scroll to position [166, 0]
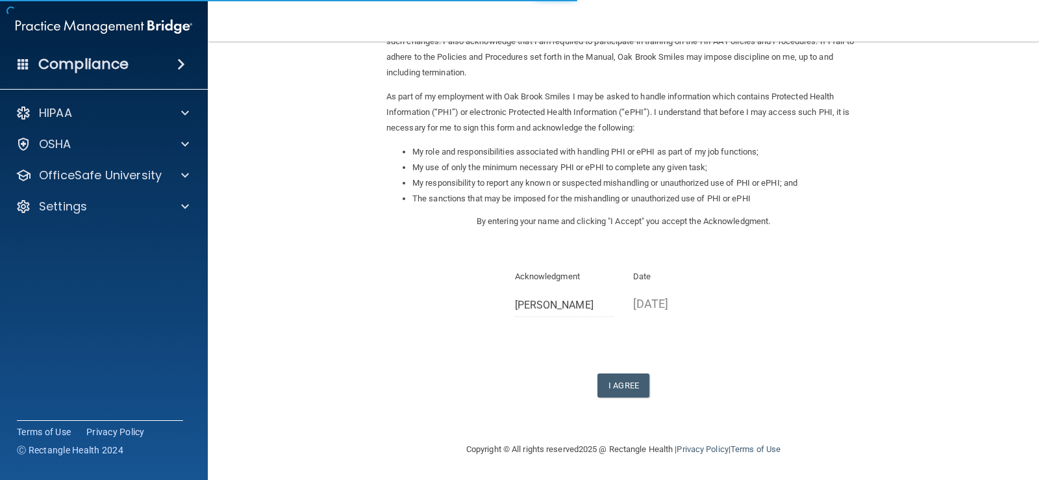
scroll to position [115, 0]
click at [617, 390] on button "I Agree" at bounding box center [623, 385] width 52 height 24
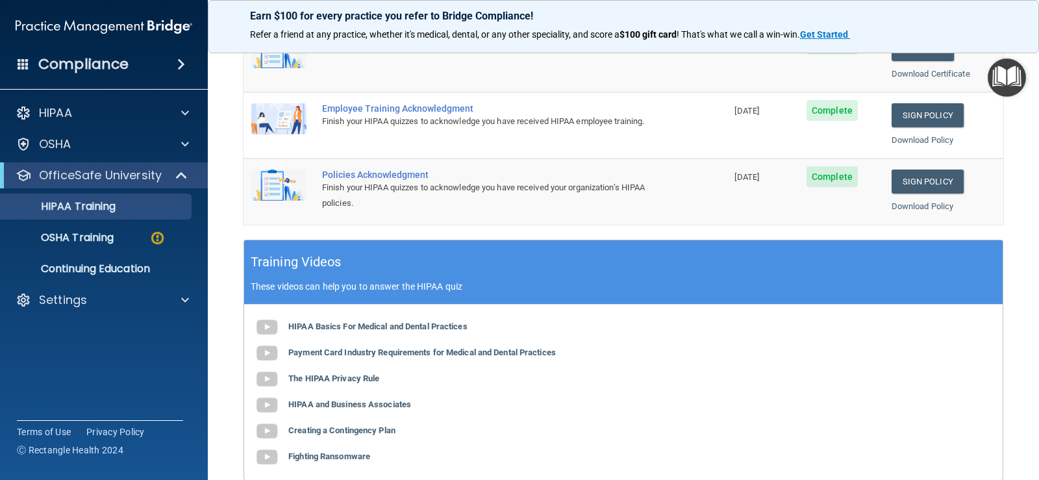
scroll to position [303, 0]
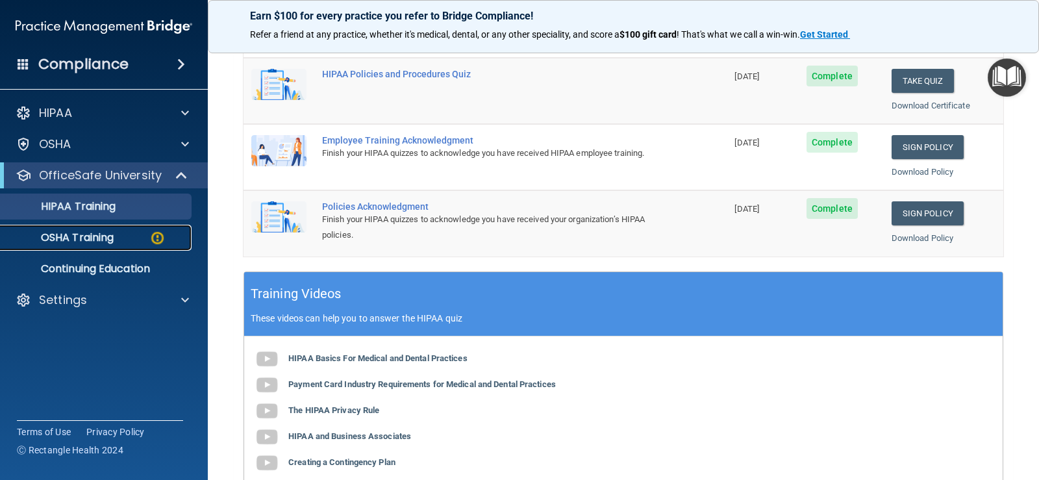
click at [83, 240] on p "OSHA Training" at bounding box center [60, 237] width 105 height 13
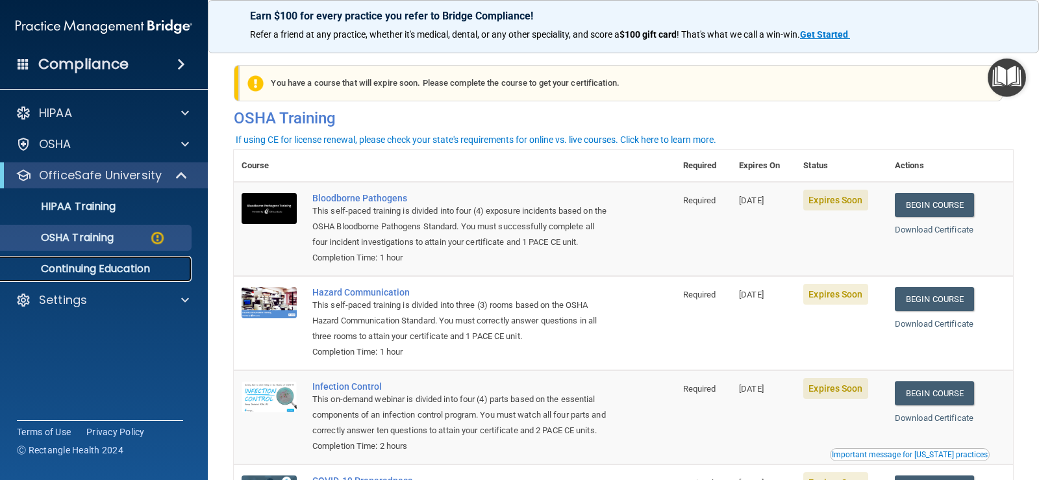
click at [144, 267] on p "Continuing Education" at bounding box center [96, 268] width 177 height 13
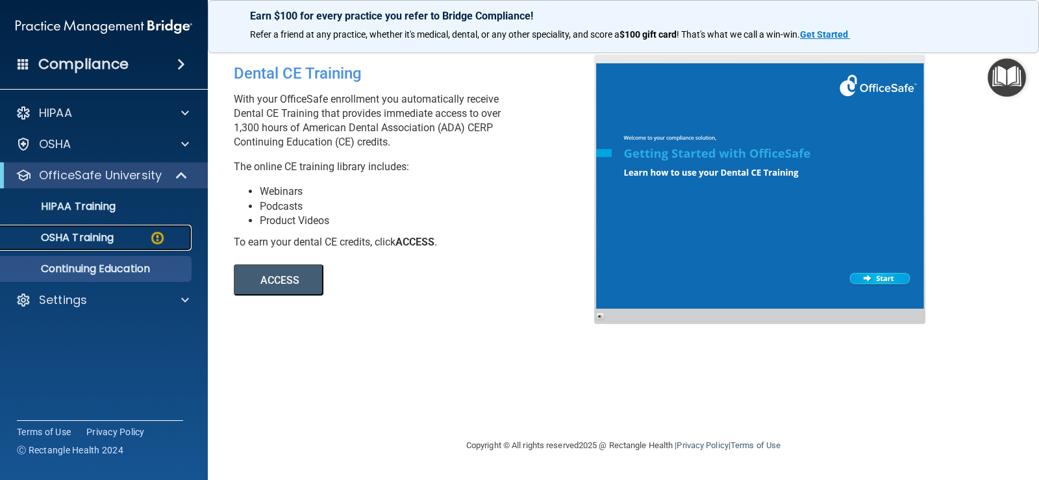
click at [78, 238] on p "OSHA Training" at bounding box center [60, 237] width 105 height 13
